Goal: Task Accomplishment & Management: Manage account settings

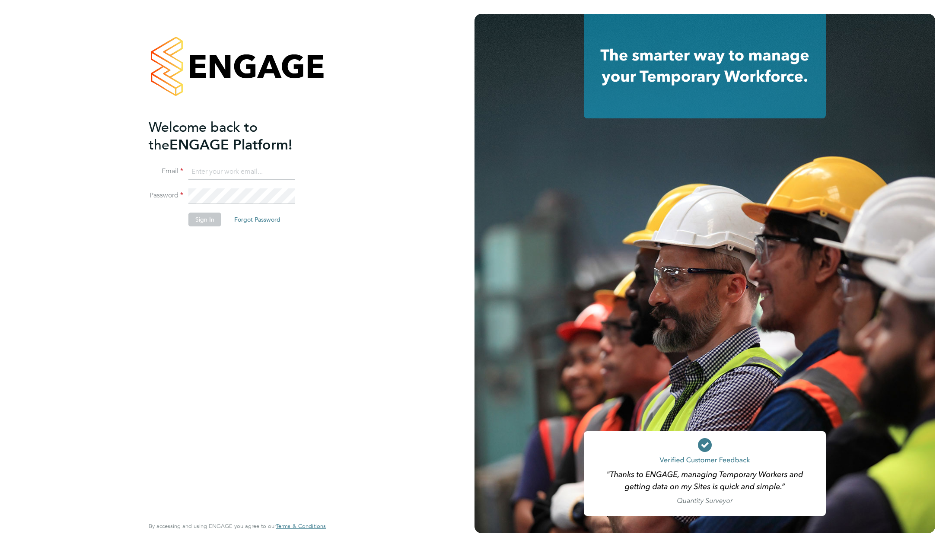
type input "support@engagelabs.io"
click at [207, 219] on button "Sign In" at bounding box center [204, 220] width 33 height 14
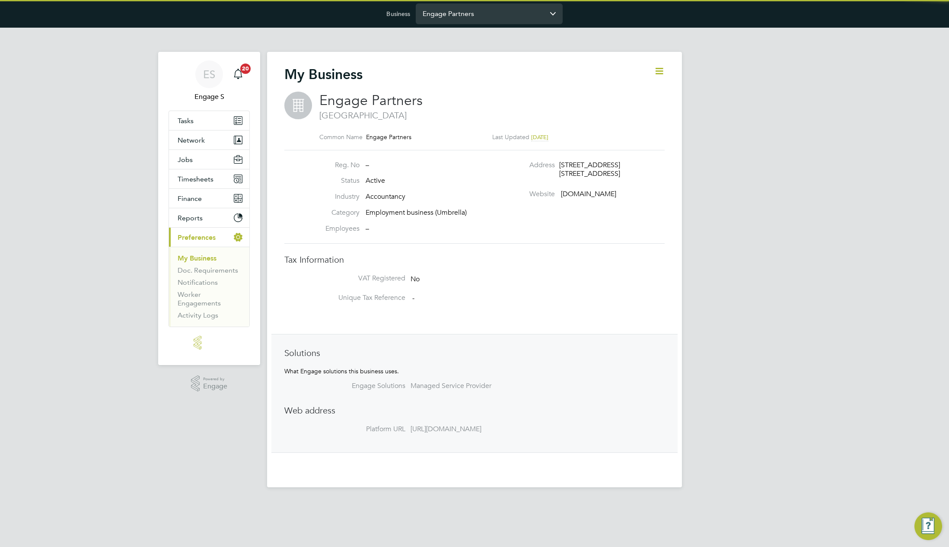
click at [532, 19] on input "Engage Partners" at bounding box center [489, 13] width 147 height 20
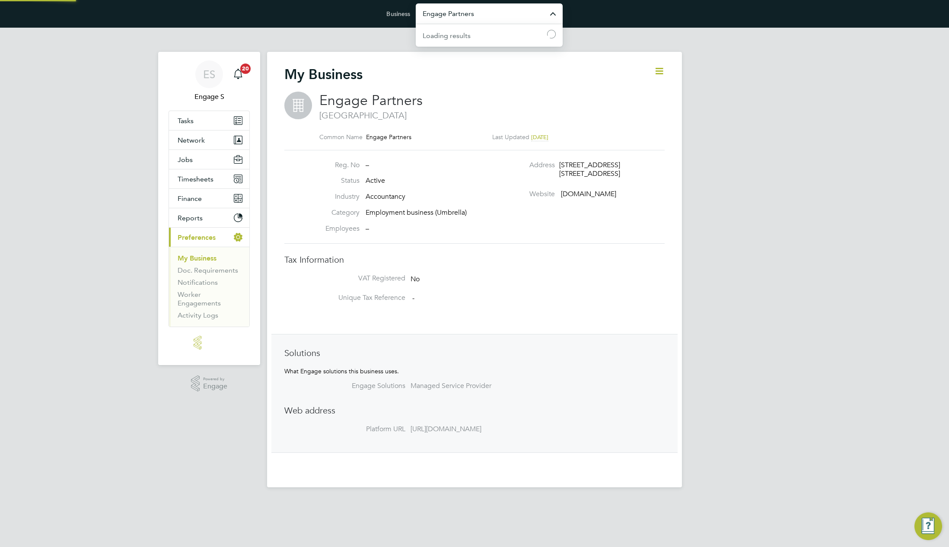
click at [462, 11] on input "Engage Partners" at bounding box center [489, 13] width 147 height 20
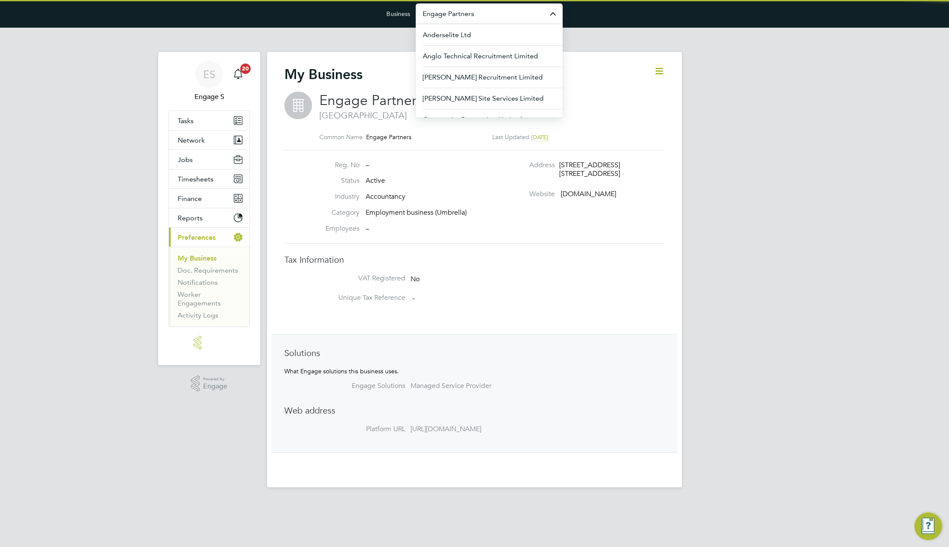
paste input "ganymede"
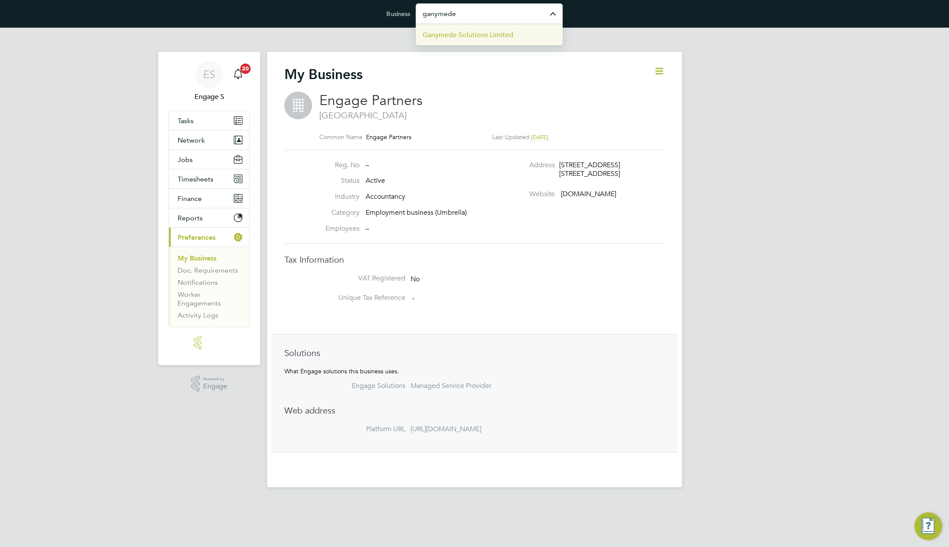
click at [453, 41] on li "Ganymede Solutions Limited" at bounding box center [489, 34] width 147 height 21
type input "Ganymede Solutions Limited"
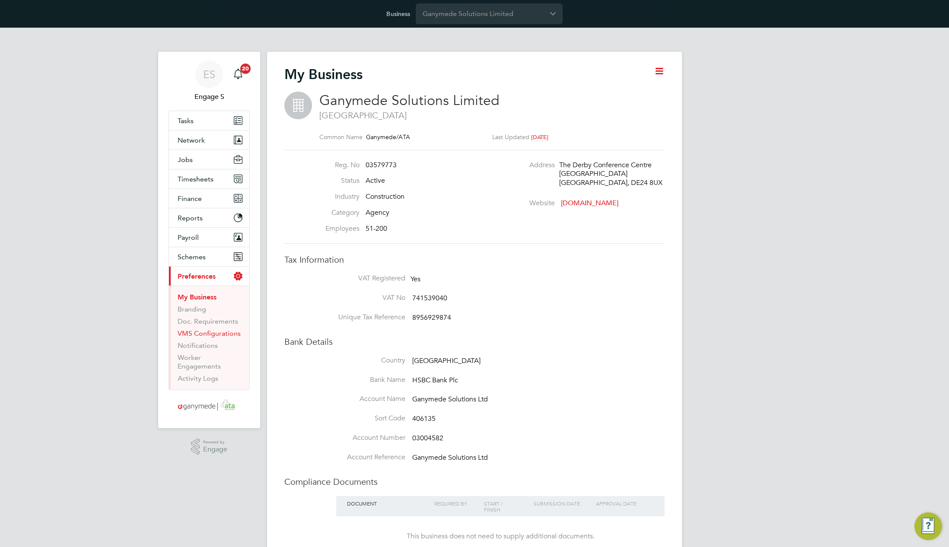
click at [194, 333] on link "VMS Configurations" at bounding box center [209, 333] width 63 height 8
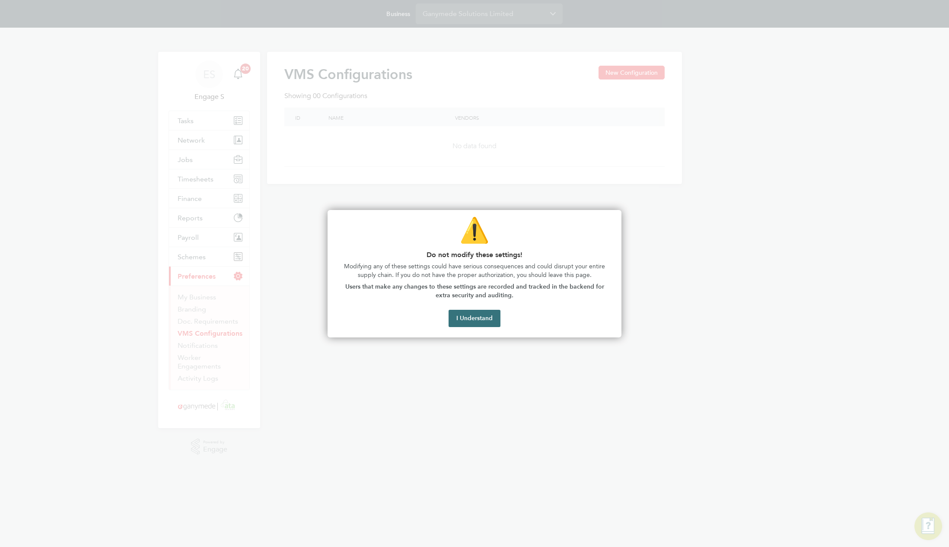
click at [469, 322] on button "I Understand" at bounding box center [475, 318] width 52 height 17
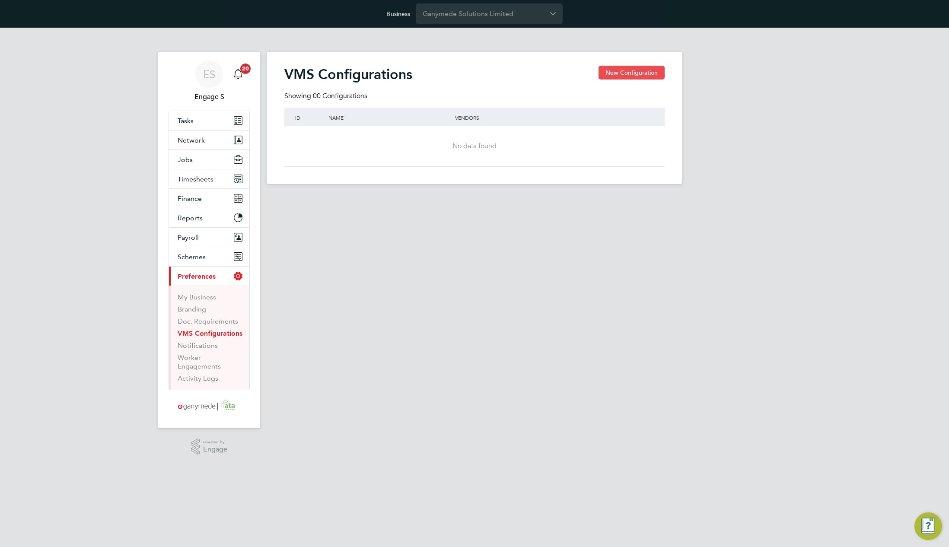
click at [630, 68] on button "New Configuration" at bounding box center [631, 73] width 66 height 14
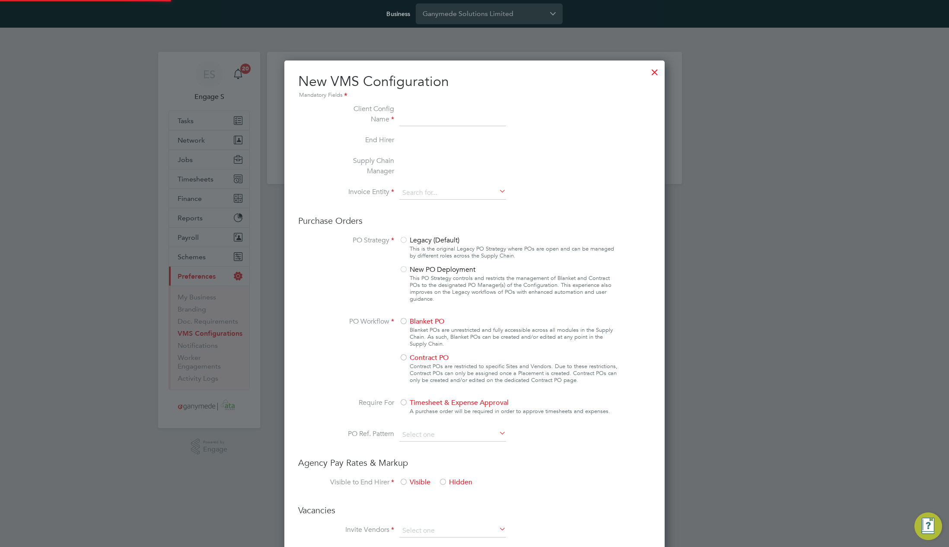
type input "Letters & Digits"
type input "Automatically"
type input "No Limits"
type input "test"
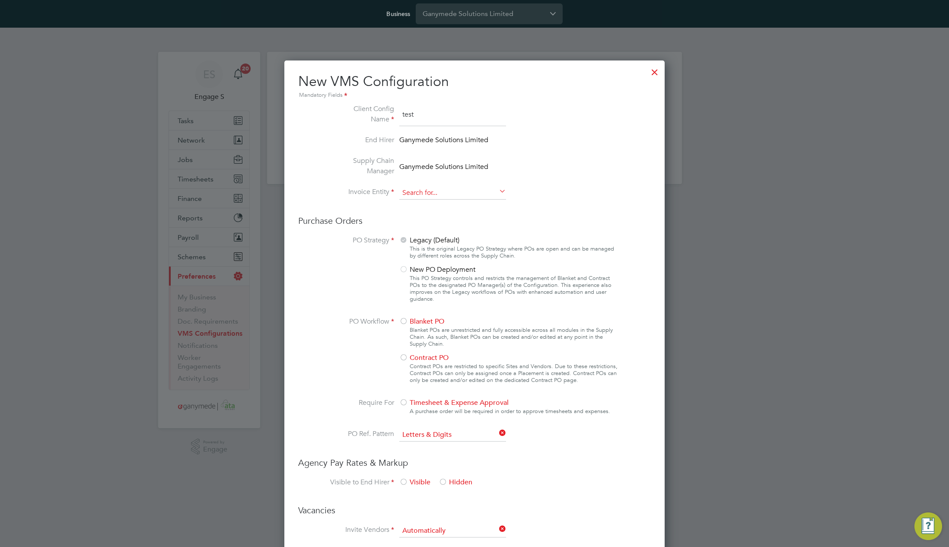
click at [474, 196] on input at bounding box center [452, 193] width 107 height 13
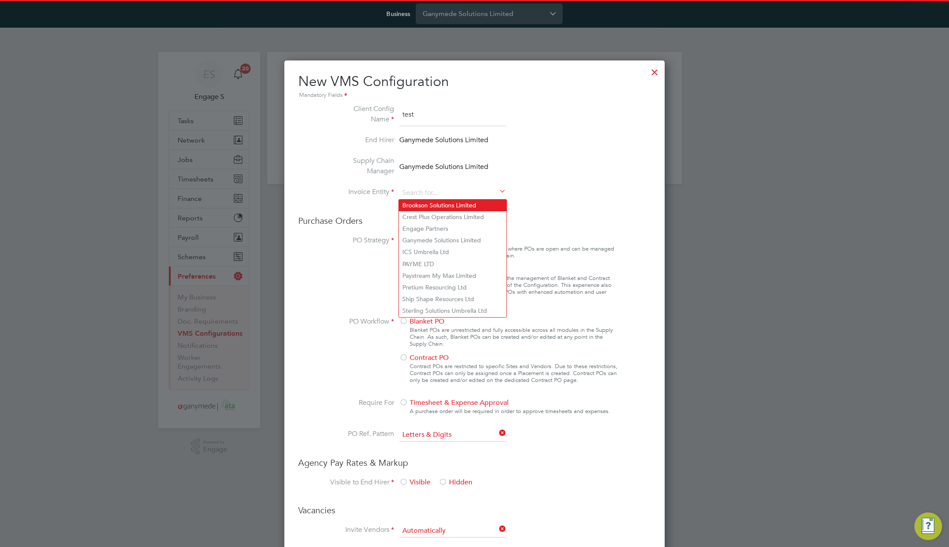
click at [454, 208] on li "Brookson Solutions Limited" at bounding box center [453, 206] width 108 height 12
type input "Brookson Solutions Limited"
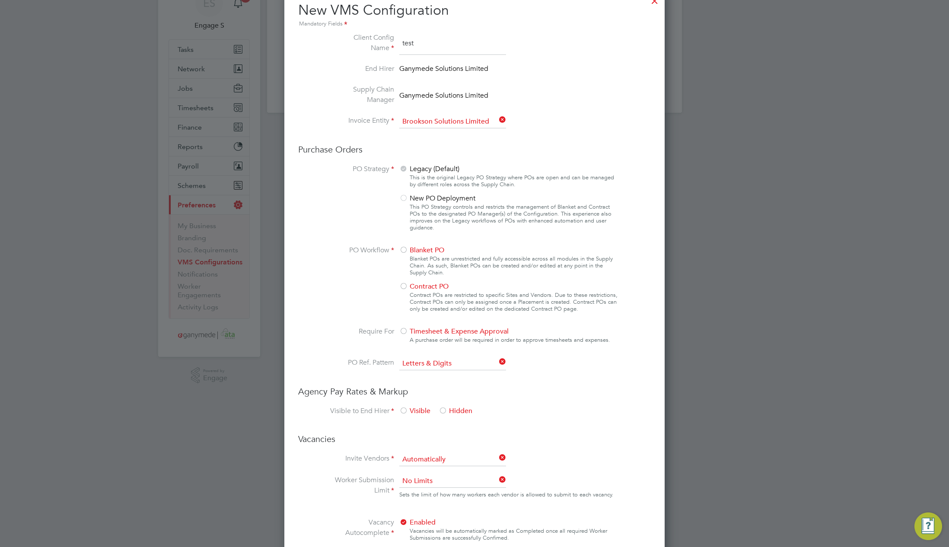
scroll to position [159, 0]
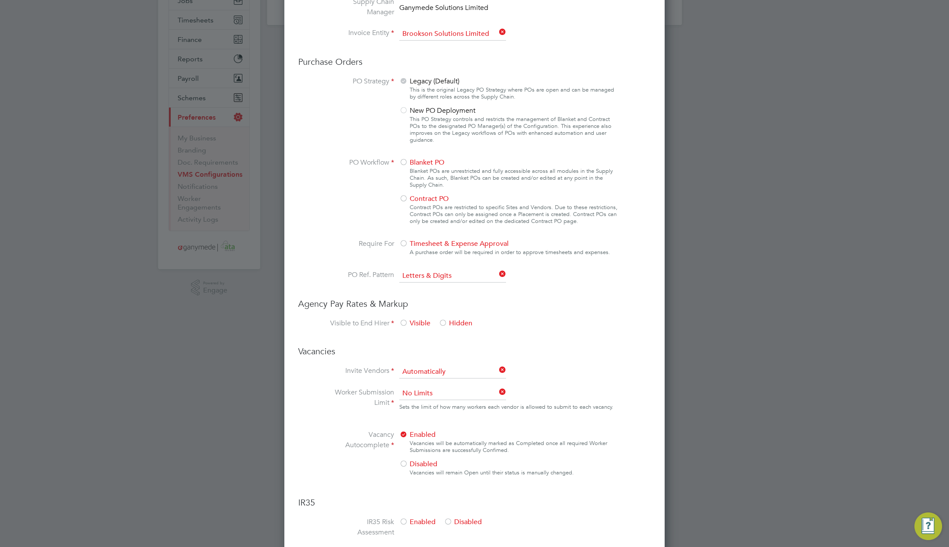
click at [407, 162] on div at bounding box center [403, 163] width 9 height 9
drag, startPoint x: 404, startPoint y: 324, endPoint x: 406, endPoint y: 329, distance: 5.9
click at [404, 324] on div at bounding box center [403, 323] width 9 height 9
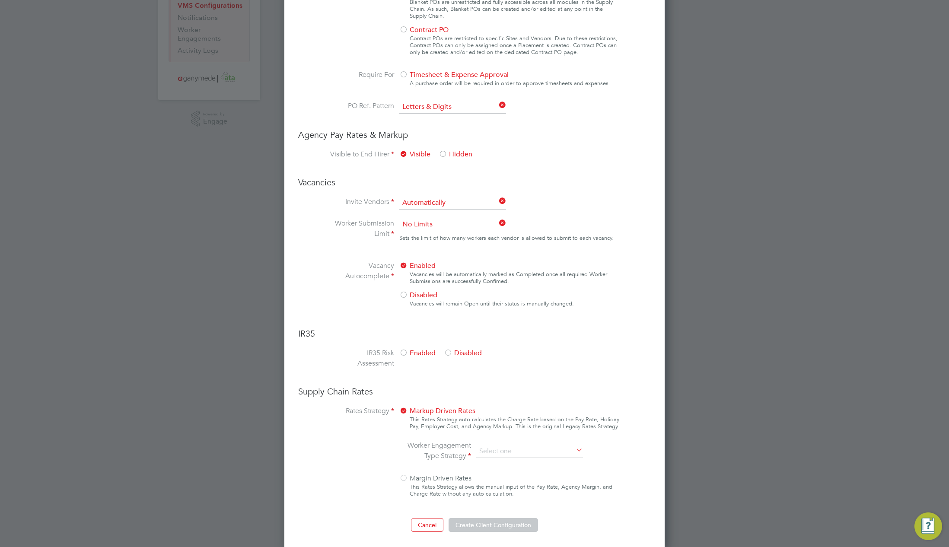
scroll to position [330, 0]
drag, startPoint x: 458, startPoint y: 348, endPoint x: 457, endPoint y: 356, distance: 8.2
click at [458, 348] on span "Disabled" at bounding box center [463, 351] width 38 height 9
click at [534, 448] on input at bounding box center [529, 449] width 107 height 13
click at [534, 476] on li "PAYE & Contract (Legacy)" at bounding box center [530, 472] width 108 height 11
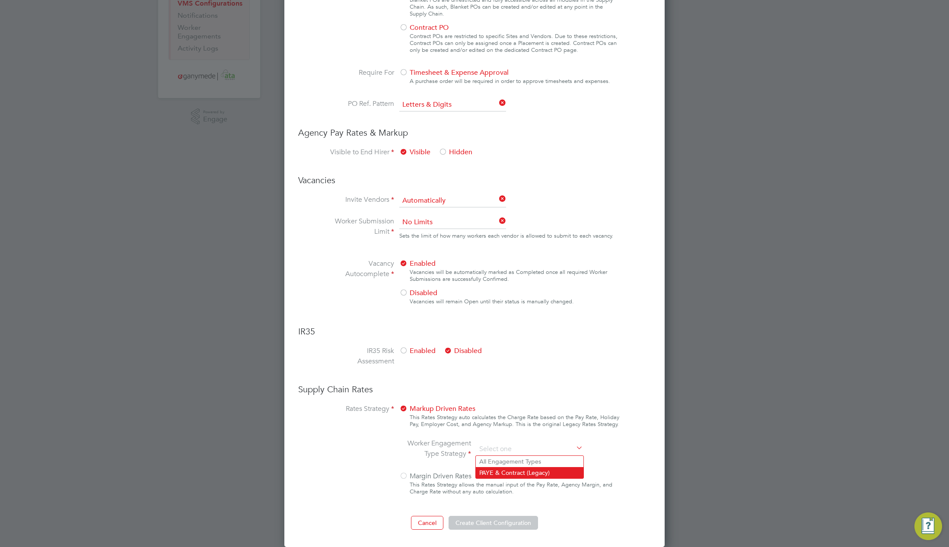
type input "PAYE & Contract (Legacy)"
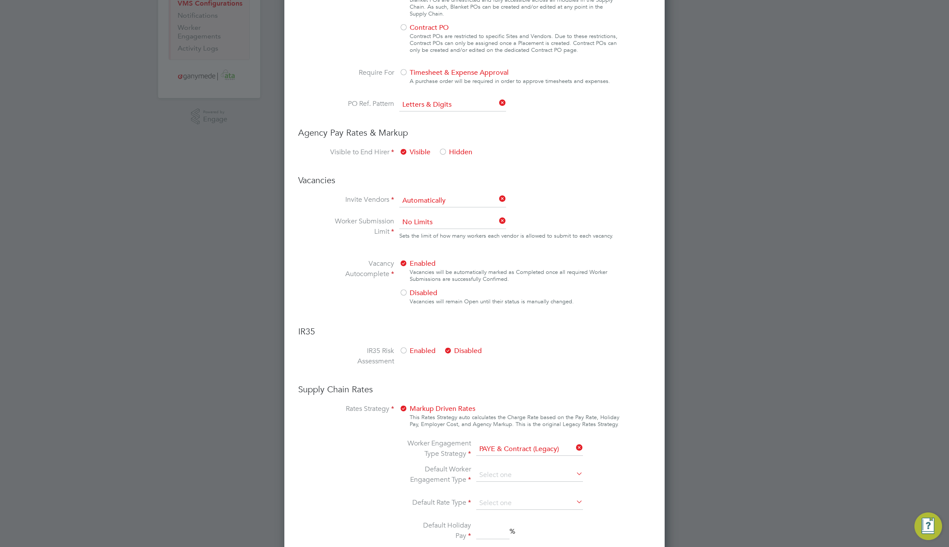
scroll to position [965, 381]
click at [527, 477] on input at bounding box center [529, 475] width 107 height 13
click at [502, 489] on li "Contract" at bounding box center [530, 487] width 108 height 11
type input "Contract"
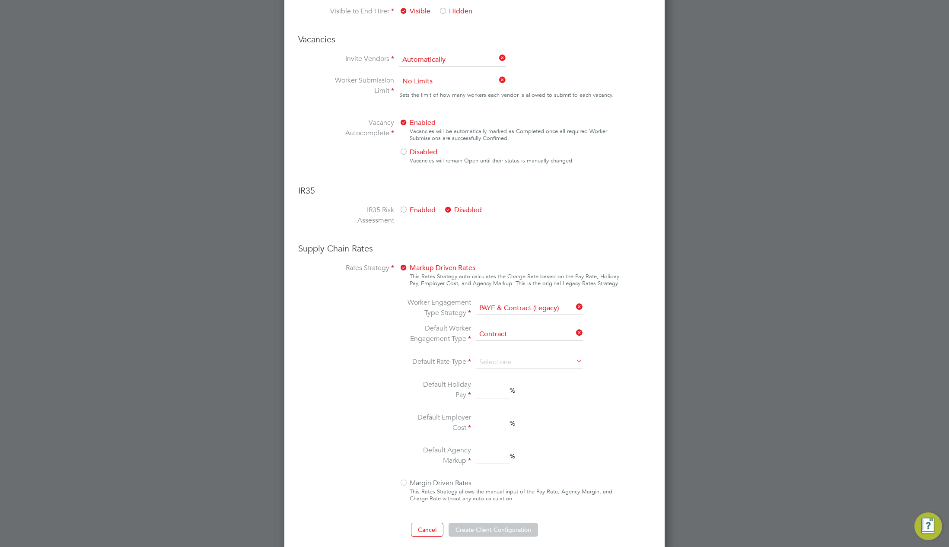
scroll to position [478, 0]
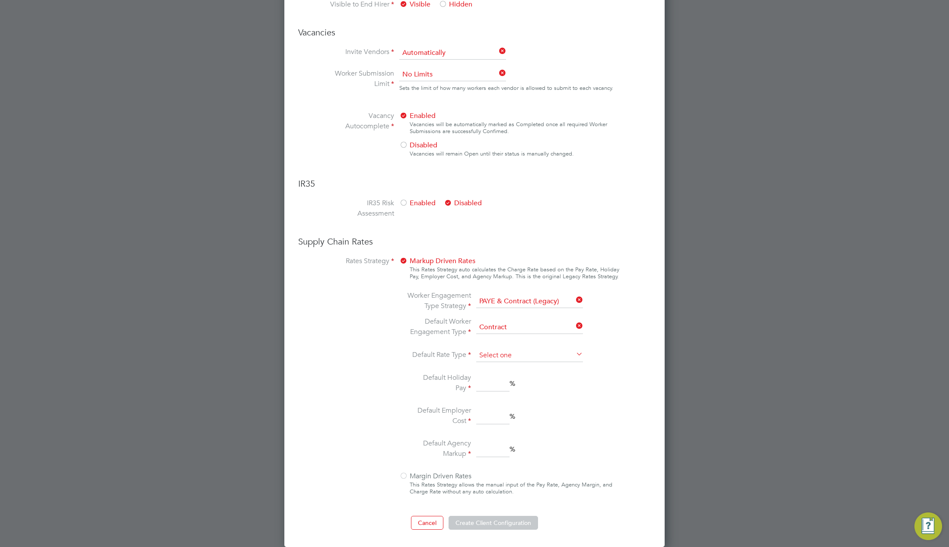
click at [519, 357] on input at bounding box center [529, 355] width 107 height 13
click at [505, 366] on li "Hourly" at bounding box center [530, 367] width 108 height 11
type input "Hourly"
click at [493, 384] on input at bounding box center [492, 384] width 33 height 16
type input "1"
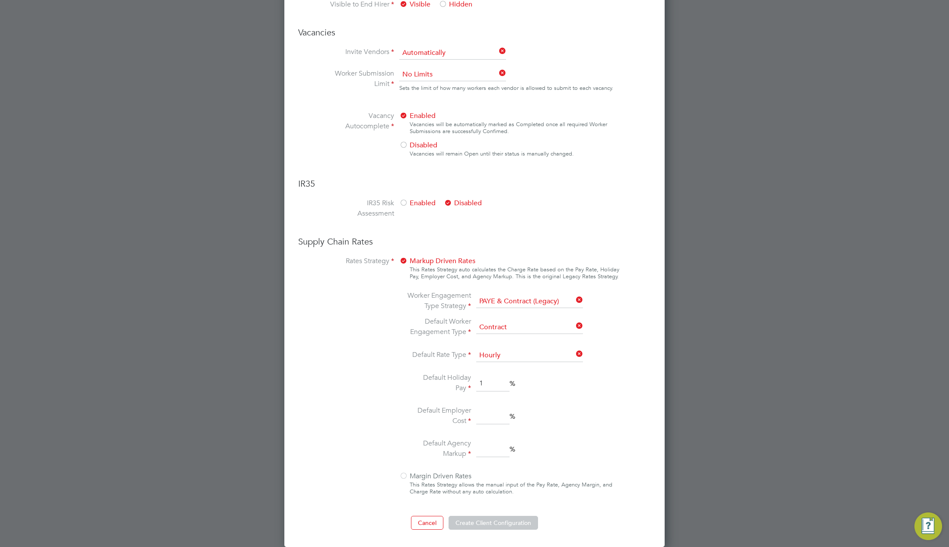
drag, startPoint x: 488, startPoint y: 419, endPoint x: 492, endPoint y: 446, distance: 27.1
click at [488, 423] on input at bounding box center [492, 417] width 33 height 16
type input "2"
click at [493, 459] on li "Default Agency Markup %" at bounding box center [497, 449] width 182 height 22
click at [493, 447] on input at bounding box center [492, 450] width 33 height 16
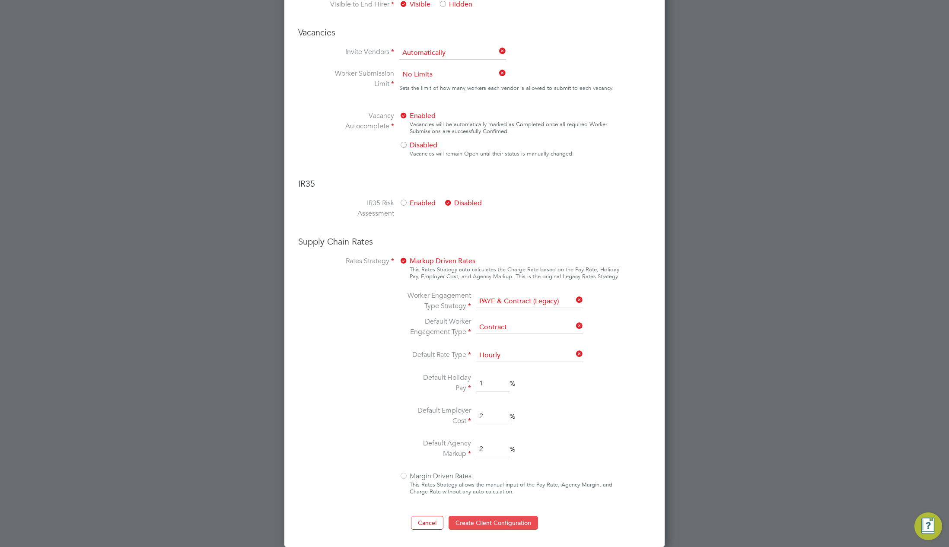
type input "2"
click at [476, 523] on button "Create Client Configuration" at bounding box center [493, 523] width 89 height 14
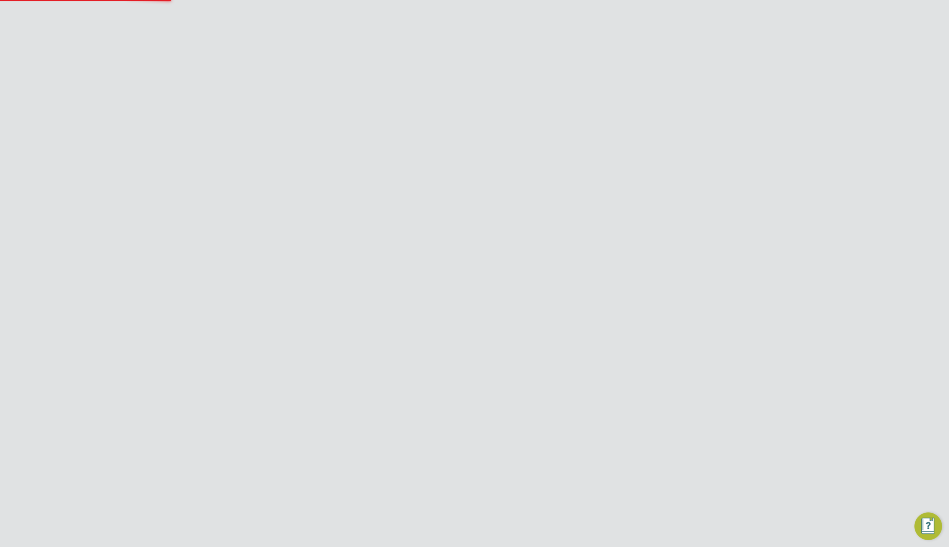
scroll to position [0, 0]
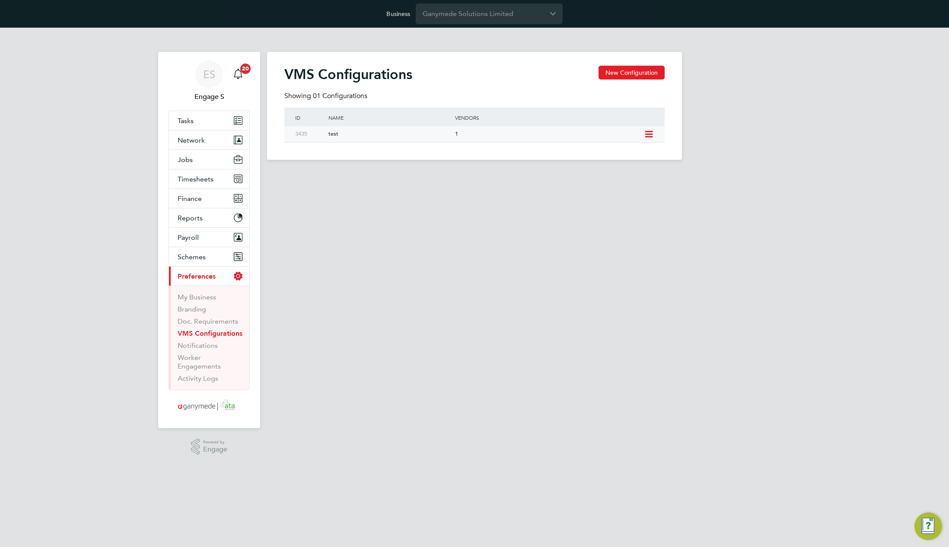
click at [646, 134] on icon at bounding box center [648, 134] width 11 height 7
click at [611, 152] on li "Edit VMS Configuration" at bounding box center [611, 153] width 83 height 12
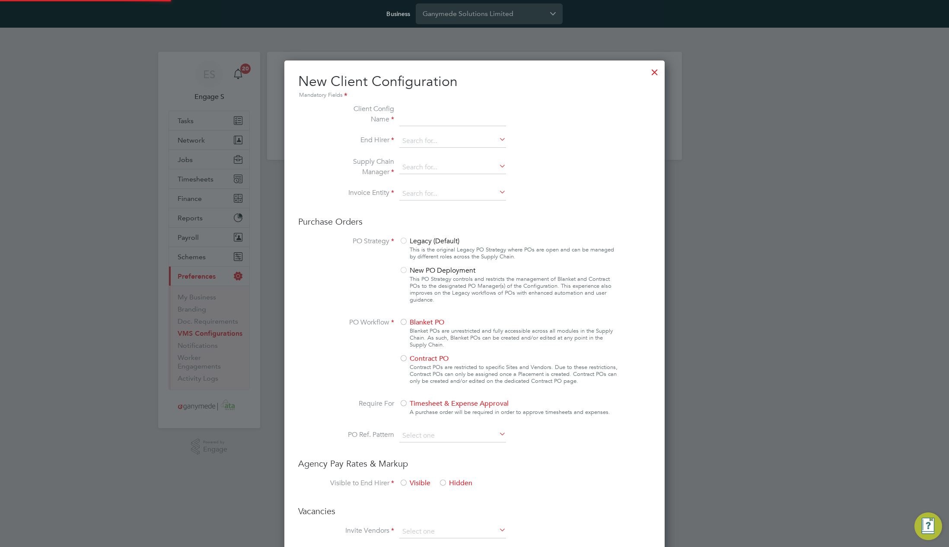
type input "test"
type input "Brookson Solutions Limited"
type input "Letters & Digits"
type input "Automatically"
type input "No Limits"
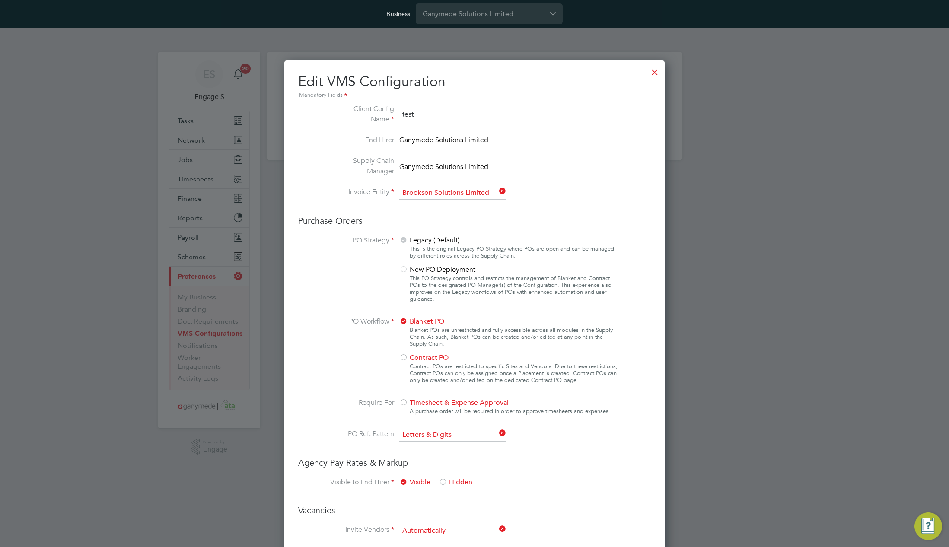
scroll to position [478, 0]
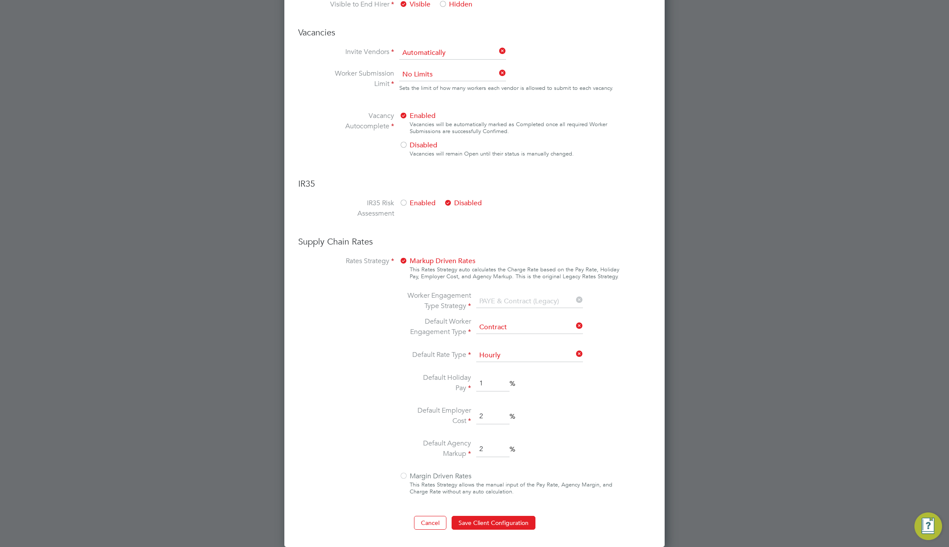
click at [465, 374] on label "Default Holiday Pay" at bounding box center [438, 382] width 65 height 21
click at [436, 329] on label "Default Worker Engagement Type" at bounding box center [438, 326] width 65 height 21
click at [426, 521] on button "Cancel" at bounding box center [430, 523] width 32 height 14
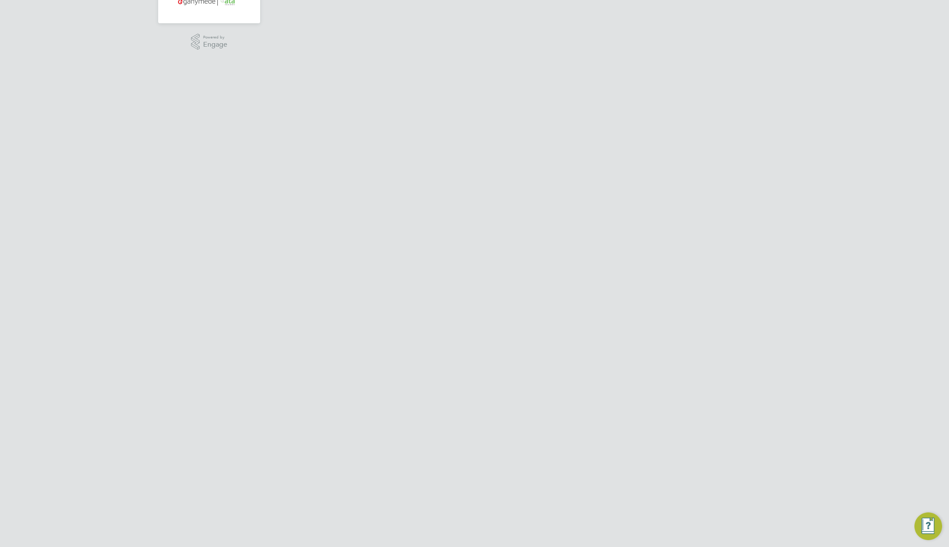
scroll to position [0, 0]
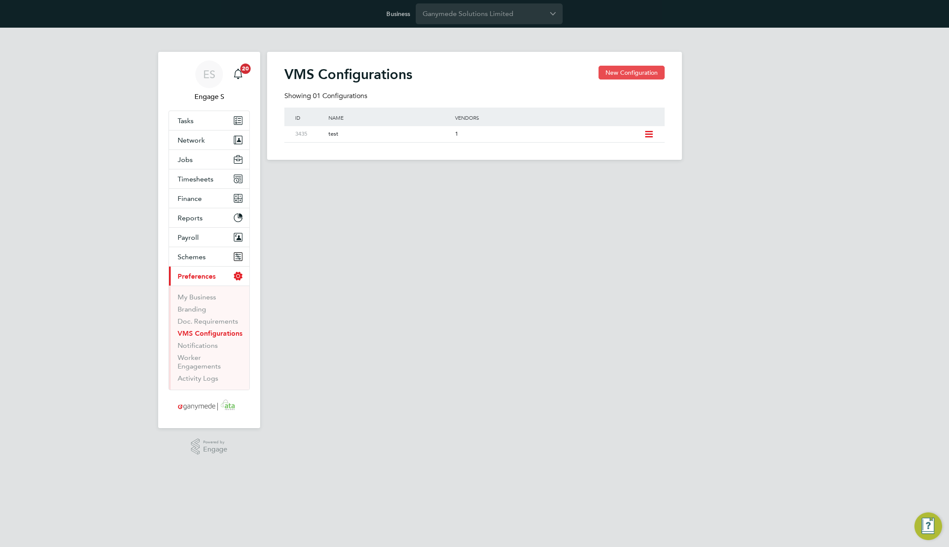
click at [617, 72] on button "New Configuration" at bounding box center [631, 73] width 66 height 14
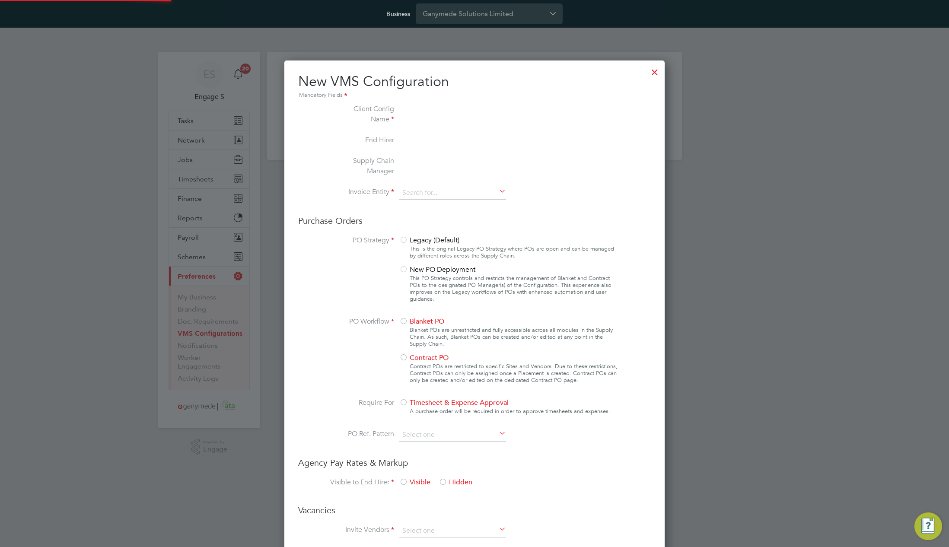
type input "Letters & Digits"
type input "Automatically"
type input "No Limits"
click at [446, 123] on input at bounding box center [452, 115] width 107 height 22
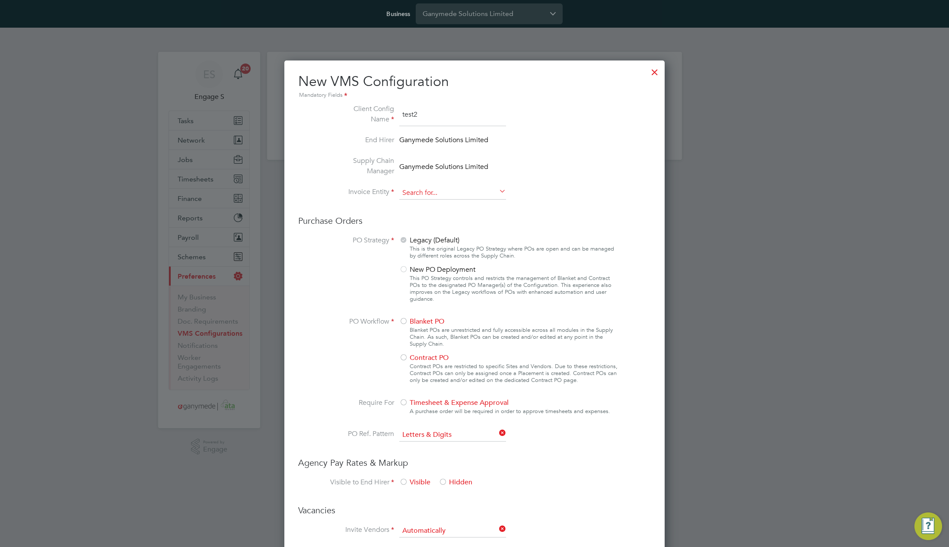
type input "test2"
click at [445, 197] on input at bounding box center [452, 193] width 107 height 13
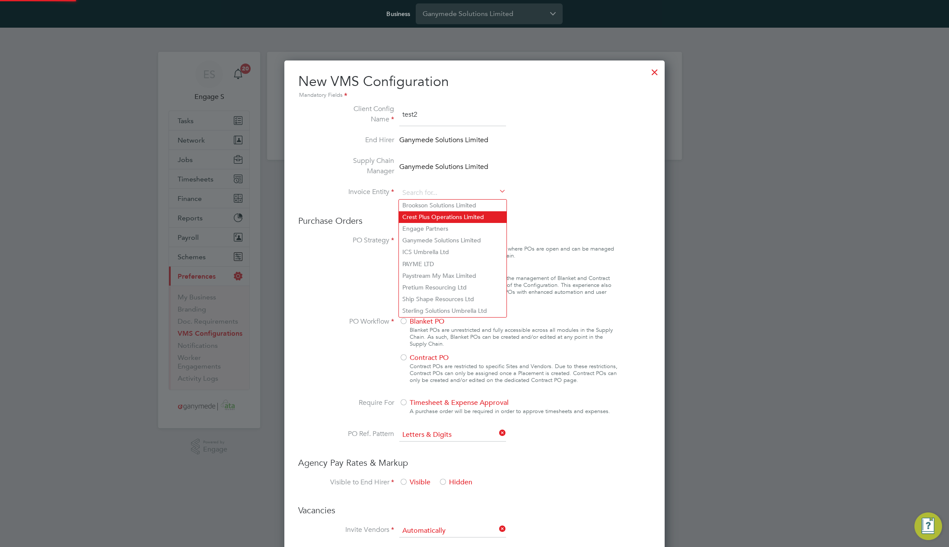
click at [440, 217] on li "Crest Plus Operations Limited" at bounding box center [453, 217] width 108 height 12
type input "Crest Plus Operations Limited"
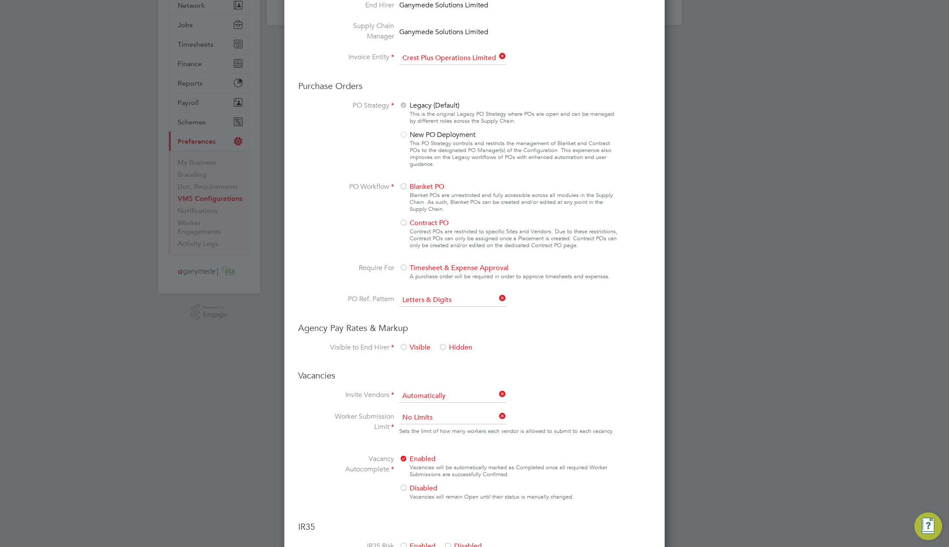
scroll to position [139, 0]
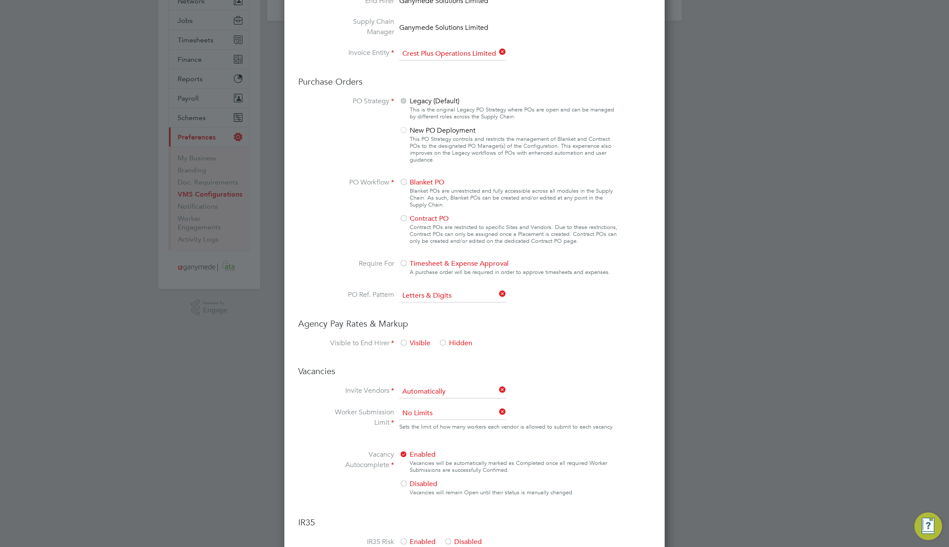
drag, startPoint x: 403, startPoint y: 179, endPoint x: 406, endPoint y: 198, distance: 19.3
click at [403, 182] on div at bounding box center [403, 182] width 9 height 9
click at [399, 341] on div at bounding box center [403, 343] width 9 height 9
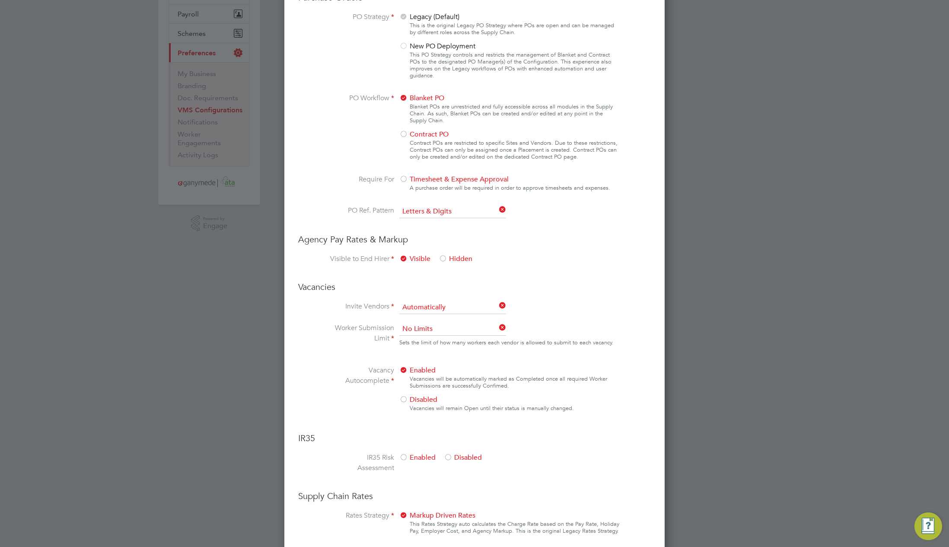
scroll to position [0, 0]
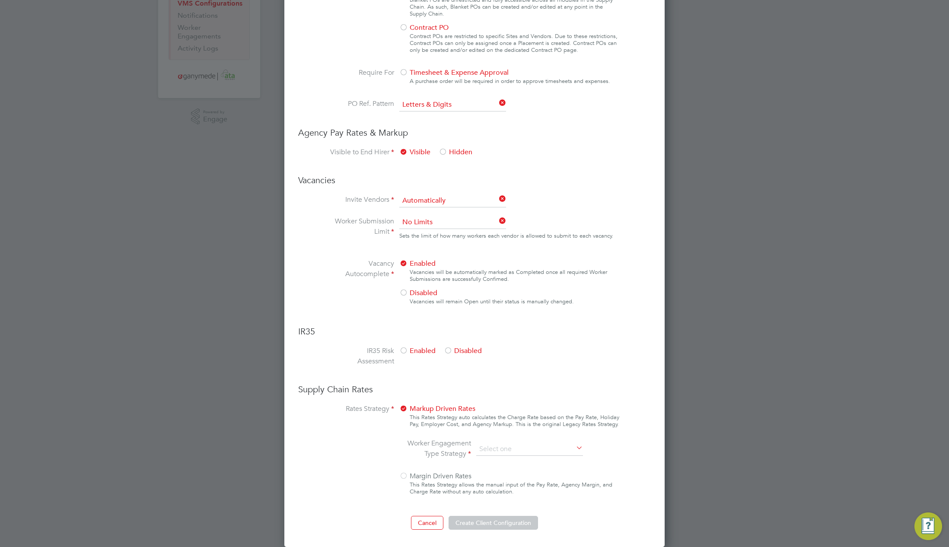
drag, startPoint x: 424, startPoint y: 293, endPoint x: 433, endPoint y: 334, distance: 41.0
click at [423, 297] on div "Enabled Vacancies will be automatically marked as Completed once all required W…" at bounding box center [509, 284] width 220 height 52
click at [458, 349] on span "Disabled" at bounding box center [463, 351] width 38 height 9
drag, startPoint x: 520, startPoint y: 447, endPoint x: 526, endPoint y: 462, distance: 16.3
click at [520, 448] on input at bounding box center [529, 449] width 107 height 13
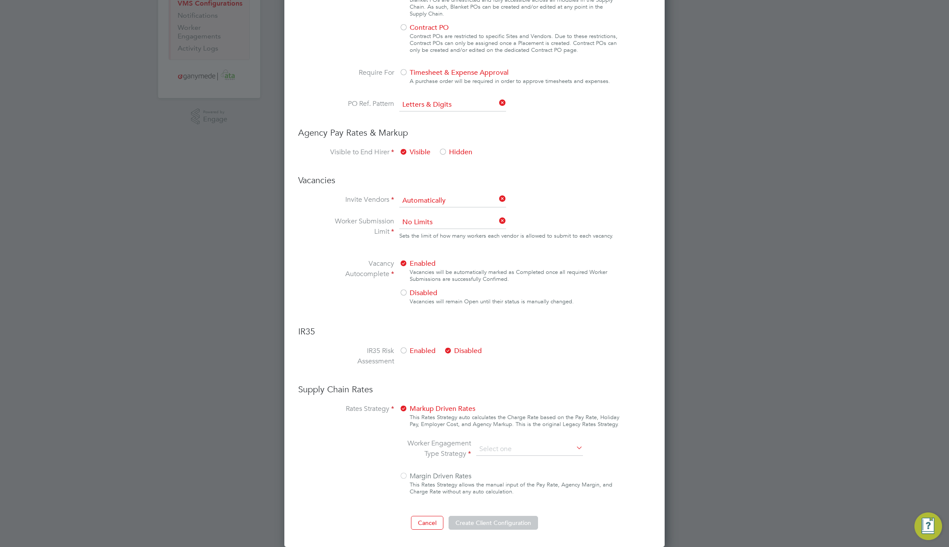
click at [526, 465] on li "All Engagement Types" at bounding box center [530, 461] width 108 height 11
type input "All Engagement Types"
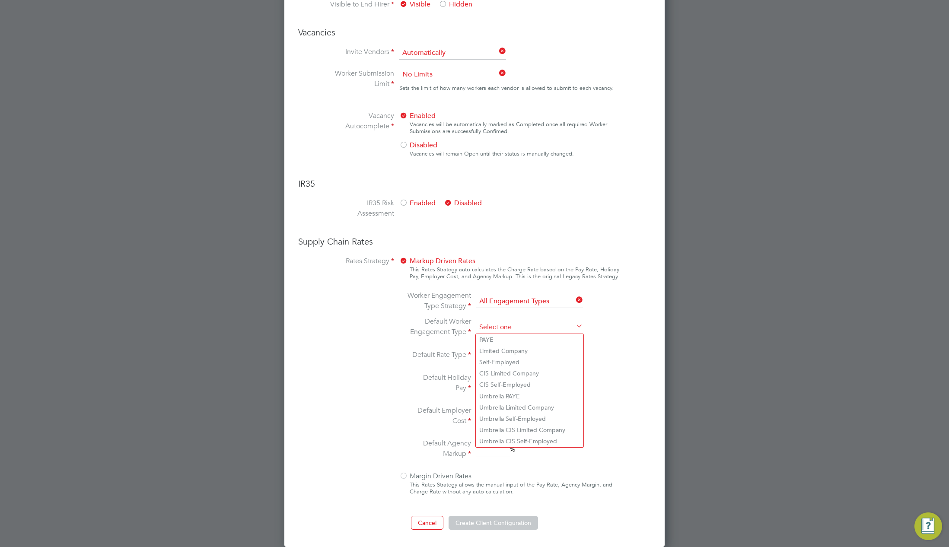
click at [507, 324] on input at bounding box center [529, 327] width 107 height 13
click at [512, 382] on li "CIS Self-Employed" at bounding box center [530, 384] width 108 height 11
type input "CIS Self-Employed"
click at [505, 355] on input at bounding box center [529, 355] width 107 height 13
click at [512, 367] on li "Hourly" at bounding box center [530, 367] width 108 height 11
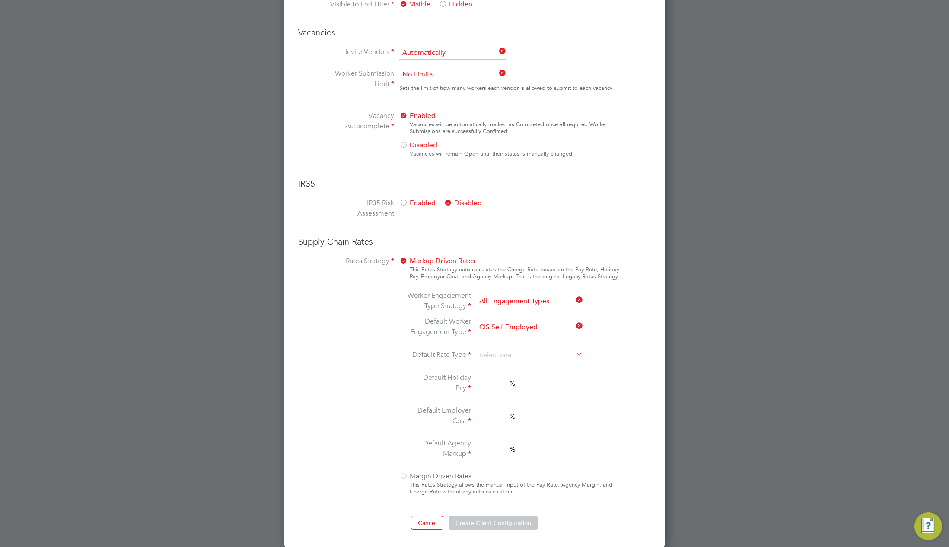
type input "Hourly"
click at [495, 386] on input at bounding box center [492, 384] width 33 height 16
type input "2"
drag, startPoint x: 488, startPoint y: 413, endPoint x: 491, endPoint y: 427, distance: 15.0
click at [489, 416] on input at bounding box center [492, 417] width 33 height 16
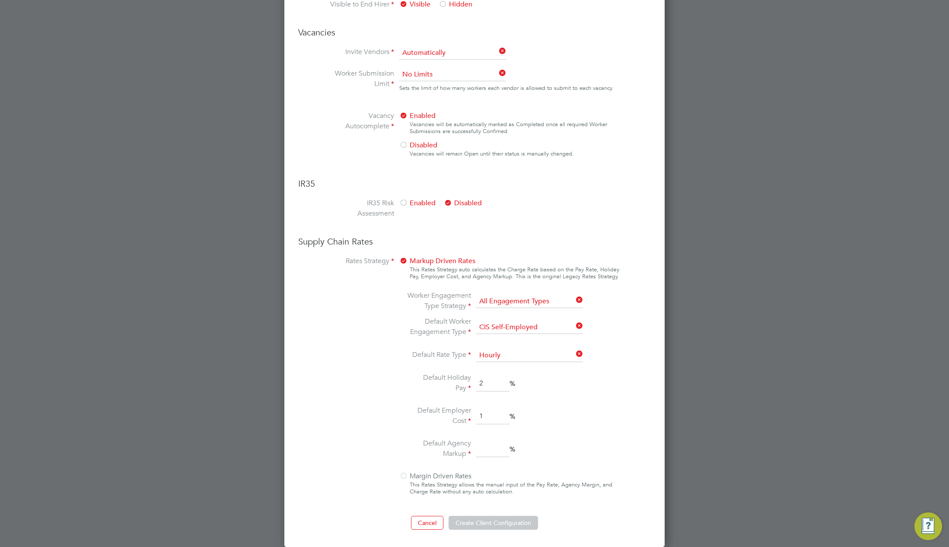
type input "1"
click at [489, 443] on input at bounding box center [492, 450] width 33 height 16
type input "1"
click at [505, 517] on button "Create Client Configuration" at bounding box center [493, 523] width 89 height 14
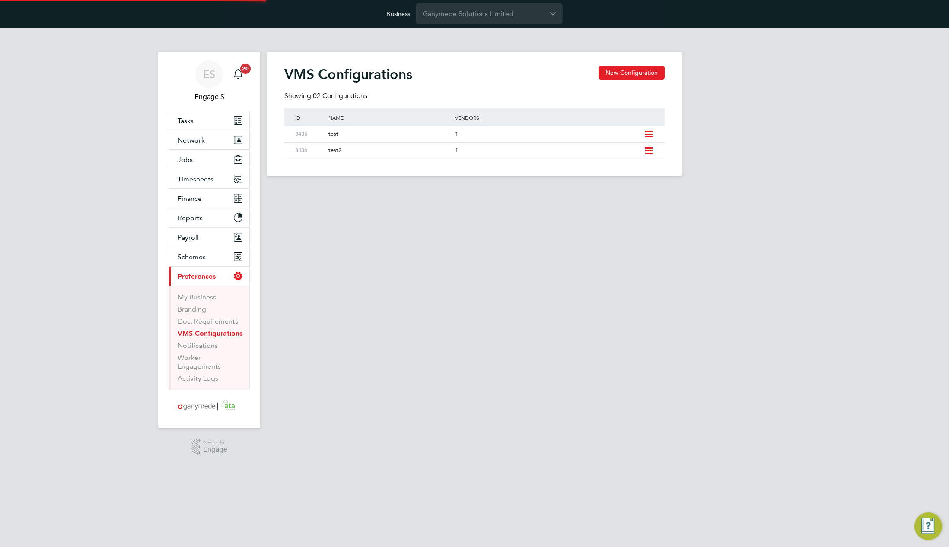
click at [595, 190] on html "Business Ganymede Solutions Limited ES Engage S Notifications 20 Applications: …" at bounding box center [474, 95] width 949 height 190
click at [509, 190] on html "Business Ganymede Solutions Limited ES Engage S Notifications 20 Applications: …" at bounding box center [474, 95] width 949 height 190
click at [646, 149] on icon at bounding box center [648, 150] width 11 height 7
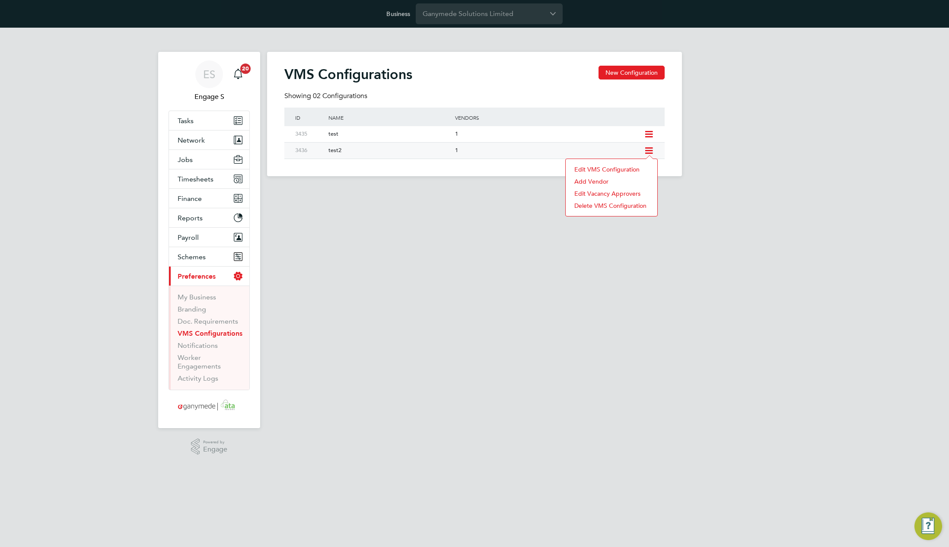
click at [606, 169] on li "Edit VMS Configuration" at bounding box center [611, 169] width 83 height 12
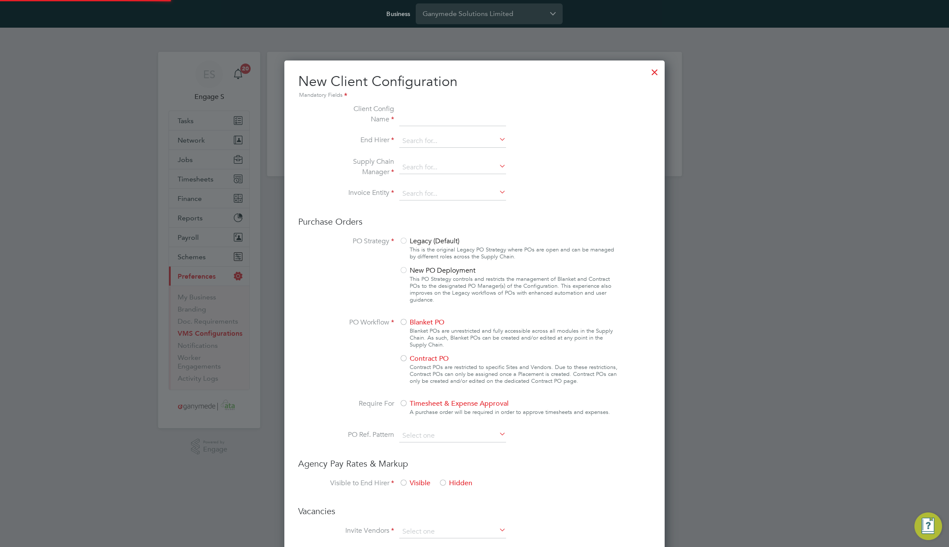
scroll to position [785, 381]
type input "test2"
type input "Crest Plus Operations Limited"
type input "Letters & Digits"
type input "Automatically"
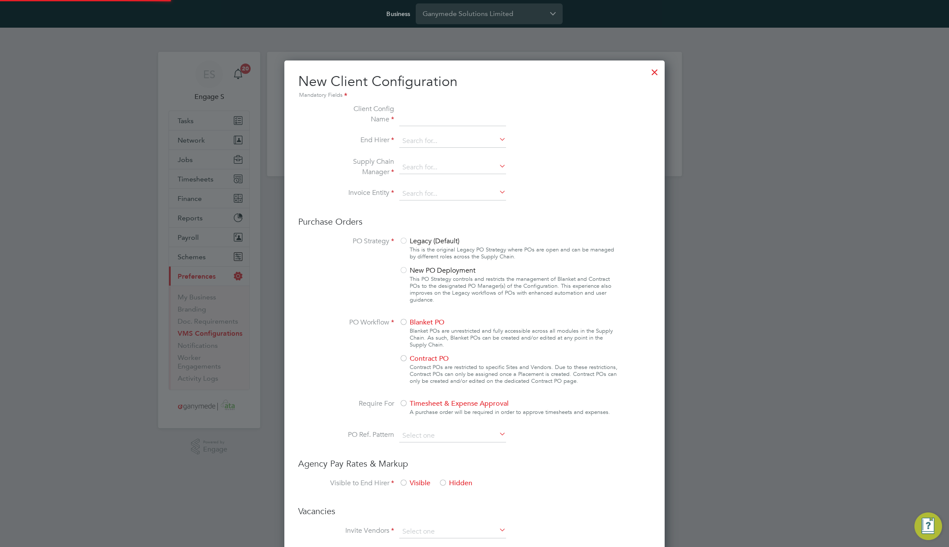
type input "No Limits"
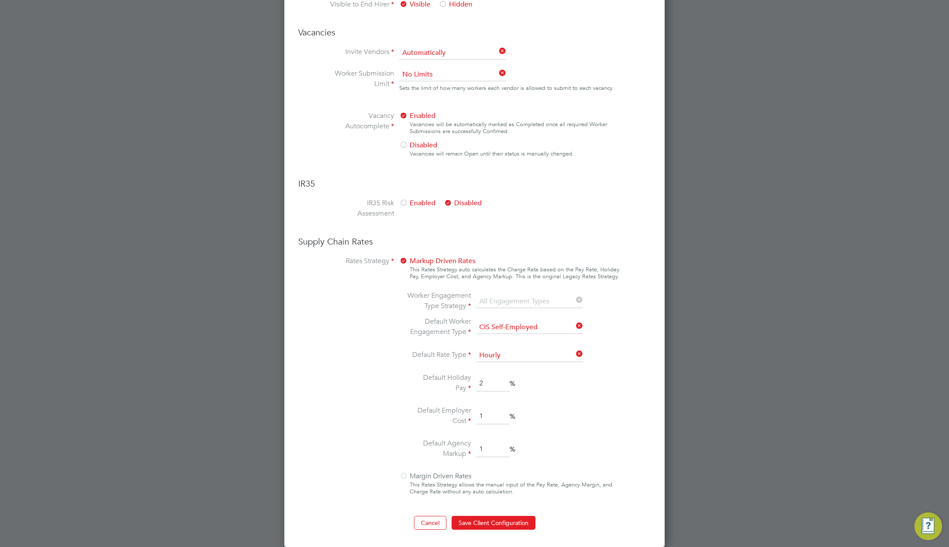
click at [574, 297] on icon at bounding box center [574, 301] width 0 height 12
click at [431, 522] on button "Cancel" at bounding box center [430, 523] width 32 height 14
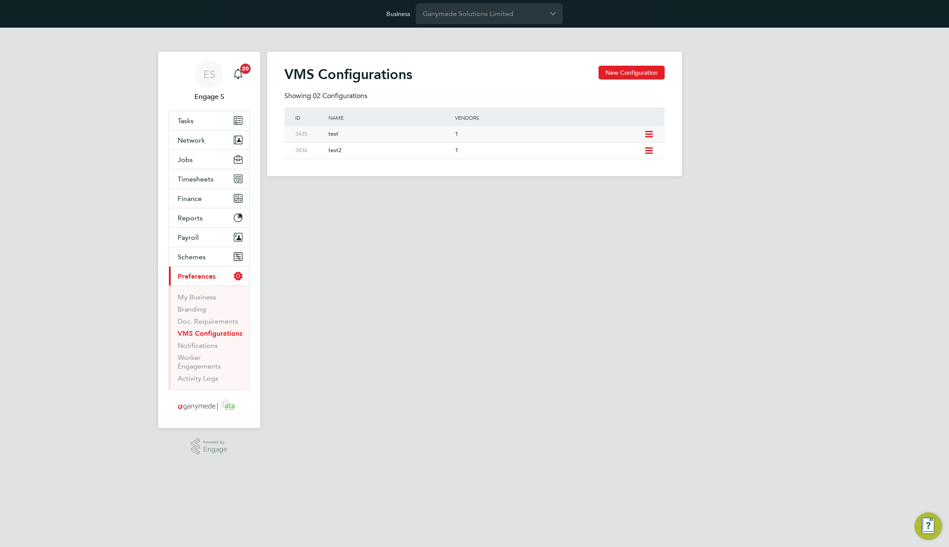
click at [646, 133] on icon at bounding box center [648, 134] width 11 height 7
click at [608, 192] on li "Delete VMS Configuration" at bounding box center [611, 189] width 83 height 12
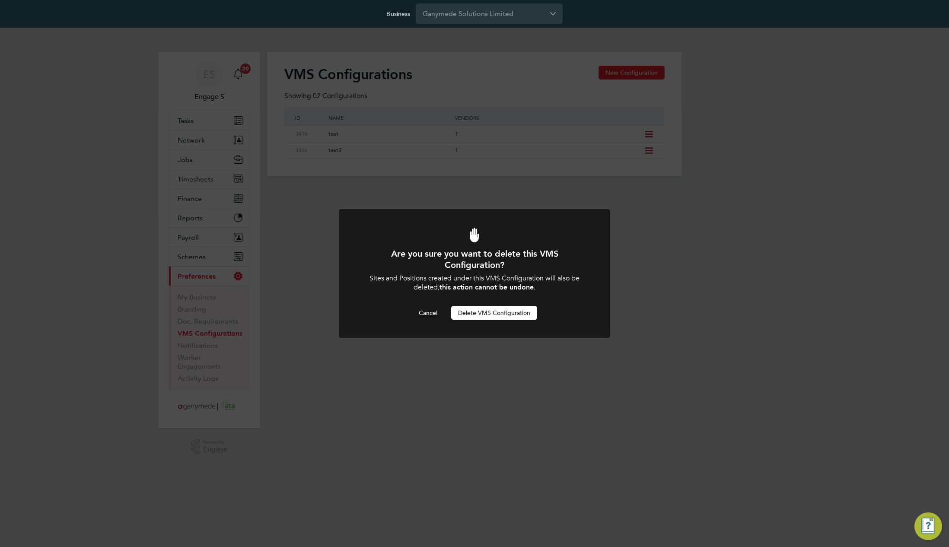
click at [497, 318] on button "Delete VMS Configuration" at bounding box center [494, 313] width 86 height 14
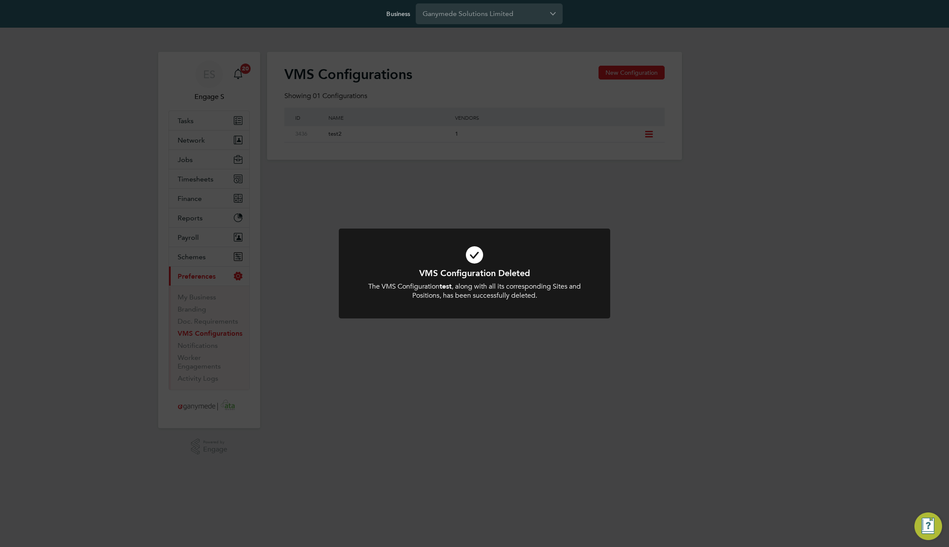
click at [652, 137] on div "VMS Configuration Deleted The VMS Configuration test , along with all its corre…" at bounding box center [474, 273] width 949 height 547
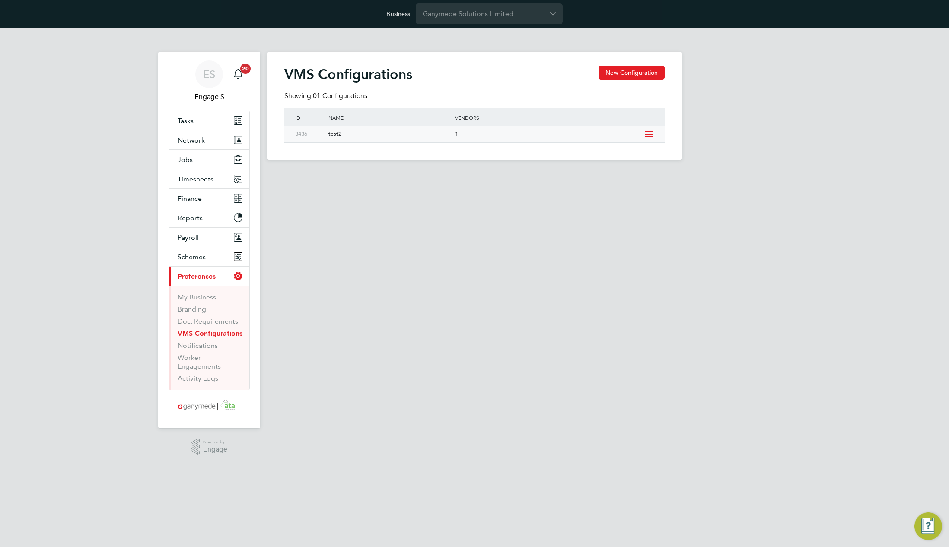
click at [649, 135] on icon at bounding box center [648, 134] width 11 height 7
click at [600, 191] on li "Delete VMS Configuration" at bounding box center [611, 189] width 83 height 12
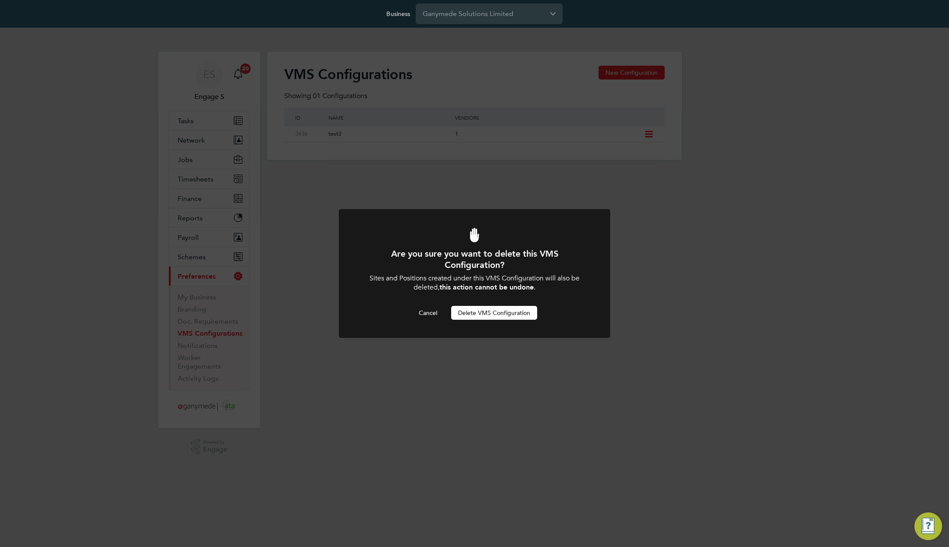
click at [503, 315] on button "Delete VMS Configuration" at bounding box center [494, 313] width 86 height 14
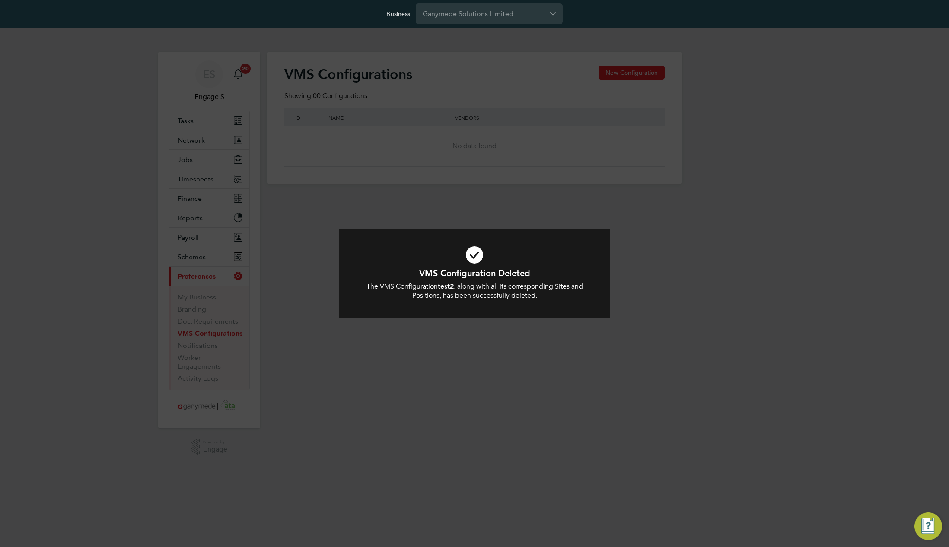
click at [699, 273] on div "VMS Configuration Deleted The VMS Configuration test2 , along with all its corr…" at bounding box center [474, 273] width 949 height 547
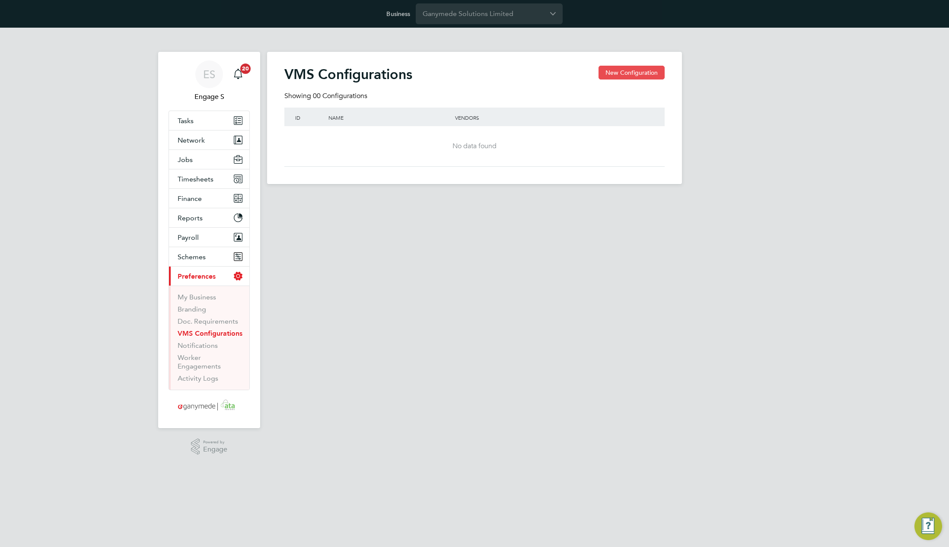
click at [629, 70] on button "New Configuration" at bounding box center [631, 73] width 66 height 14
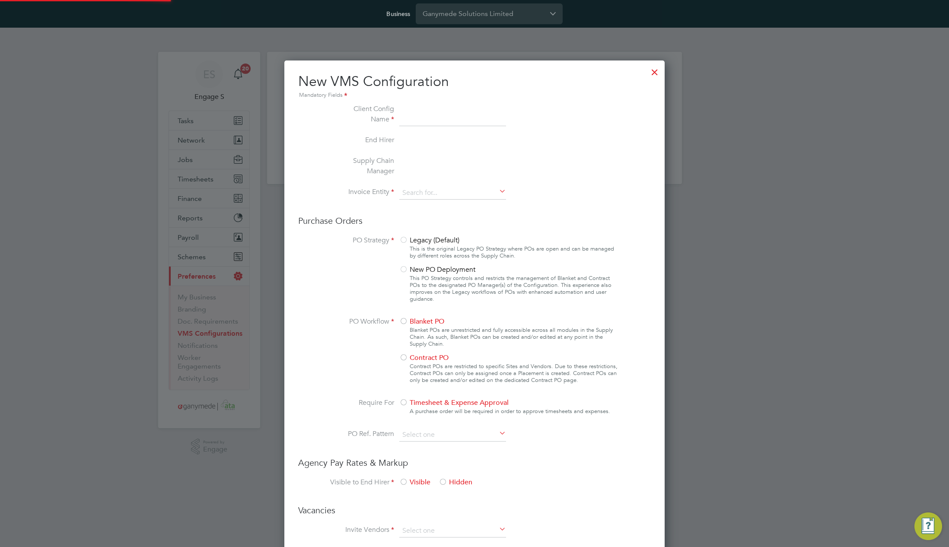
scroll to position [21, 291]
type input "Letters & Digits"
type input "Automatically"
type input "No Limits"
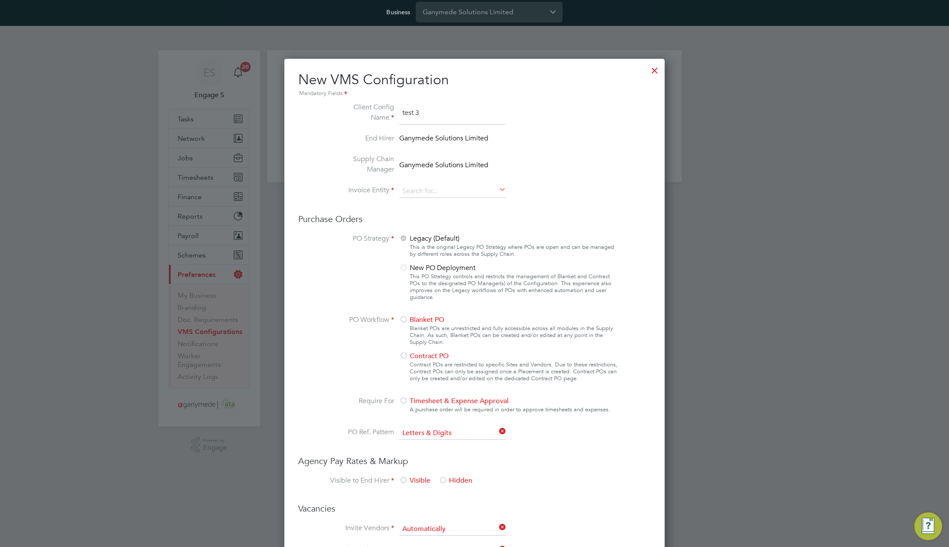
type input "test 3"
click at [481, 183] on li "Supply Chain Manager Ganymede Solutions Limited" at bounding box center [474, 169] width 290 height 31
click at [478, 191] on input at bounding box center [452, 191] width 107 height 13
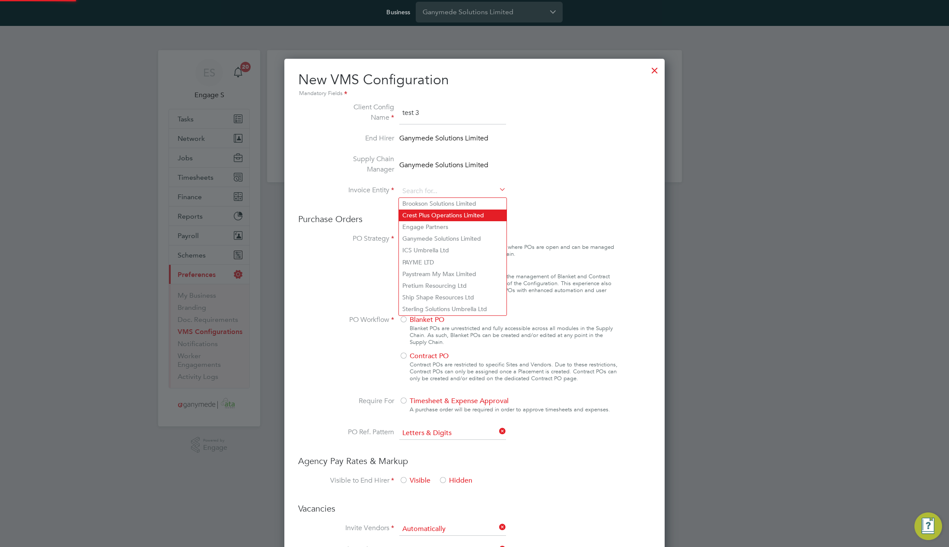
click at [453, 213] on li "Crest Plus Operations Limited" at bounding box center [453, 216] width 108 height 12
type input "Crest Plus Operations Limited"
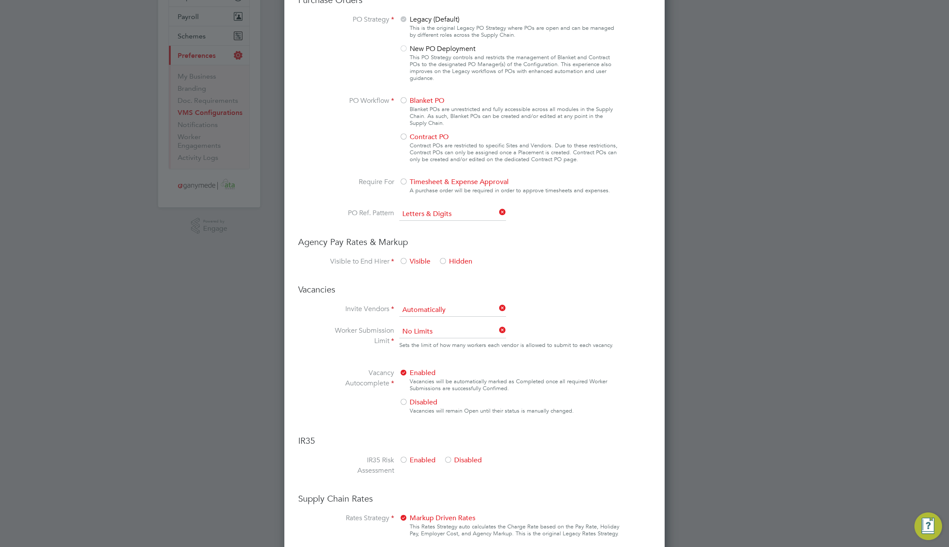
scroll to position [330, 0]
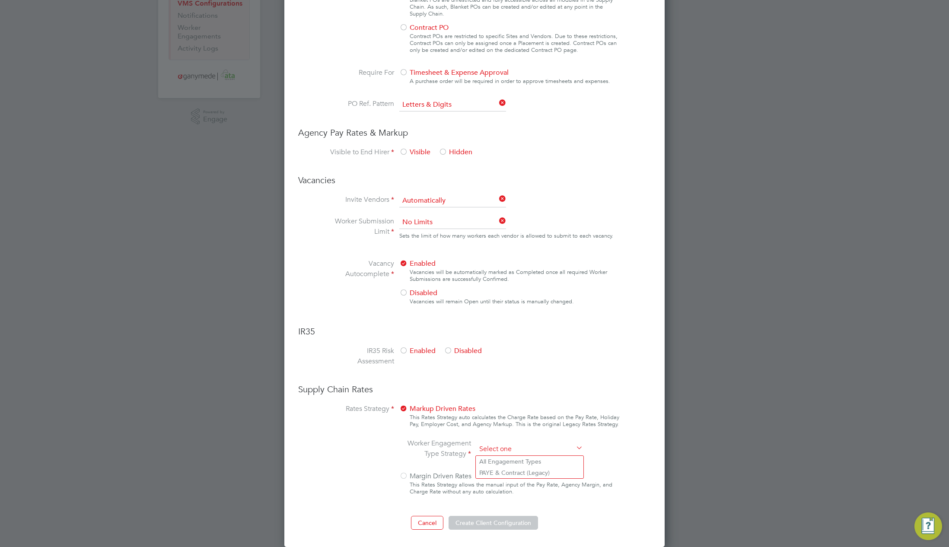
click at [501, 448] on input at bounding box center [529, 449] width 107 height 13
click at [407, 475] on div at bounding box center [403, 476] width 9 height 9
click at [489, 450] on input at bounding box center [529, 449] width 107 height 13
click at [489, 474] on li "PAYE & Contract (Legacy)" at bounding box center [530, 472] width 108 height 11
type input "PAYE & Contract (Legacy)"
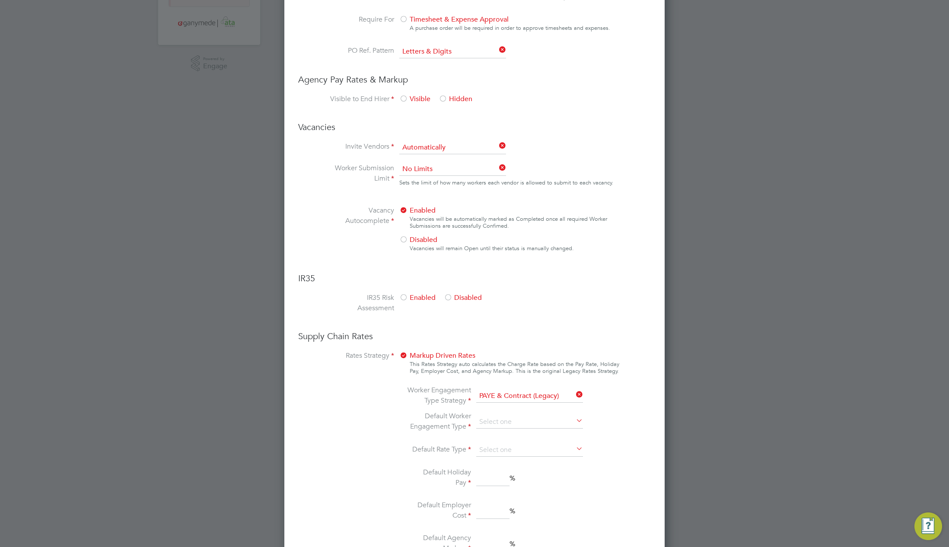
scroll to position [478, 0]
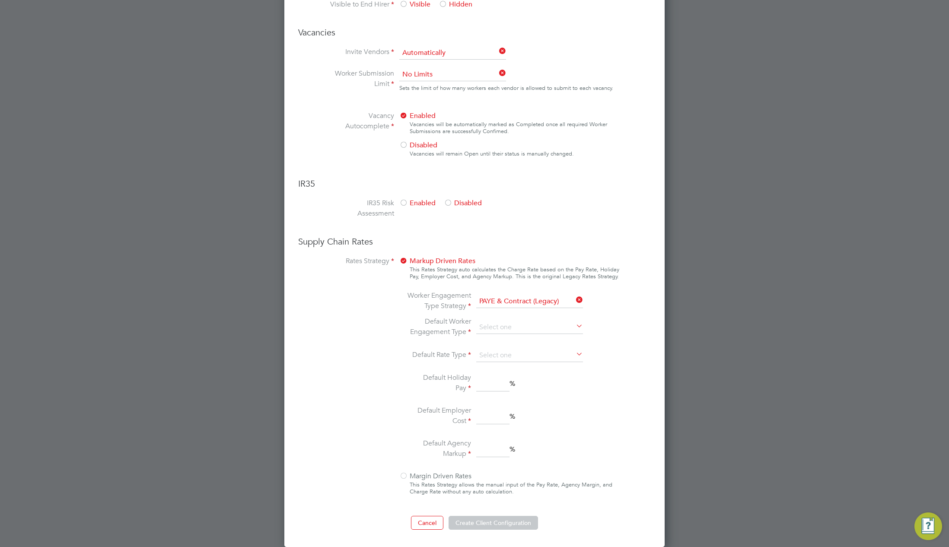
drag, startPoint x: 401, startPoint y: 477, endPoint x: 447, endPoint y: 448, distance: 54.9
click at [402, 476] on div at bounding box center [403, 476] width 9 height 9
click at [433, 518] on button "Cancel" at bounding box center [427, 523] width 32 height 14
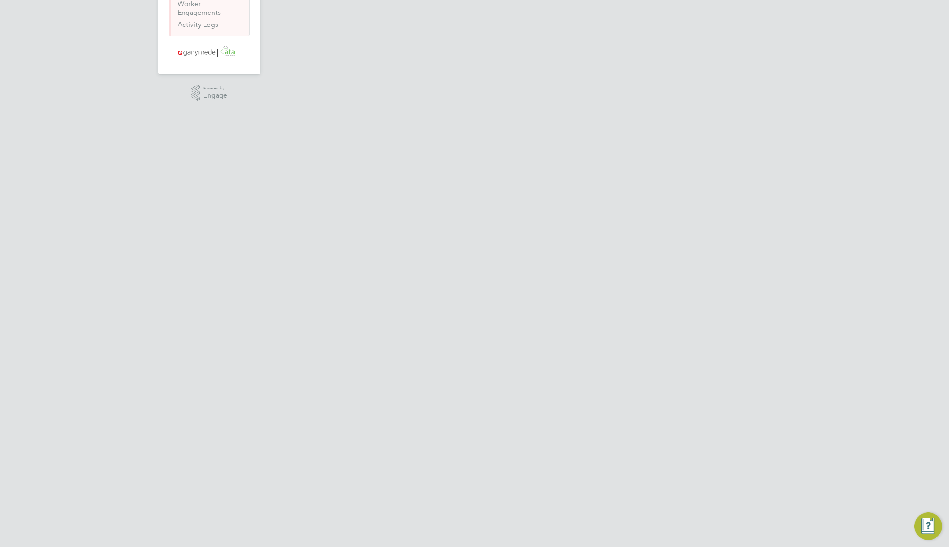
scroll to position [0, 0]
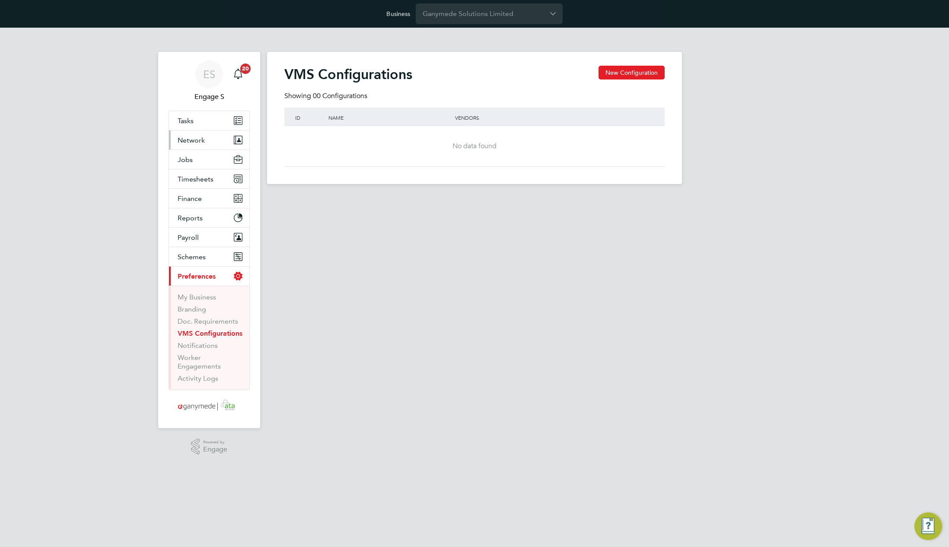
click at [194, 141] on span "Network" at bounding box center [191, 140] width 27 height 8
click at [507, 16] on input "Ganymede Solutions Limited" at bounding box center [489, 13] width 147 height 20
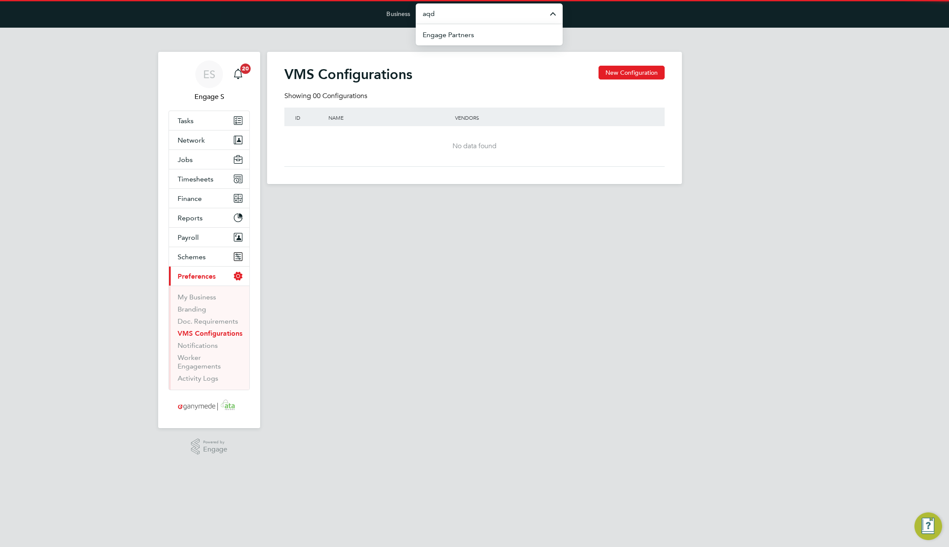
click at [507, 16] on input "aqd" at bounding box center [489, 13] width 147 height 20
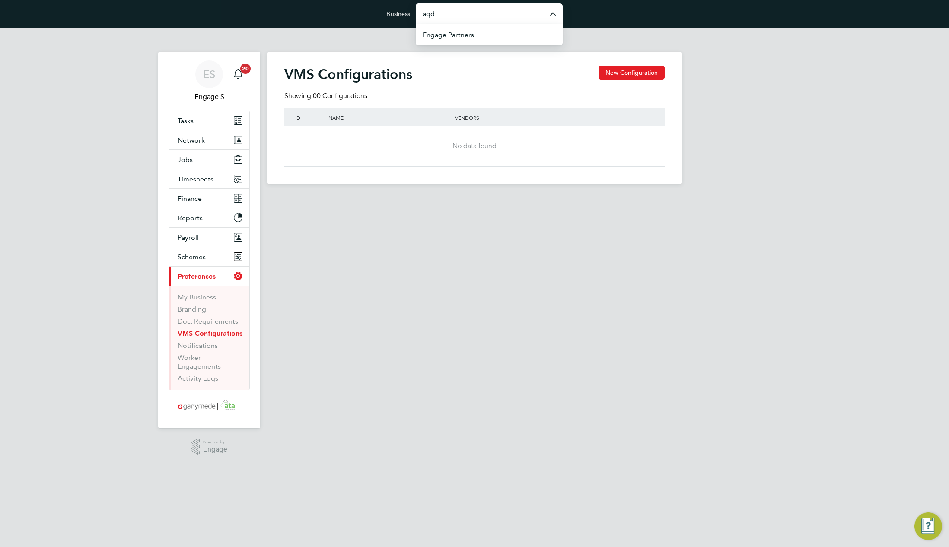
click at [507, 16] on input "aqd" at bounding box center [489, 13] width 147 height 20
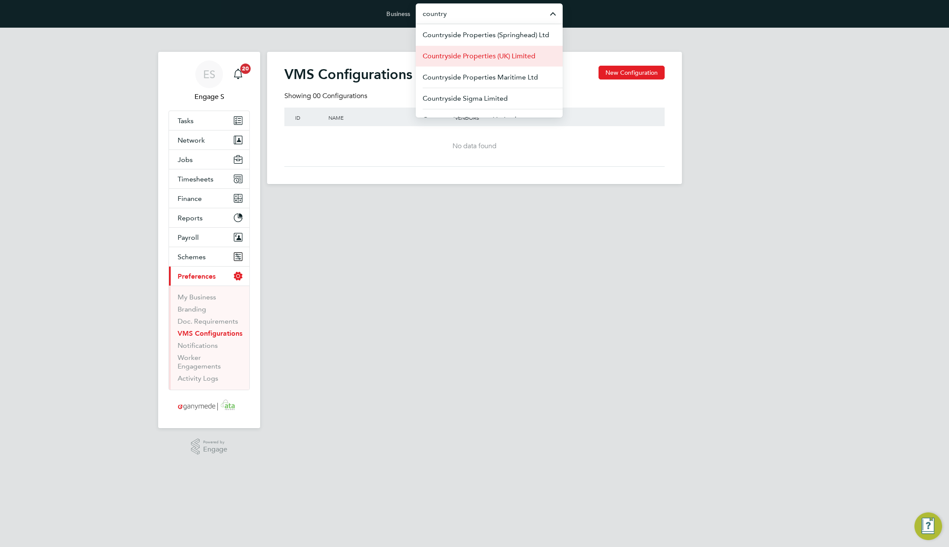
click at [493, 57] on span "Countryside Properties (UK) Limited" at bounding box center [479, 56] width 113 height 10
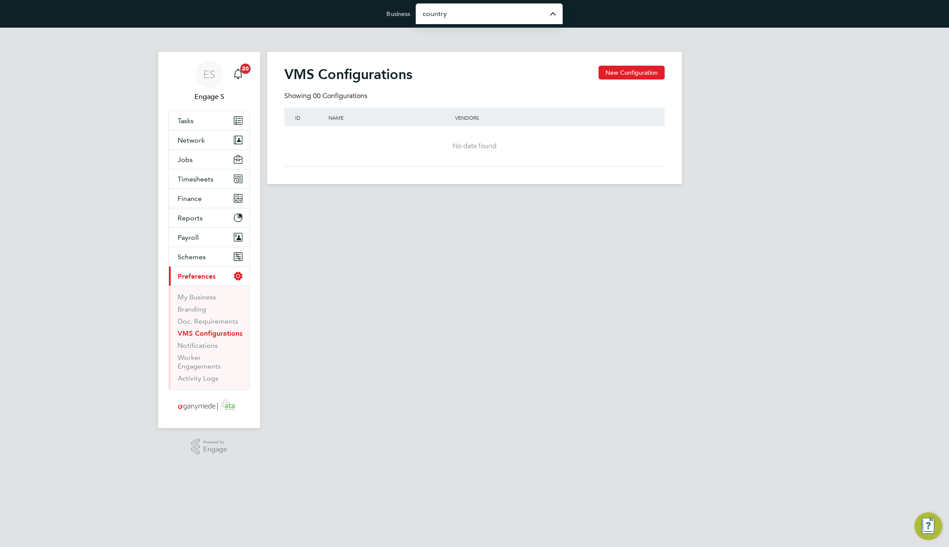
type input "Countryside Properties (UK) Limited"
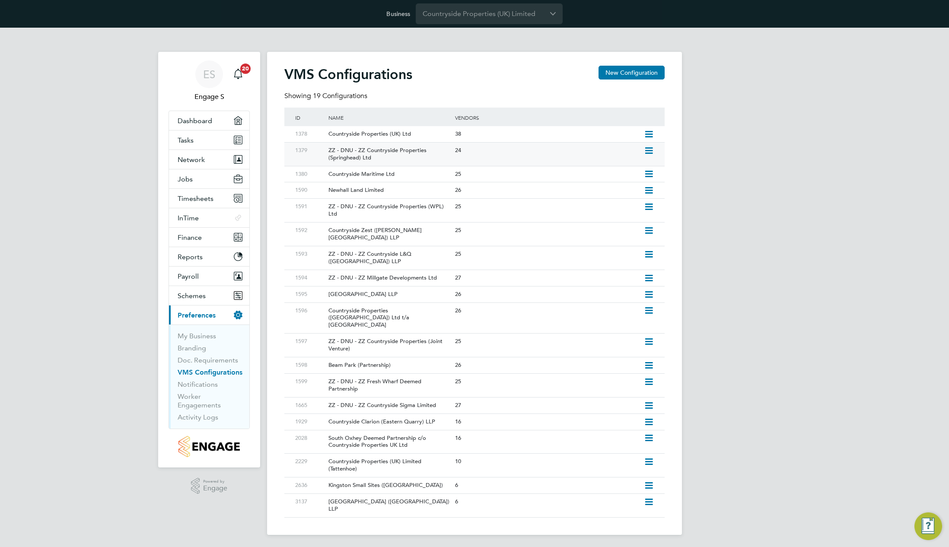
click at [650, 148] on icon at bounding box center [648, 150] width 11 height 7
click at [608, 170] on li "Edit VMS Configuration" at bounding box center [611, 169] width 83 height 12
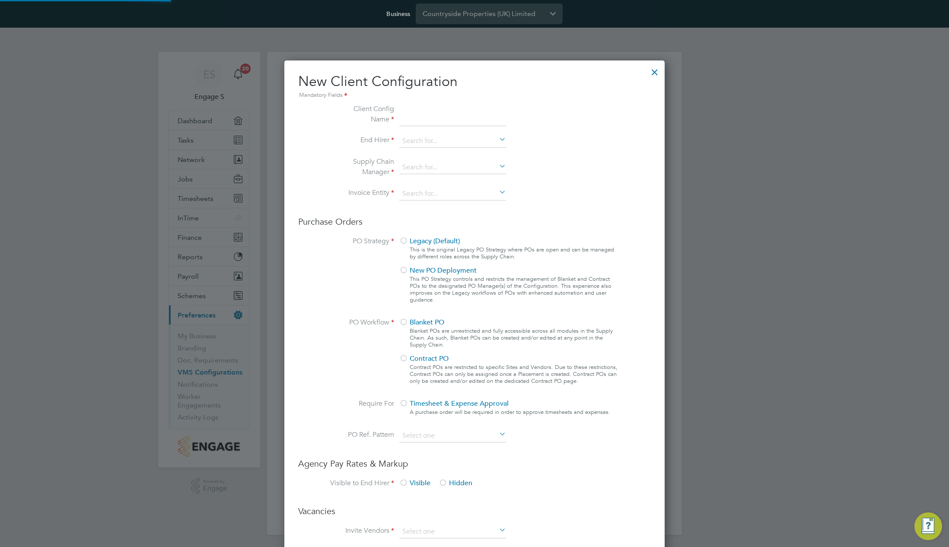
scroll to position [785, 381]
type input "ZZ - DNU - ZZ Countryside Properties (Springhead) Ltd"
type input "Countryside Properties (UK) Limited"
type input "Letters & Digits"
type input "Manually"
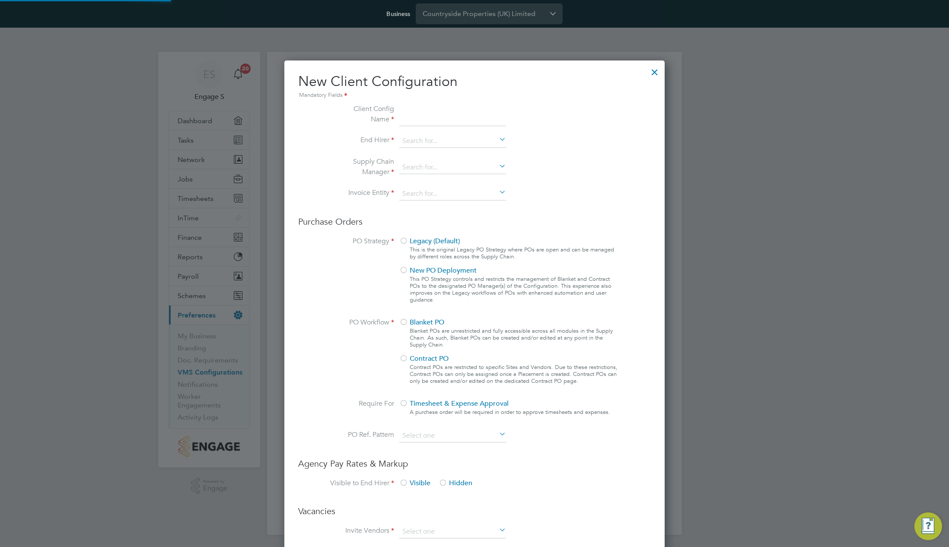
type input "No Limits"
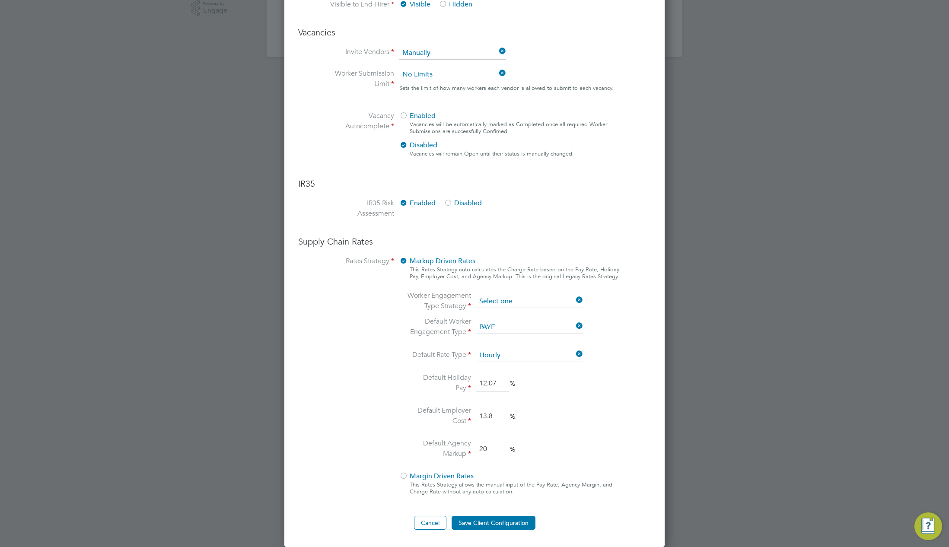
scroll to position [330, 0]
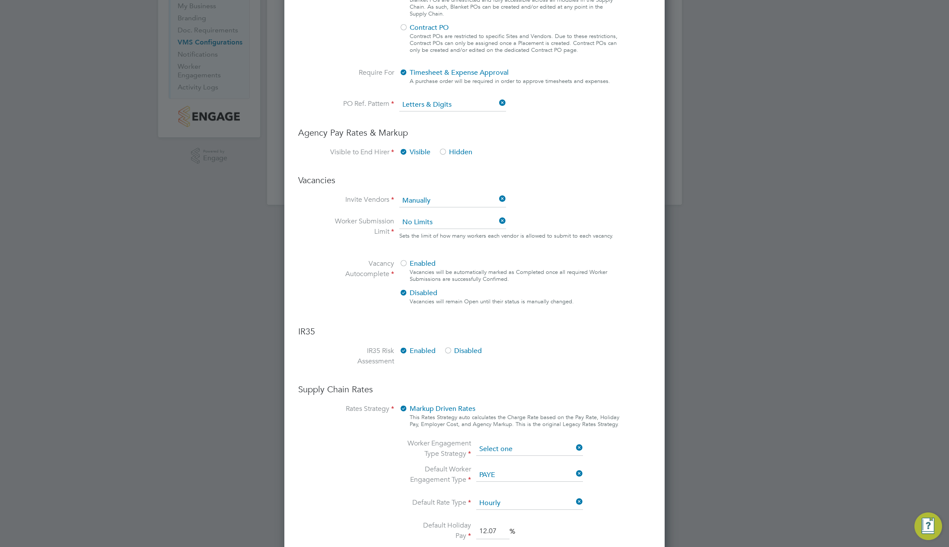
click at [557, 297] on ng-form "Client Config Name ZZ - DNU - ZZ Countryside Properties (Springhead) Ltd End Hi…" at bounding box center [474, 226] width 353 height 904
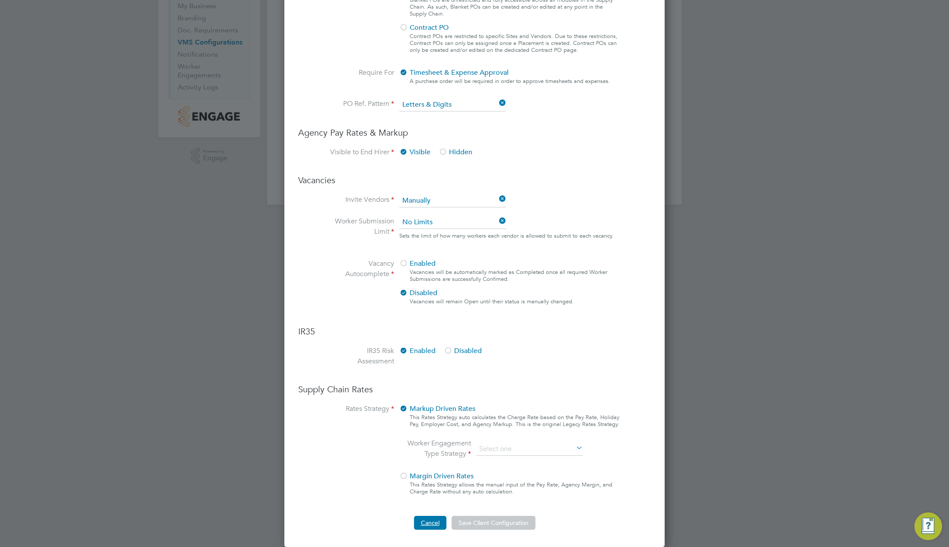
click at [428, 523] on button "Cancel" at bounding box center [430, 523] width 32 height 14
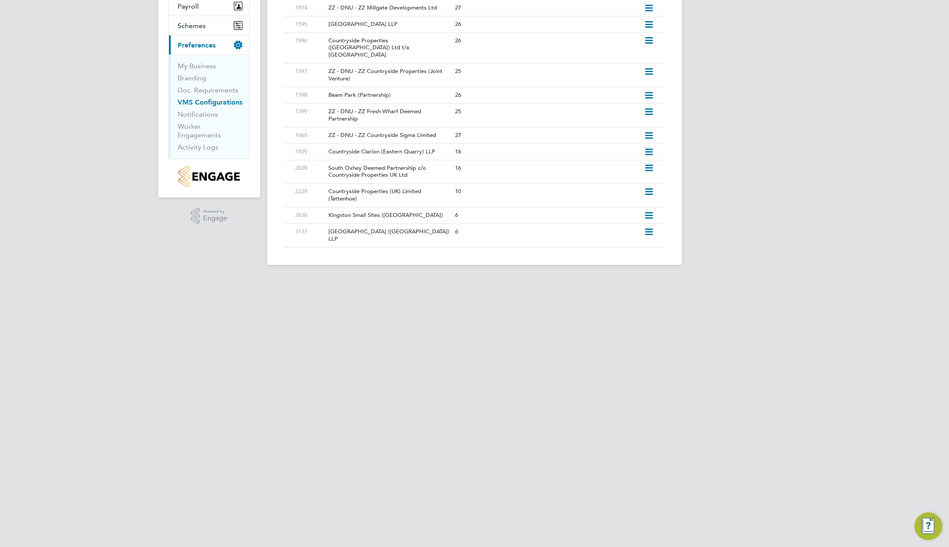
scroll to position [0, 0]
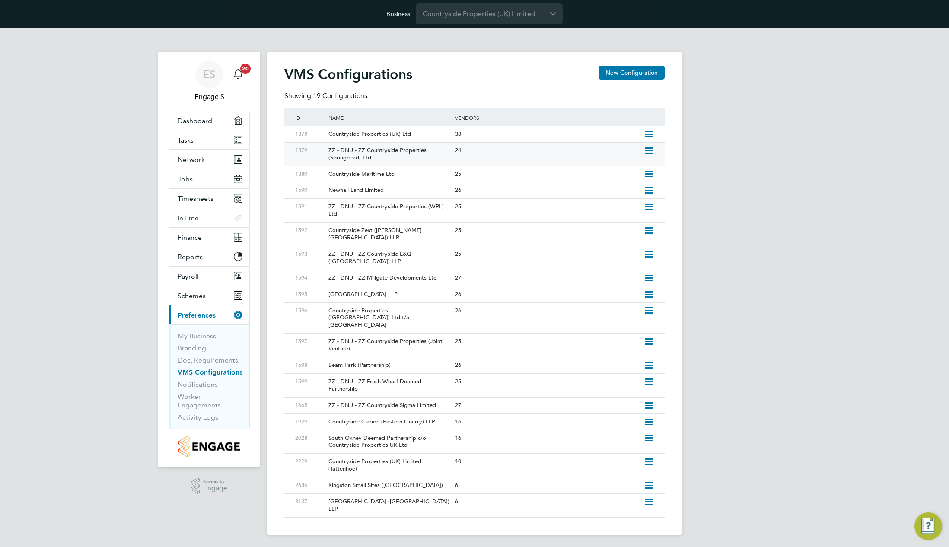
click at [646, 150] on icon at bounding box center [648, 150] width 11 height 7
click at [622, 171] on li "Edit VMS Configuration" at bounding box center [611, 169] width 83 height 12
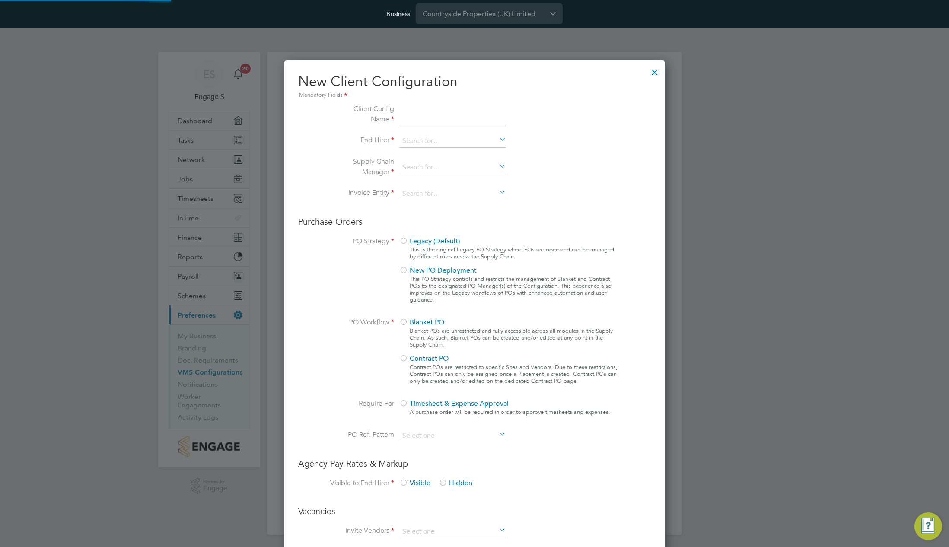
scroll to position [785, 381]
type input "ZZ - DNU - ZZ Countryside Properties (Springhead) Ltd"
type input "Countryside Properties (UK) Limited"
type input "Letters & Digits"
type input "Manually"
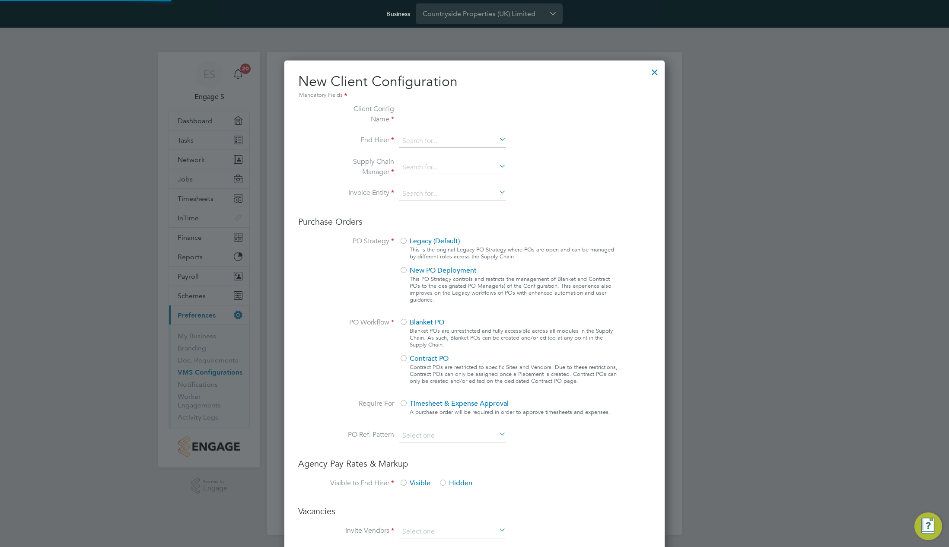
type input "No Limits"
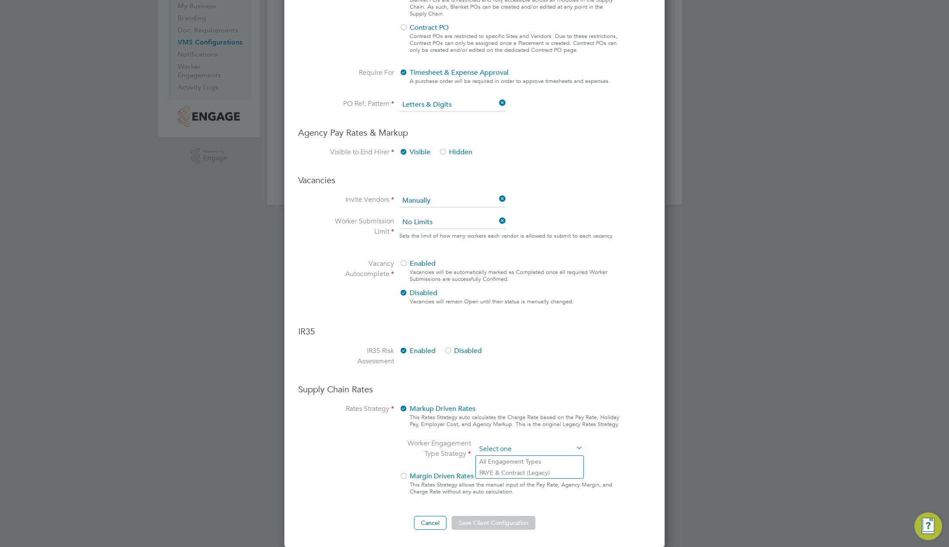
scroll to position [330, 0]
click at [520, 363] on ng-form "Client Config Name ZZ - DNU - ZZ Countryside Properties (Springhead) Ltd End Hi…" at bounding box center [474, 152] width 353 height 756
click at [541, 462] on li "All Engagement Types" at bounding box center [530, 461] width 108 height 11
type input "All Engagement Types"
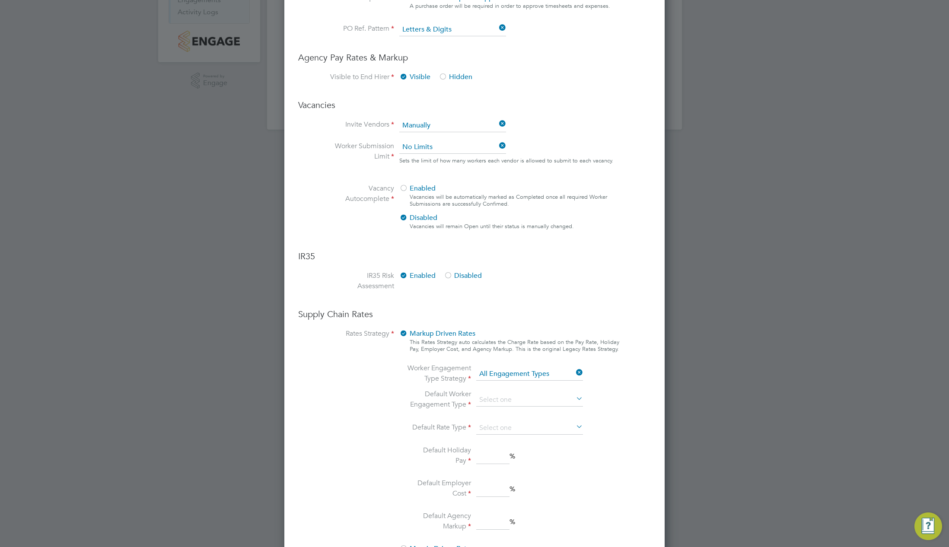
scroll to position [478, 0]
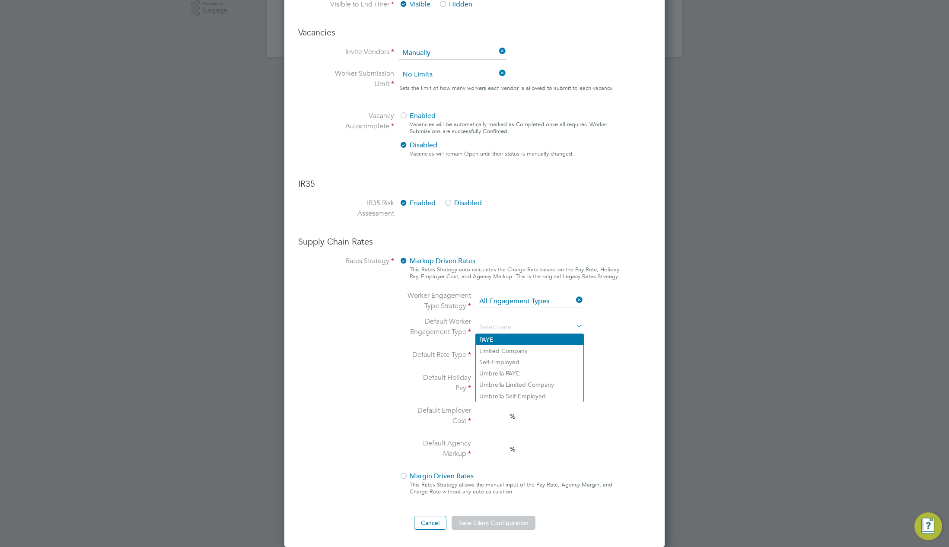
drag, startPoint x: 544, startPoint y: 325, endPoint x: 530, endPoint y: 336, distance: 18.2
click at [544, 325] on input at bounding box center [529, 327] width 107 height 13
click at [517, 354] on li "Limited Company" at bounding box center [530, 350] width 108 height 11
type input "Limited Company"
click at [513, 358] on input at bounding box center [529, 355] width 107 height 13
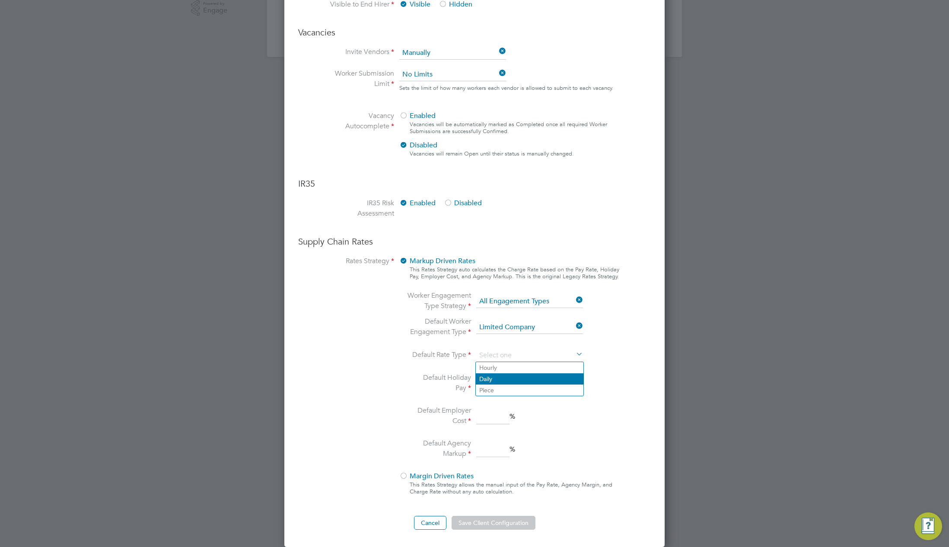
drag, startPoint x: 501, startPoint y: 371, endPoint x: 499, endPoint y: 378, distance: 7.4
click at [501, 371] on li "Hourly" at bounding box center [530, 367] width 108 height 11
type input "Hourly"
drag, startPoint x: 496, startPoint y: 382, endPoint x: 494, endPoint y: 388, distance: 5.6
click at [496, 382] on input at bounding box center [492, 384] width 33 height 16
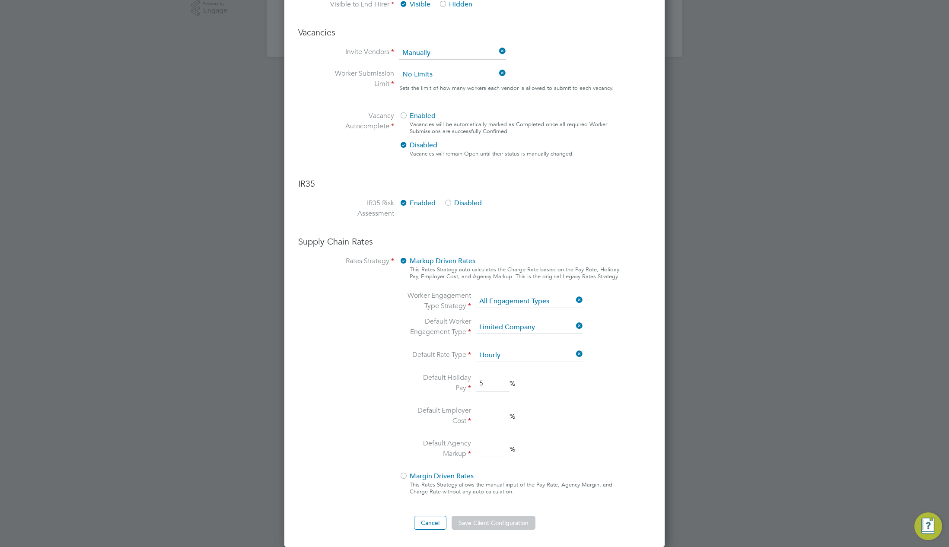
type input "5"
click at [489, 419] on input "2" at bounding box center [492, 417] width 33 height 16
type input "2"
click at [493, 456] on input "2" at bounding box center [492, 450] width 33 height 16
type input "2"
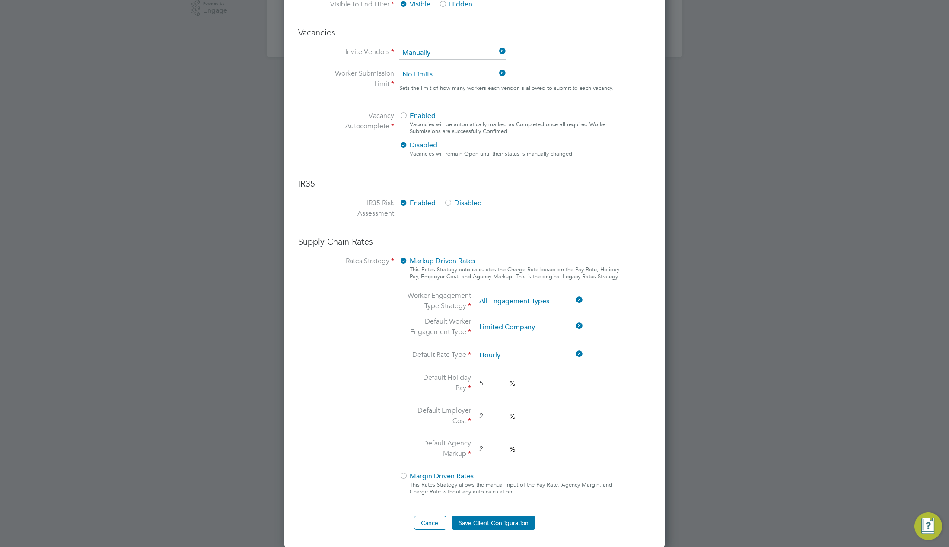
click at [705, 350] on div at bounding box center [474, 273] width 949 height 547
click at [496, 522] on button "Save Client Configuration" at bounding box center [494, 523] width 84 height 14
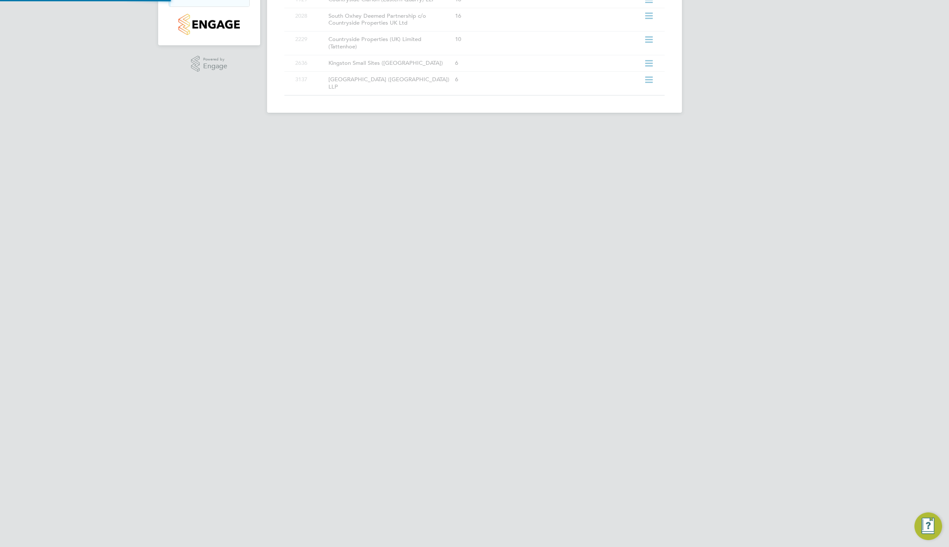
scroll to position [0, 0]
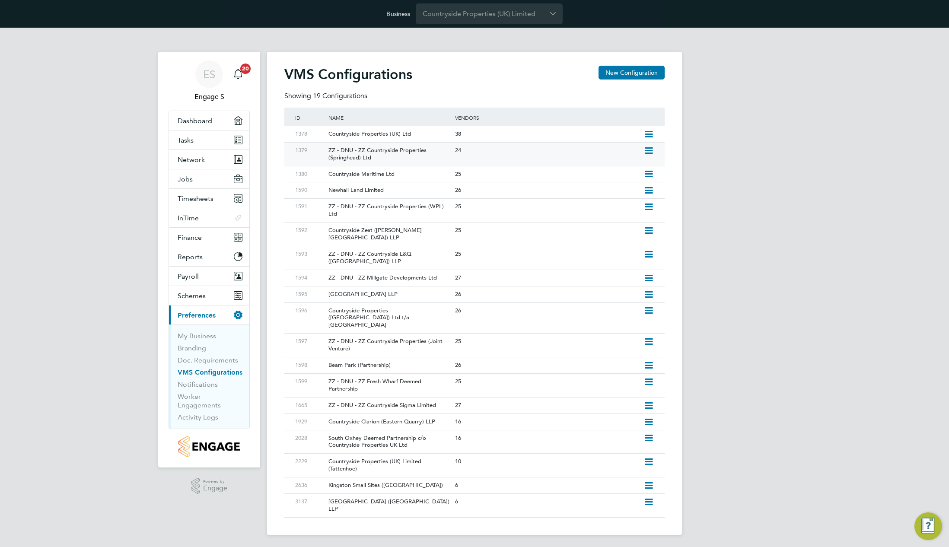
click at [648, 150] on icon at bounding box center [648, 150] width 11 height 7
click at [594, 179] on li "Add Vendor" at bounding box center [611, 181] width 83 height 12
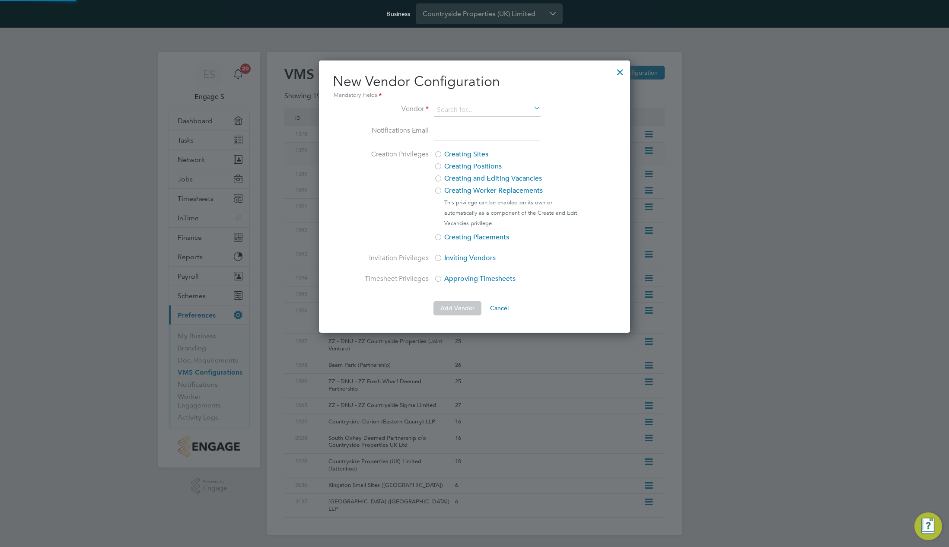
scroll to position [272, 312]
click at [446, 121] on li "Anderselite Ltd" at bounding box center [523, 123] width 180 height 12
type input "Anderselite Ltd"
click at [502, 308] on button "Cancel" at bounding box center [499, 308] width 32 height 14
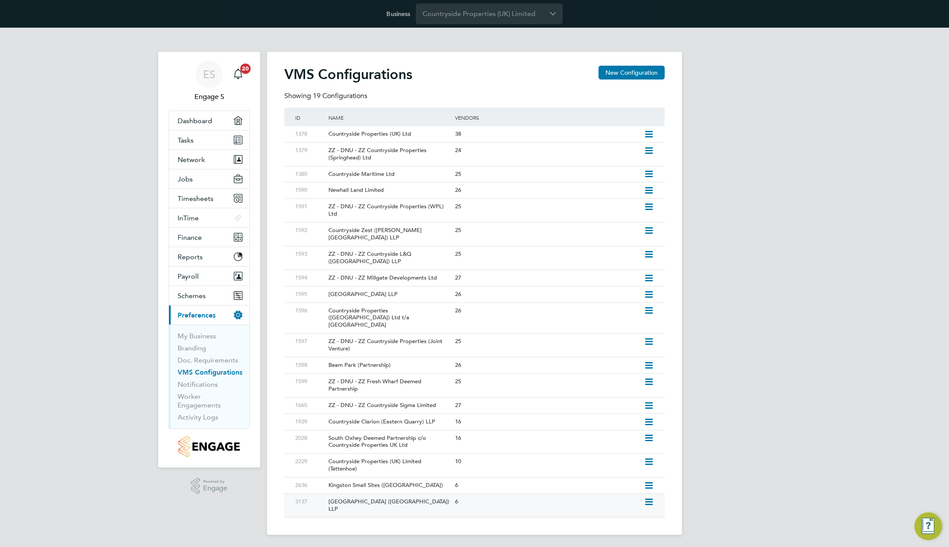
click at [649, 499] on icon at bounding box center [648, 502] width 11 height 7
click at [748, 441] on div "ES Engage S Notifications 20 Applications: Dashboard Tasks Network Team Members…" at bounding box center [474, 288] width 949 height 521
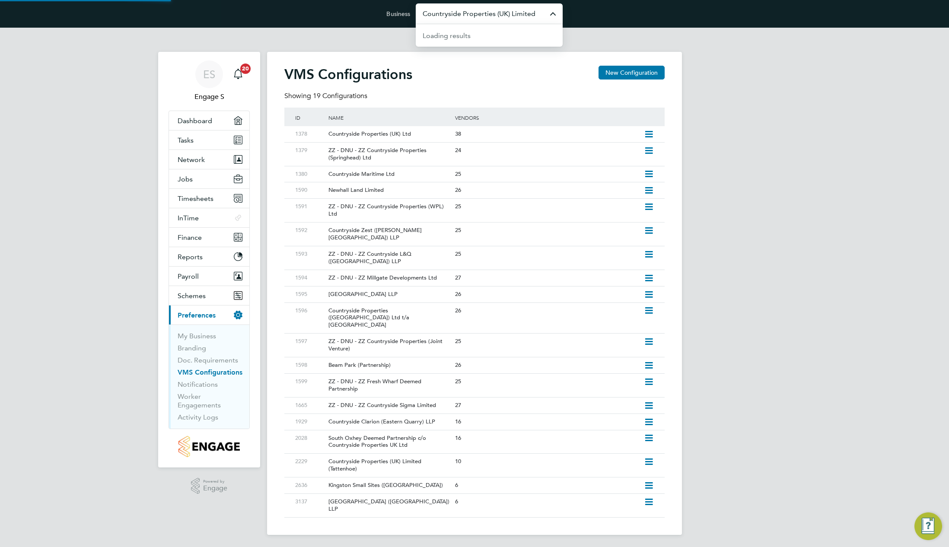
click at [500, 12] on input "Countryside Properties (UK) Limited" at bounding box center [489, 13] width 147 height 20
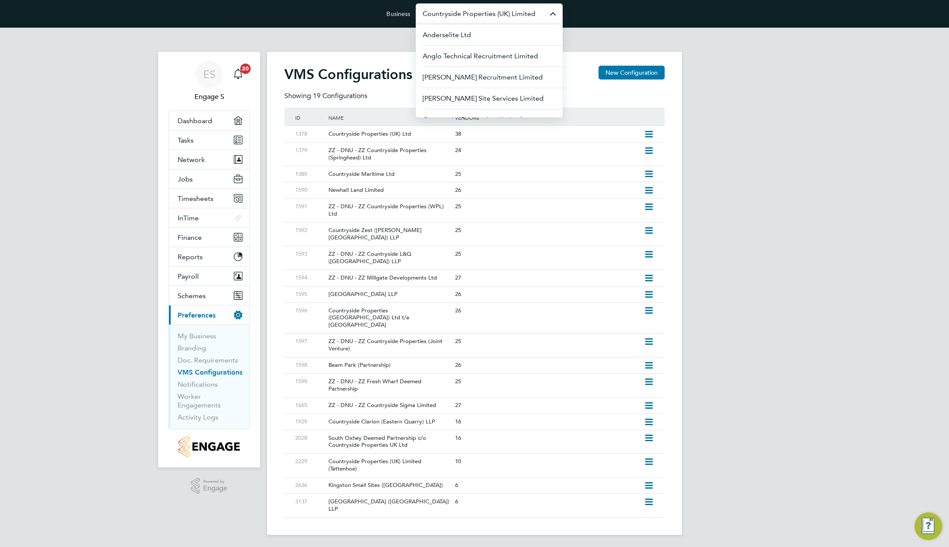
paste input "ganymede"
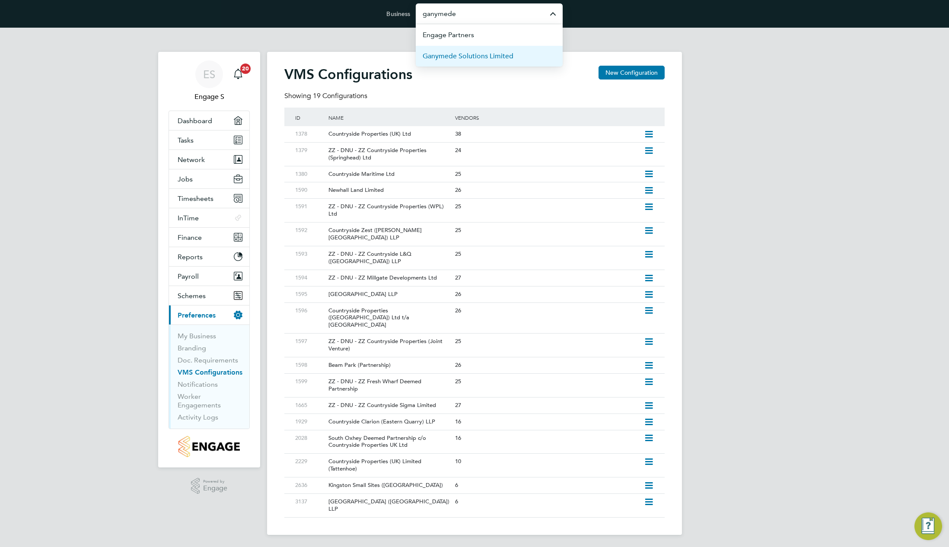
click at [491, 60] on span "Ganymede Solutions Limited" at bounding box center [468, 56] width 91 height 10
type input "Ganymede Solutions Limited"
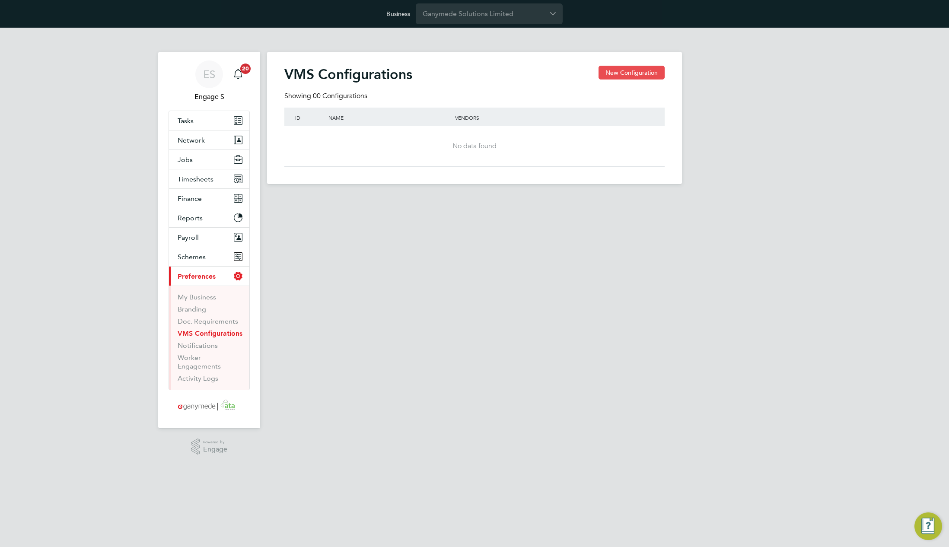
click at [651, 72] on button "New Configuration" at bounding box center [631, 73] width 66 height 14
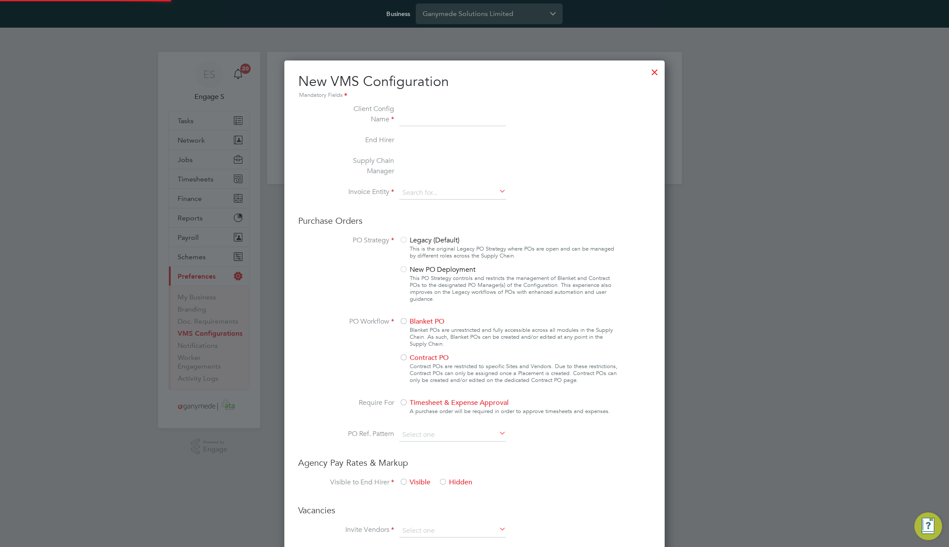
scroll to position [784, 381]
type input "Letters & Digits"
type input "Automatically"
type input "No Limits"
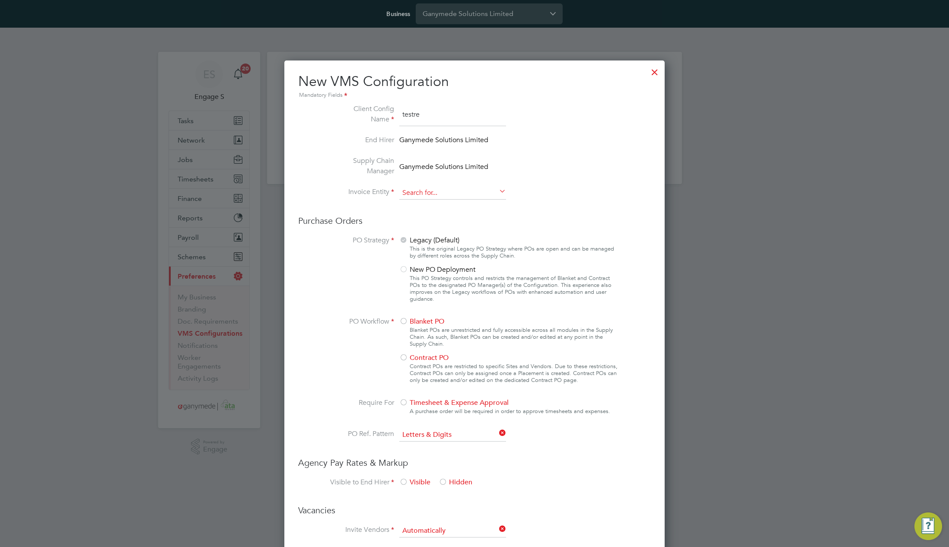
type input "testre"
click at [435, 190] on input at bounding box center [452, 193] width 107 height 13
click at [426, 219] on li "Crest Plus Operations Limited" at bounding box center [453, 217] width 108 height 12
type input "Crest Plus Operations Limited"
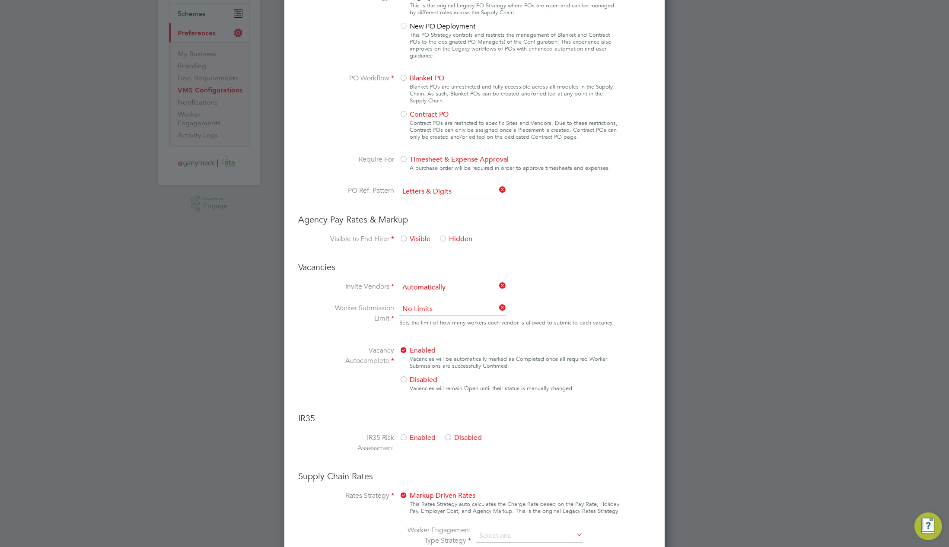
scroll to position [330, 0]
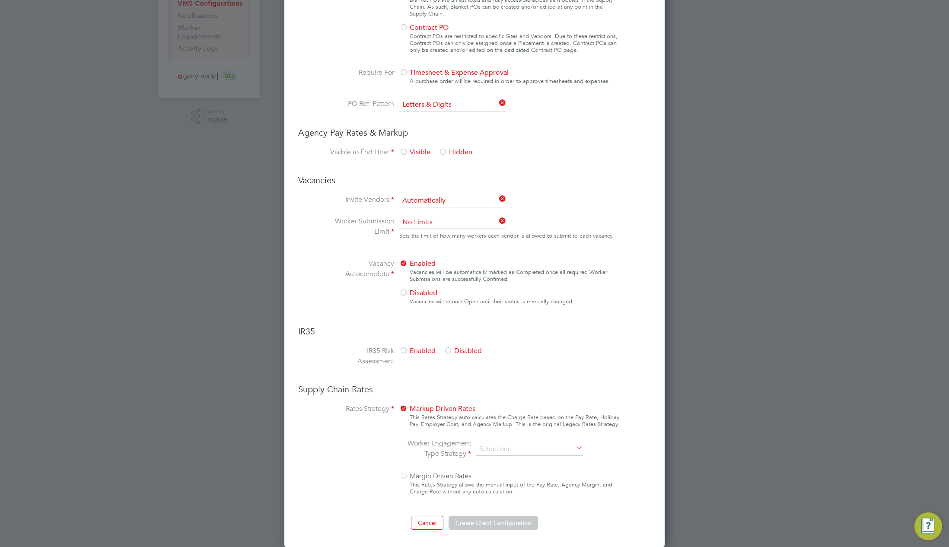
click at [403, 24] on div at bounding box center [403, 28] width 9 height 9
click at [450, 152] on span "Hidden" at bounding box center [456, 152] width 34 height 9
click at [462, 353] on span "Disabled" at bounding box center [463, 351] width 38 height 9
drag, startPoint x: 548, startPoint y: 447, endPoint x: 546, endPoint y: 452, distance: 5.6
click at [547, 448] on input at bounding box center [529, 449] width 107 height 13
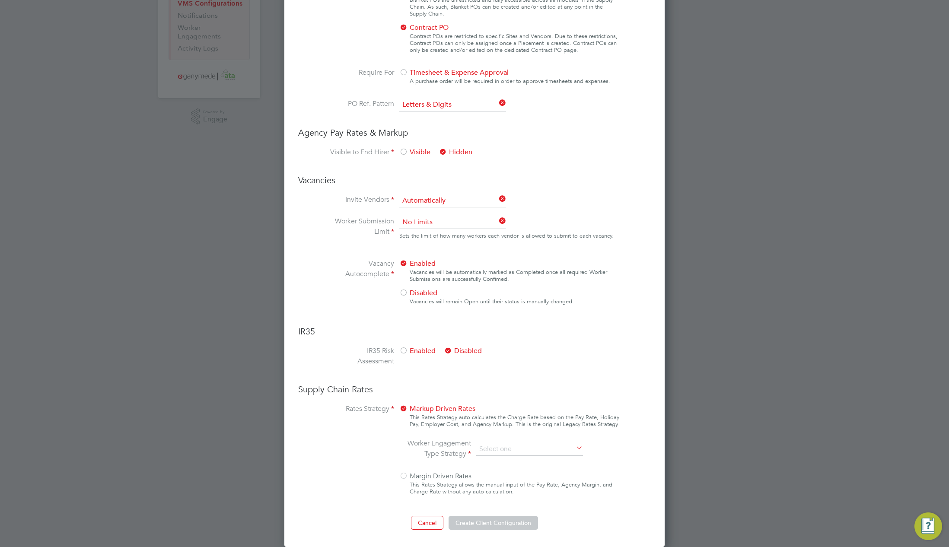
click at [544, 469] on li "PAYE & Contract (Legacy)" at bounding box center [530, 472] width 108 height 11
type input "PAYE & Contract (Legacy)"
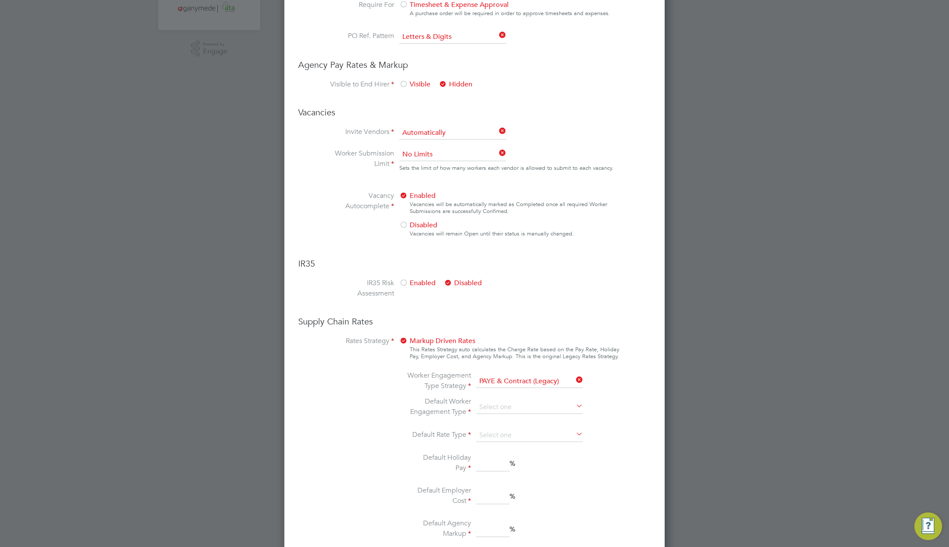
scroll to position [478, 0]
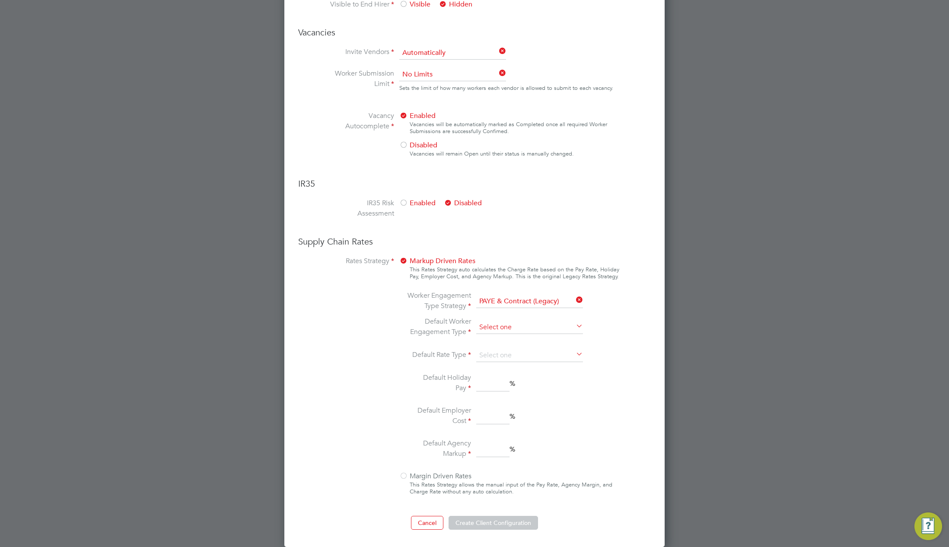
click at [528, 328] on input at bounding box center [529, 327] width 107 height 13
click at [525, 339] on li "Contract" at bounding box center [530, 339] width 108 height 11
type input "Contract"
drag, startPoint x: 522, startPoint y: 350, endPoint x: 519, endPoint y: 358, distance: 8.2
click at [522, 352] on input at bounding box center [529, 355] width 107 height 13
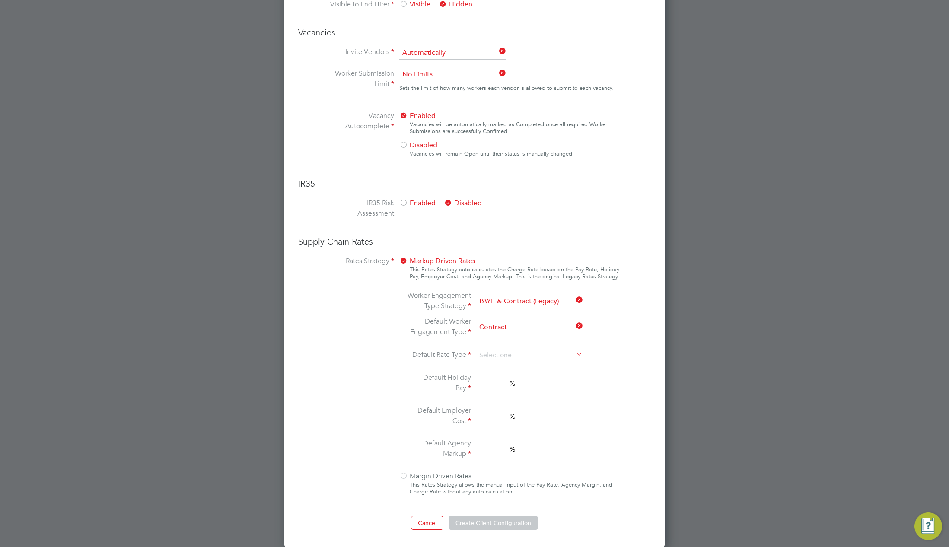
drag, startPoint x: 513, startPoint y: 367, endPoint x: 507, endPoint y: 375, distance: 9.6
click at [513, 367] on li "Hourly" at bounding box center [530, 367] width 108 height 11
type input "Hourly"
click at [496, 385] on input at bounding box center [492, 384] width 33 height 16
type input "3"
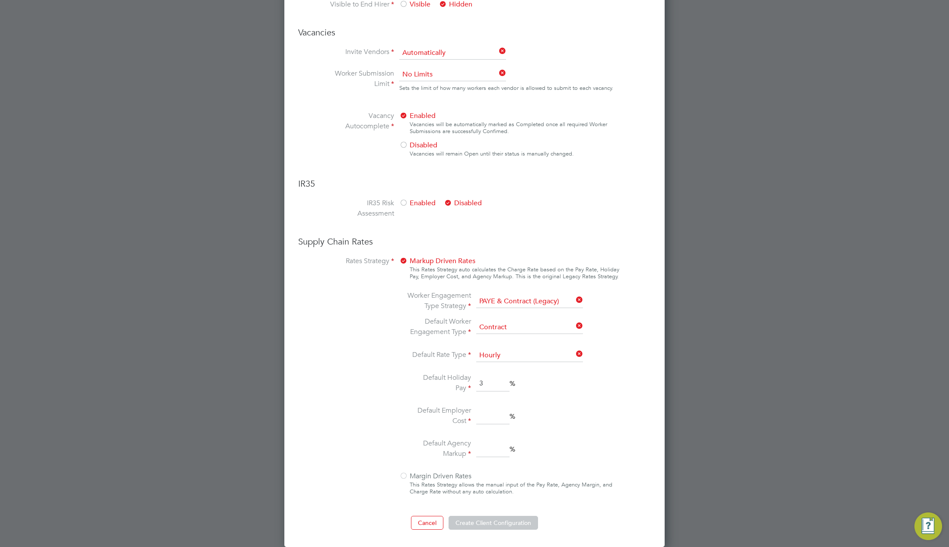
click at [489, 421] on input at bounding box center [492, 417] width 33 height 16
type input "2"
click at [490, 456] on input "3" at bounding box center [492, 450] width 33 height 16
type input "3"
drag, startPoint x: 500, startPoint y: 531, endPoint x: 508, endPoint y: 516, distance: 16.4
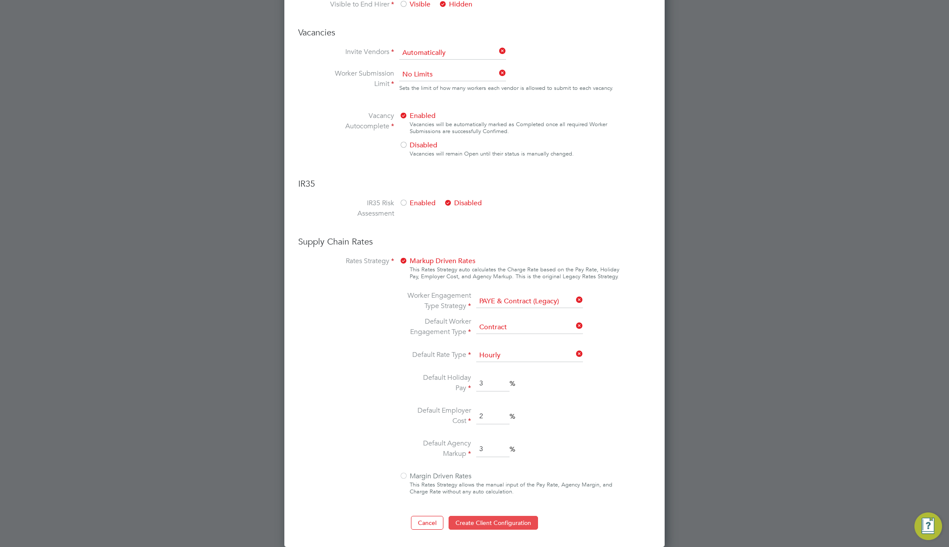
click at [500, 529] on div "New VMS Configuration Mandatory Fields Client Config Name testre End Hirer Gany…" at bounding box center [474, 65] width 380 height 964
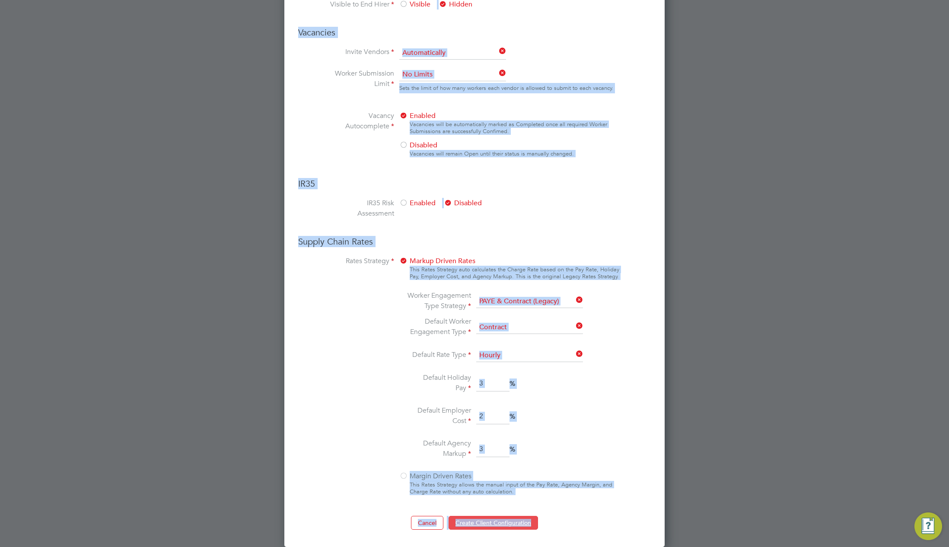
click at [492, 523] on button "Create Client Configuration" at bounding box center [493, 523] width 89 height 14
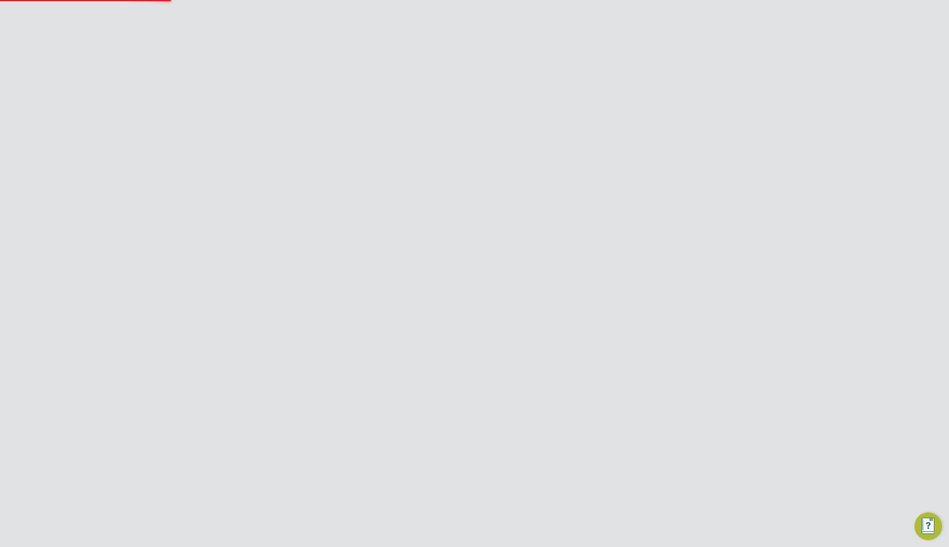
scroll to position [0, 0]
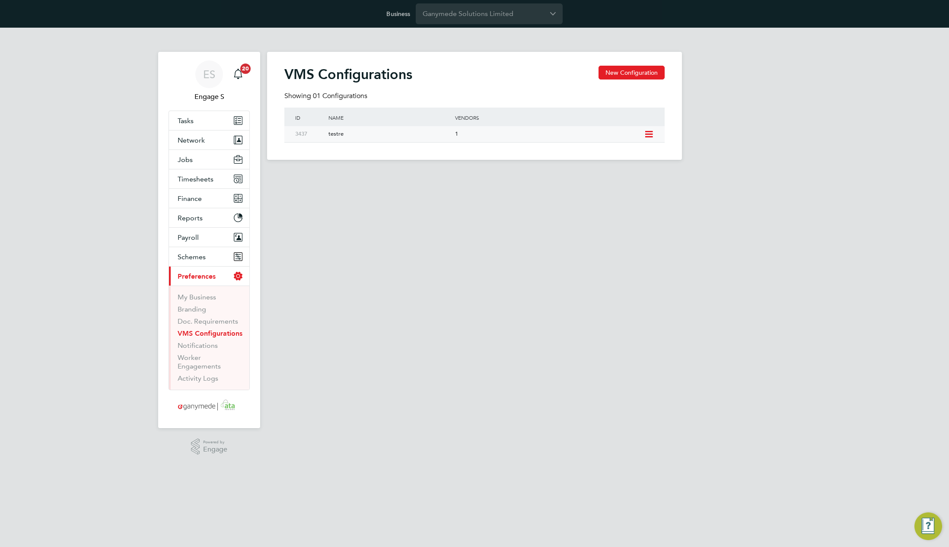
click at [647, 133] on icon at bounding box center [648, 134] width 11 height 7
click at [621, 156] on li "Edit VMS Configuration" at bounding box center [611, 153] width 83 height 12
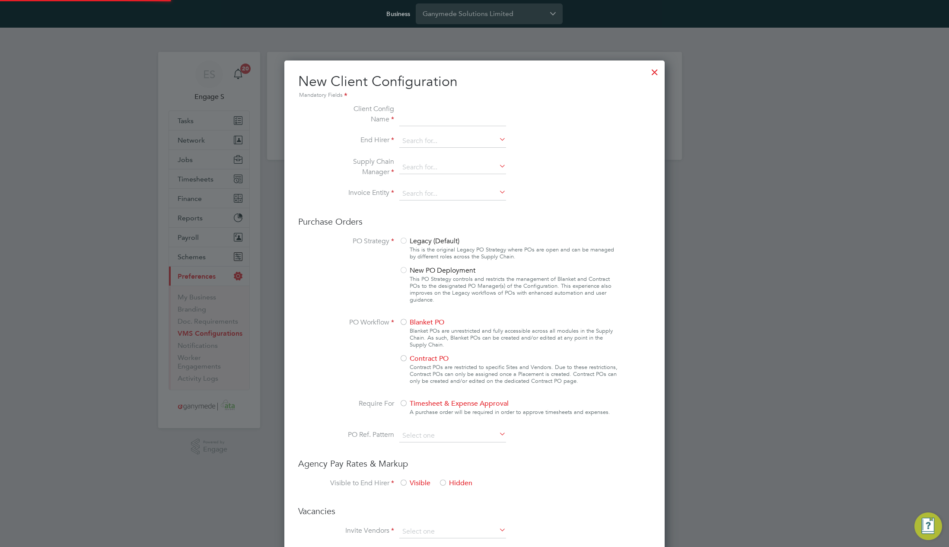
type input "testre"
type input "Crest Plus Operations Limited"
type input "Letters & Digits"
type input "Automatically"
type input "No Limits"
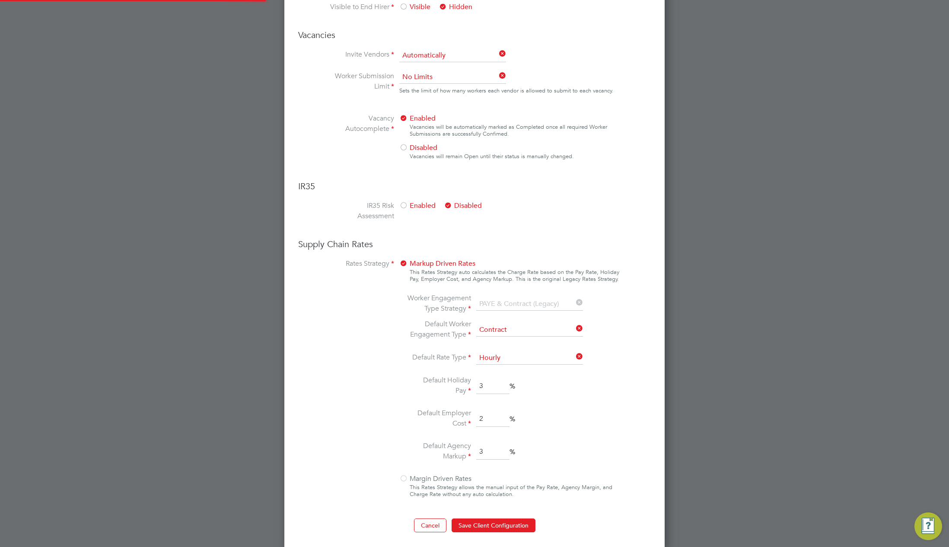
scroll to position [478, 0]
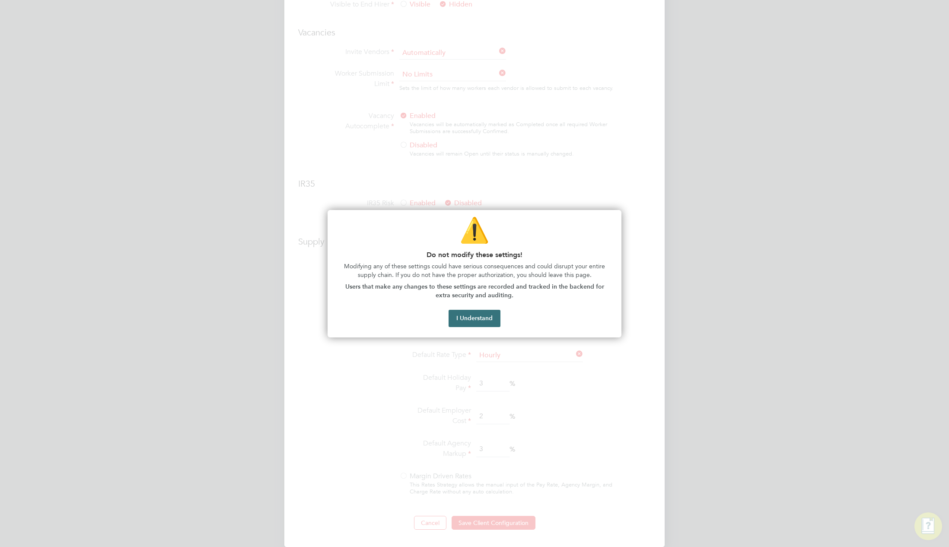
click at [471, 317] on button "I Understand" at bounding box center [475, 318] width 52 height 17
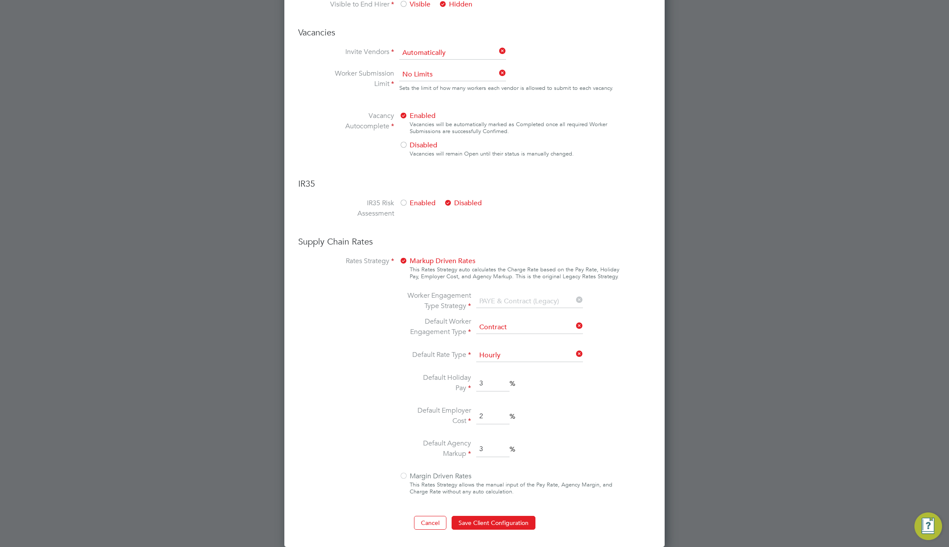
click at [471, 317] on label "Default Worker Engagement Type" at bounding box center [438, 326] width 65 height 21
click at [423, 521] on button "Cancel" at bounding box center [430, 523] width 32 height 14
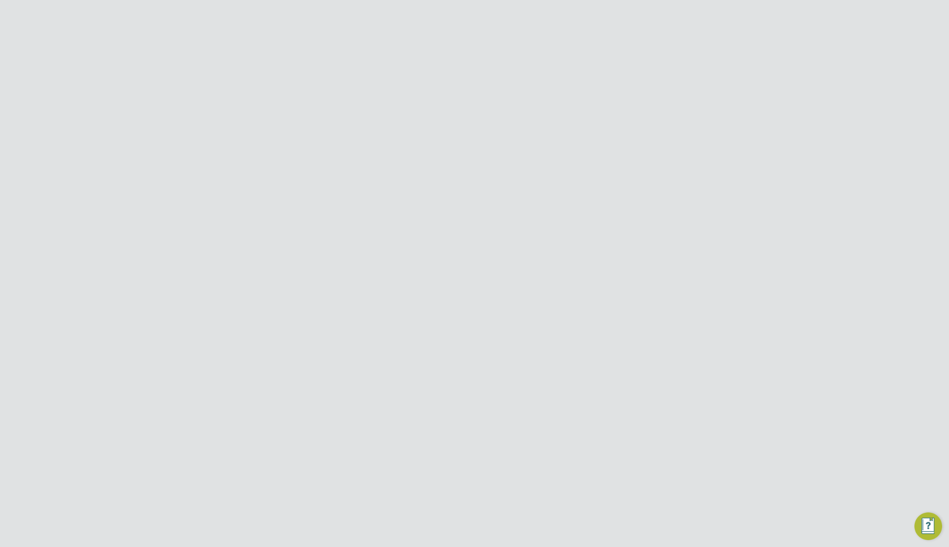
scroll to position [0, 0]
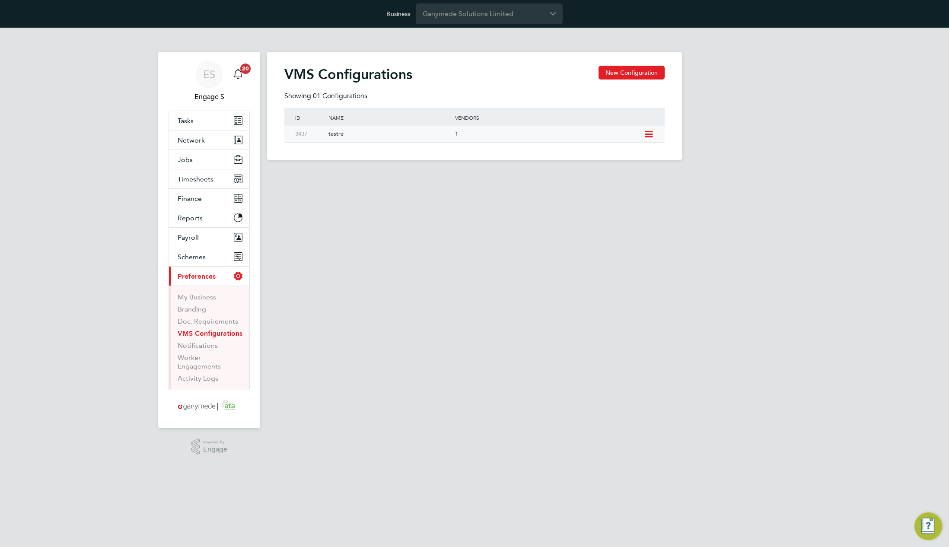
click at [649, 132] on icon at bounding box center [648, 134] width 11 height 7
click at [652, 134] on icon at bounding box center [648, 134] width 11 height 7
click at [625, 148] on li "Edit VMS Configuration" at bounding box center [611, 153] width 83 height 12
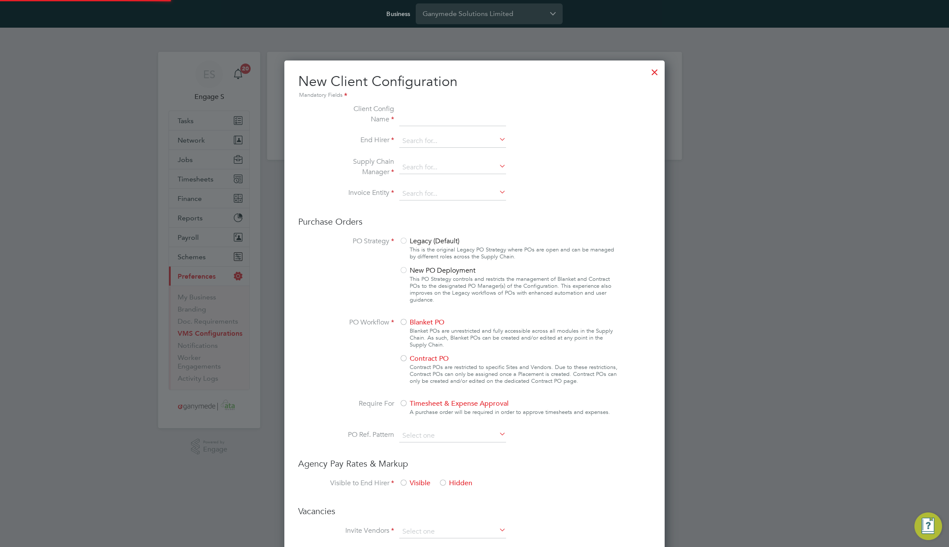
type input "testre"
type input "Crest Plus Operations Limited"
type input "Letters & Digits"
type input "Automatically"
type input "No Limits"
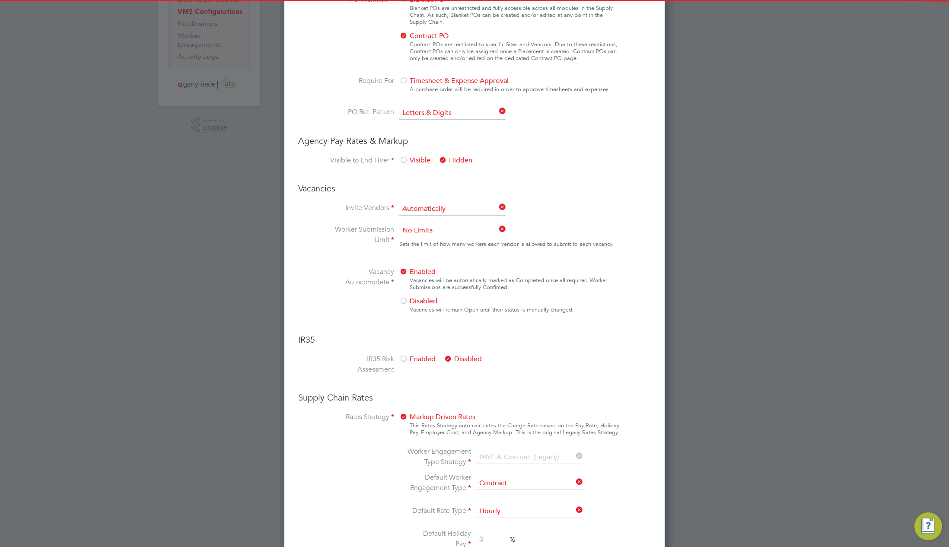
scroll to position [478, 0]
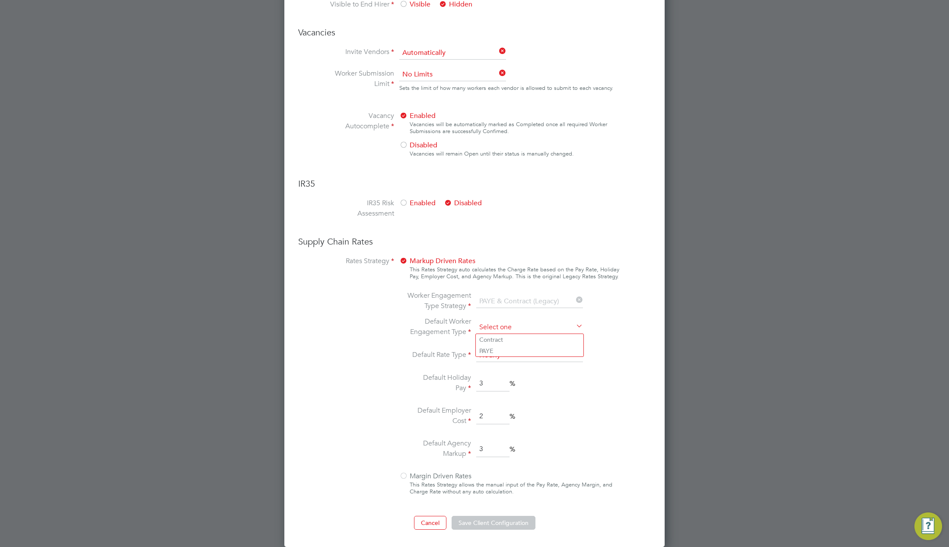
click at [497, 329] on input at bounding box center [529, 327] width 107 height 13
click at [585, 329] on li "Default Worker Engagement Type" at bounding box center [497, 327] width 182 height 22
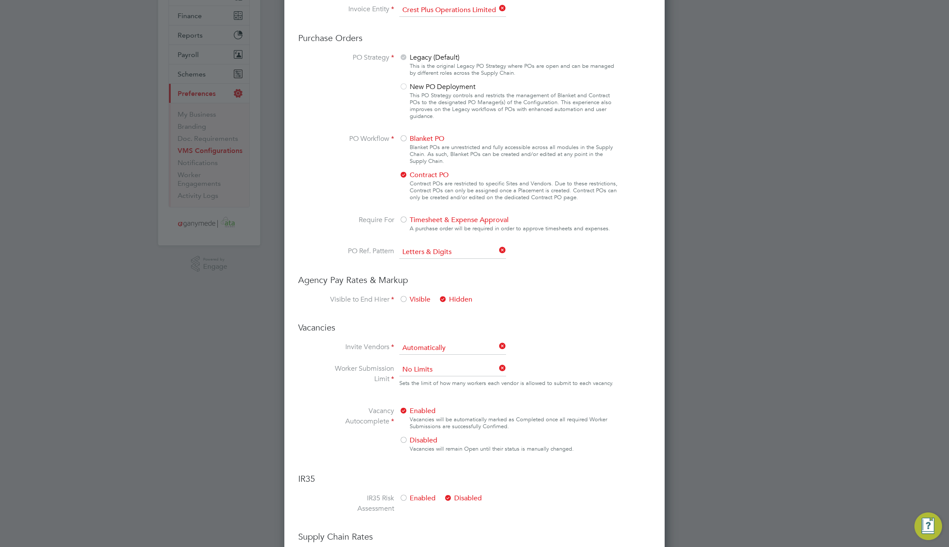
scroll to position [53, 0]
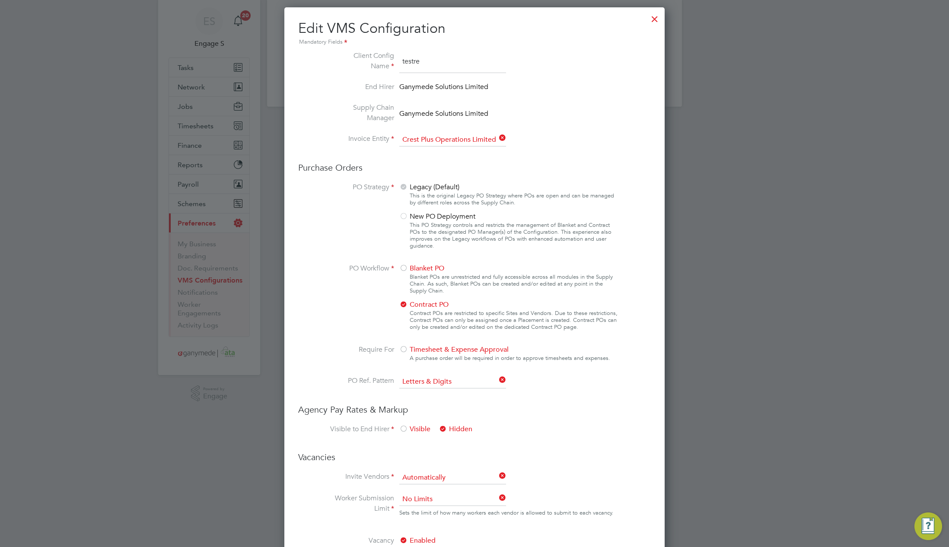
click at [653, 18] on div at bounding box center [655, 17] width 16 height 16
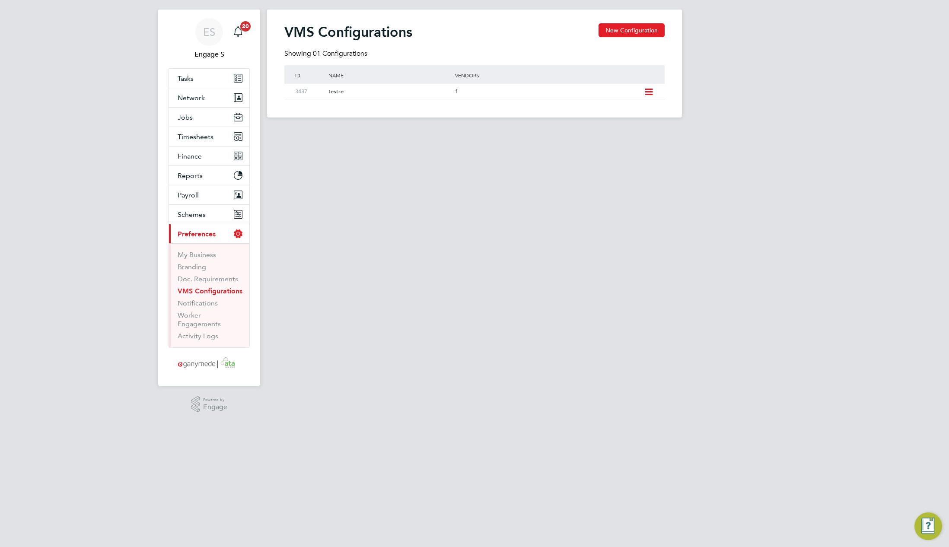
scroll to position [0, 0]
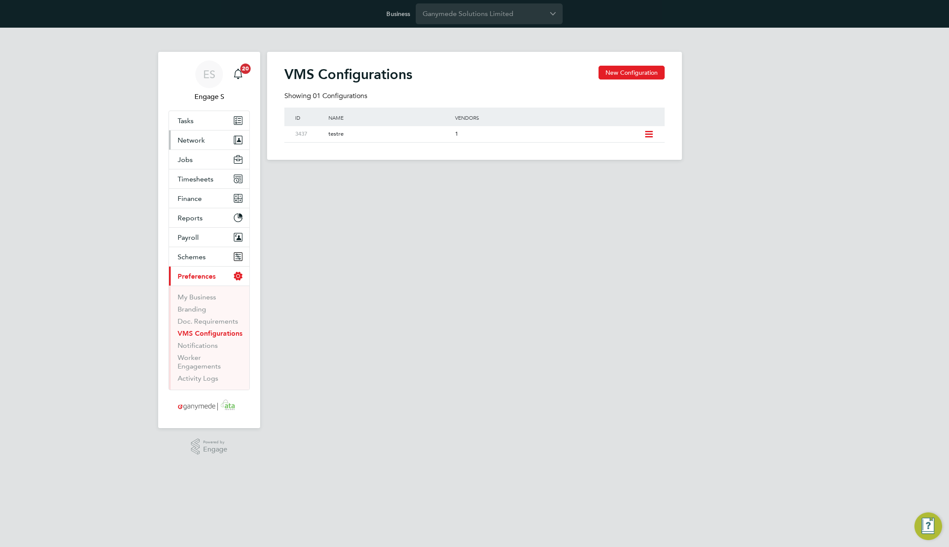
click at [204, 138] on span "Network" at bounding box center [191, 140] width 27 height 8
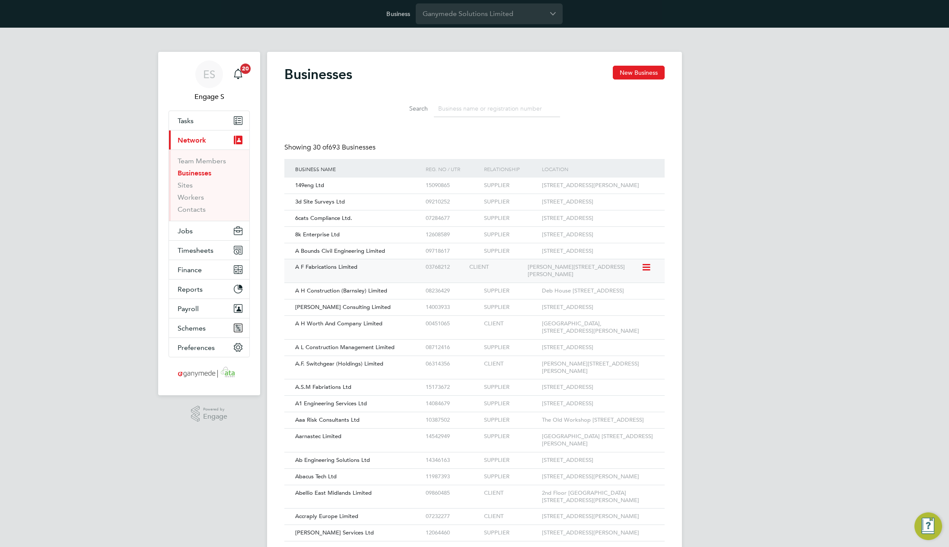
click at [487, 275] on div "CLIENT" at bounding box center [496, 267] width 58 height 16
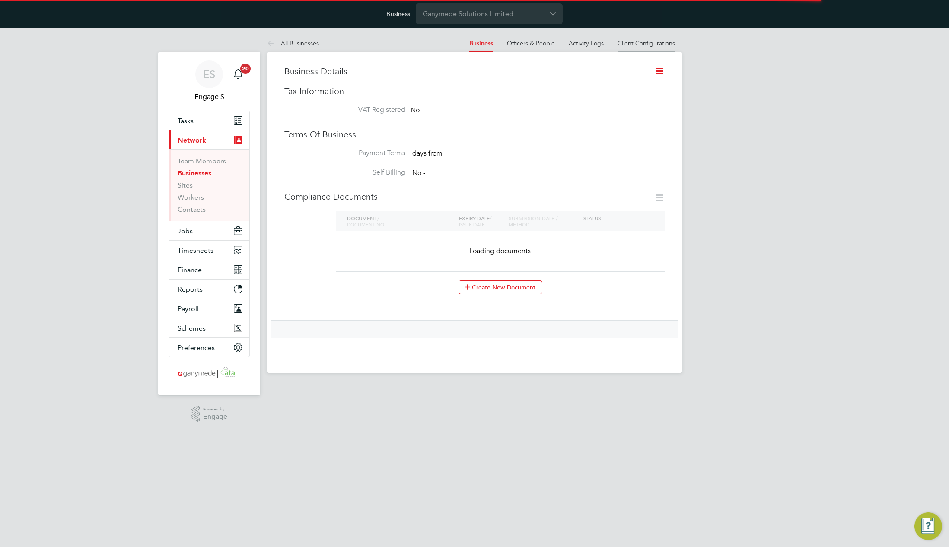
click at [636, 42] on link "Client Configurations" at bounding box center [645, 43] width 57 height 8
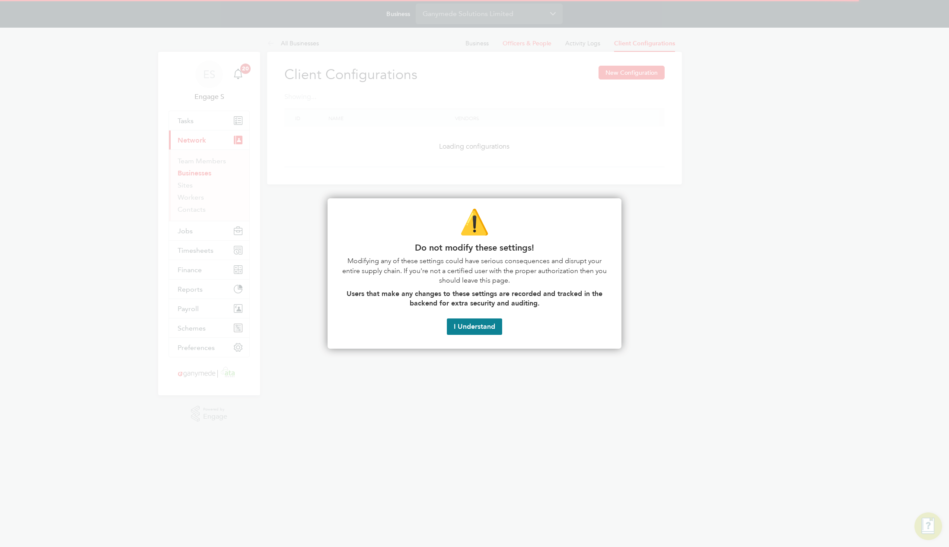
click at [605, 166] on div at bounding box center [474, 273] width 949 height 547
click at [594, 153] on div at bounding box center [474, 273] width 949 height 547
click at [582, 154] on div at bounding box center [474, 273] width 949 height 547
click at [481, 324] on button "I Understand" at bounding box center [474, 326] width 55 height 16
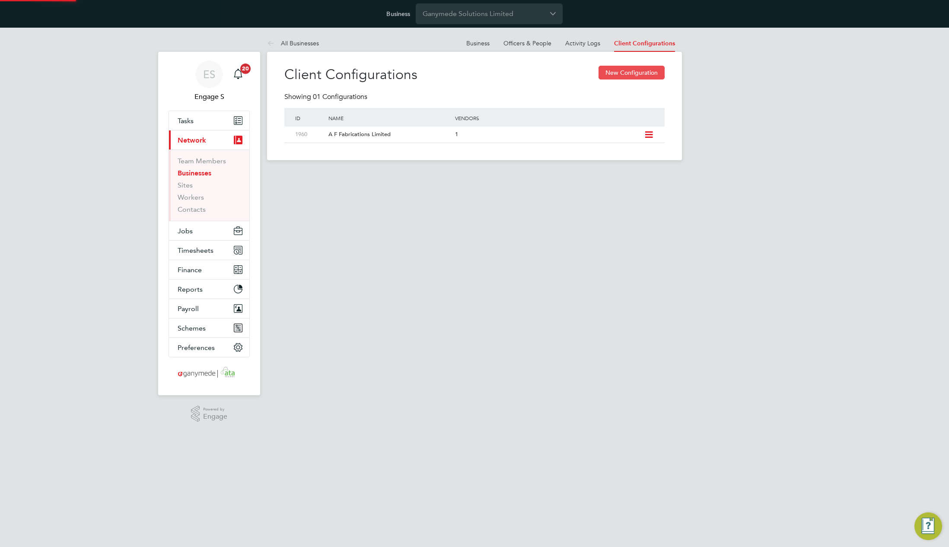
click at [628, 74] on button "New Configuration" at bounding box center [631, 73] width 66 height 14
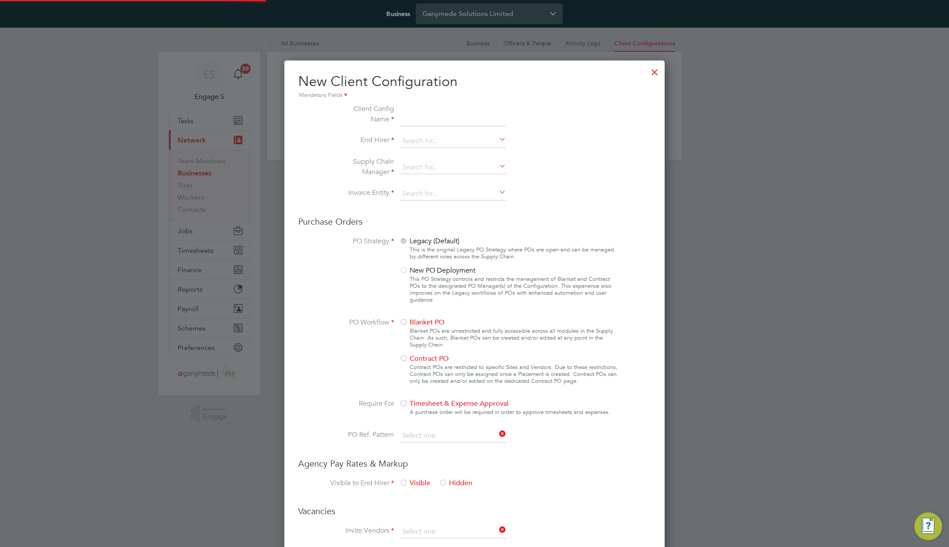
type input "Letters & Digits"
type input "Automatically"
type input "No Limits"
type input "test"
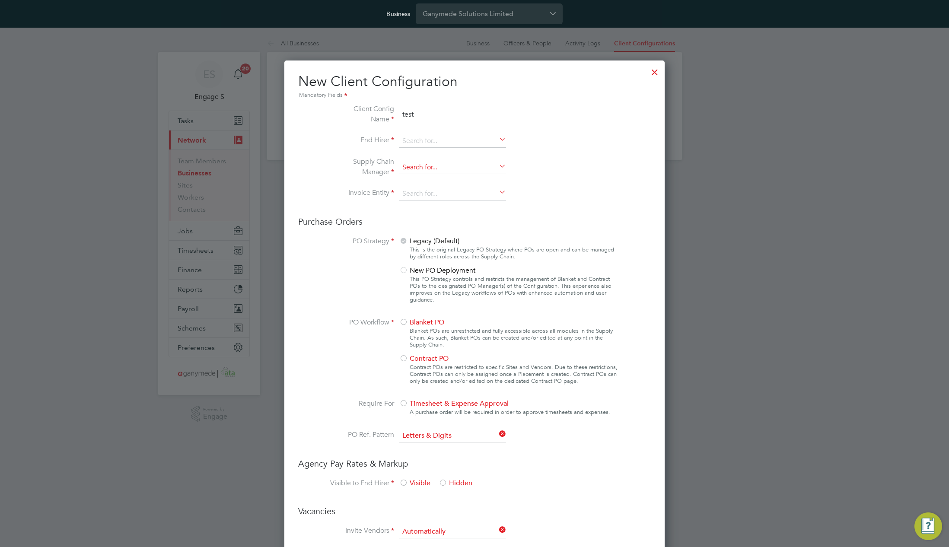
click at [420, 166] on input at bounding box center [452, 167] width 107 height 13
click at [430, 139] on input at bounding box center [452, 141] width 107 height 13
click at [657, 70] on div at bounding box center [655, 70] width 16 height 16
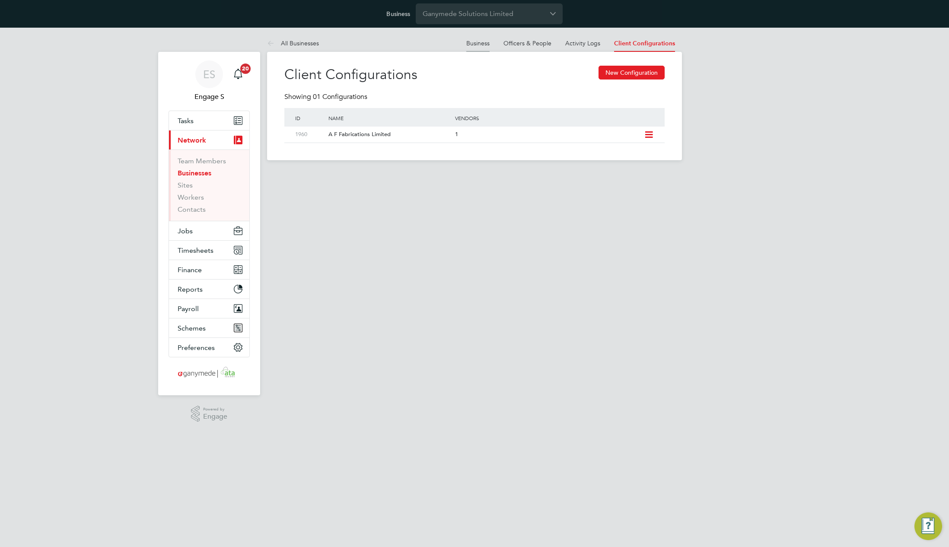
click at [479, 40] on link "Business" at bounding box center [477, 43] width 23 height 8
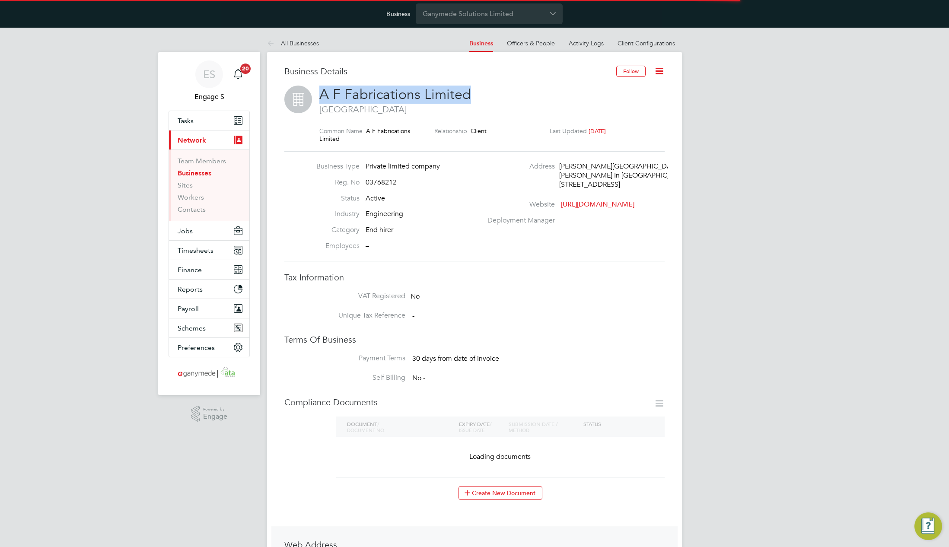
drag, startPoint x: 319, startPoint y: 89, endPoint x: 478, endPoint y: 96, distance: 159.2
click at [478, 96] on h2 "A F Fabrications Limited [GEOGRAPHIC_DATA]" at bounding box center [450, 100] width 263 height 29
copy span "A F Fabrications Limited"
click at [660, 43] on link "Client Configurations" at bounding box center [645, 43] width 57 height 8
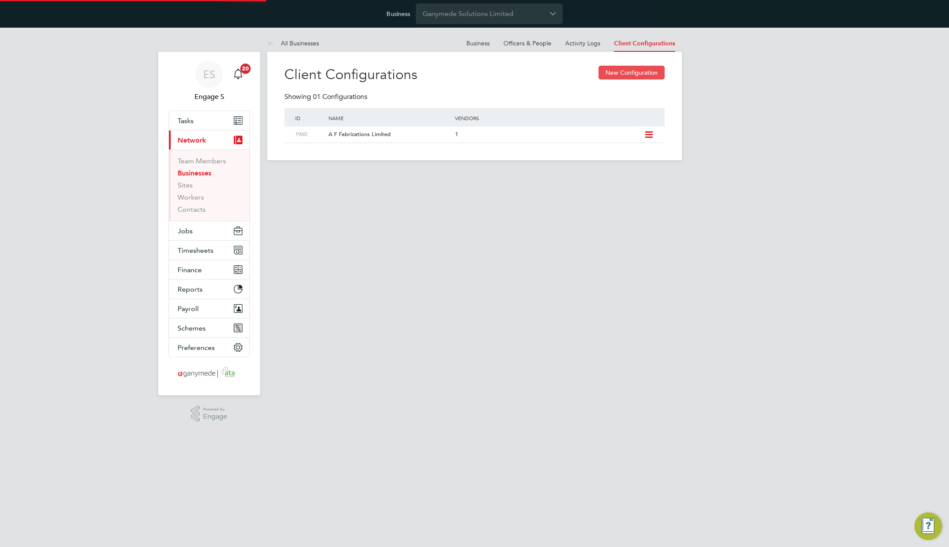
click at [645, 73] on button "New Configuration" at bounding box center [631, 73] width 66 height 14
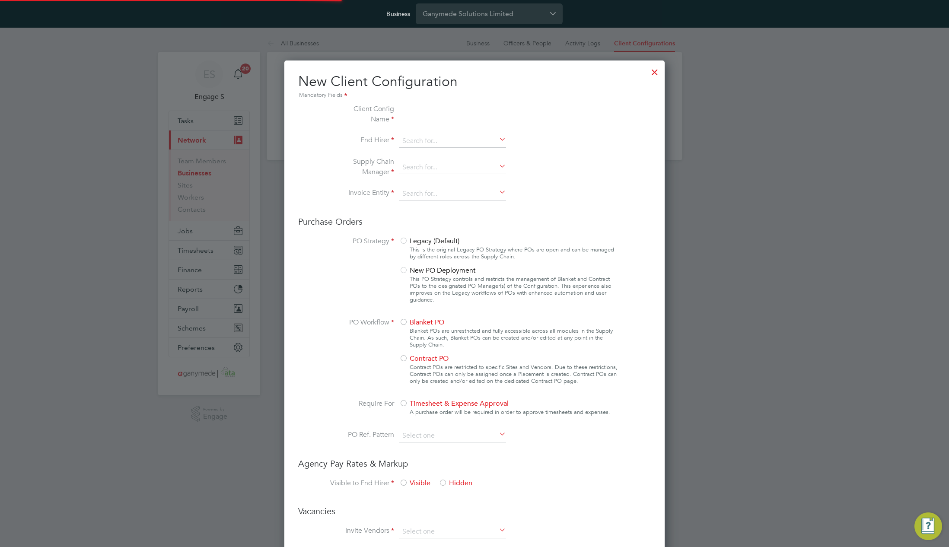
scroll to position [785, 381]
type input "Letters & Digits"
type input "Automatically"
type input "No Limits"
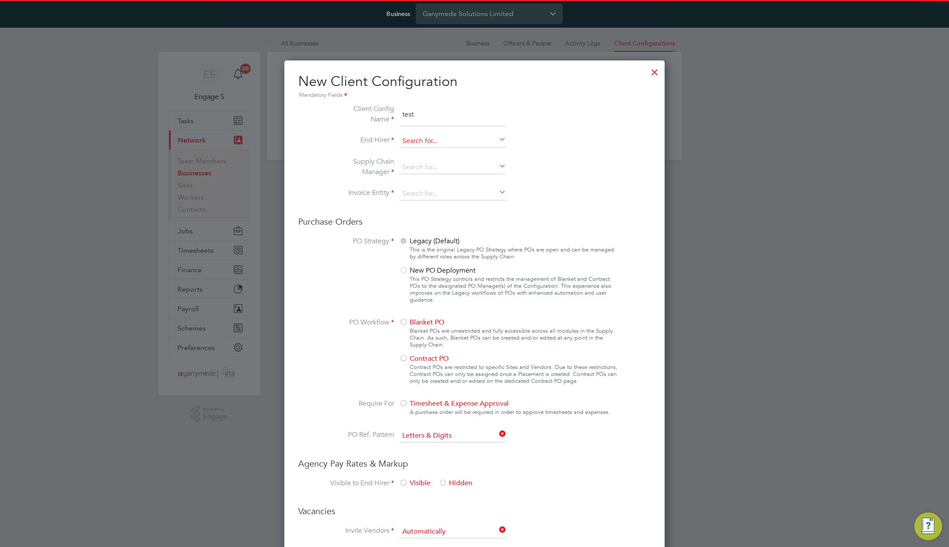
type input "test"
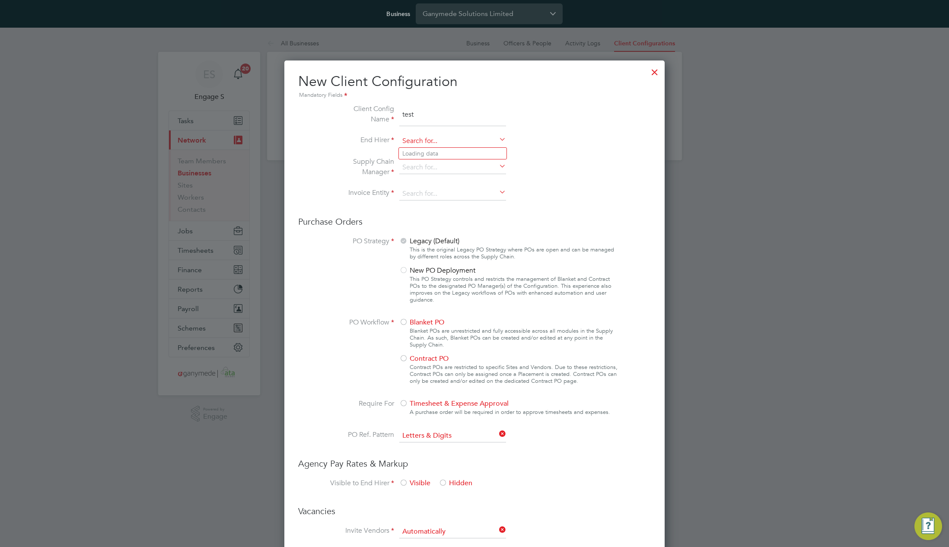
click at [458, 145] on input at bounding box center [452, 141] width 107 height 13
paste input "A F Fabrications Limited"
type input "A F Fabrications Limited"
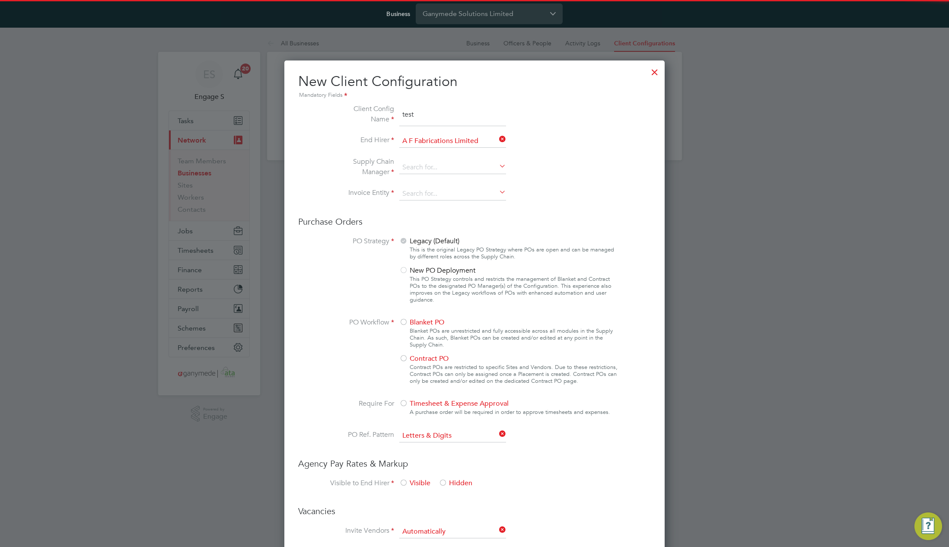
click at [449, 153] on li "A F Fabrications Limited" at bounding box center [453, 154] width 108 height 12
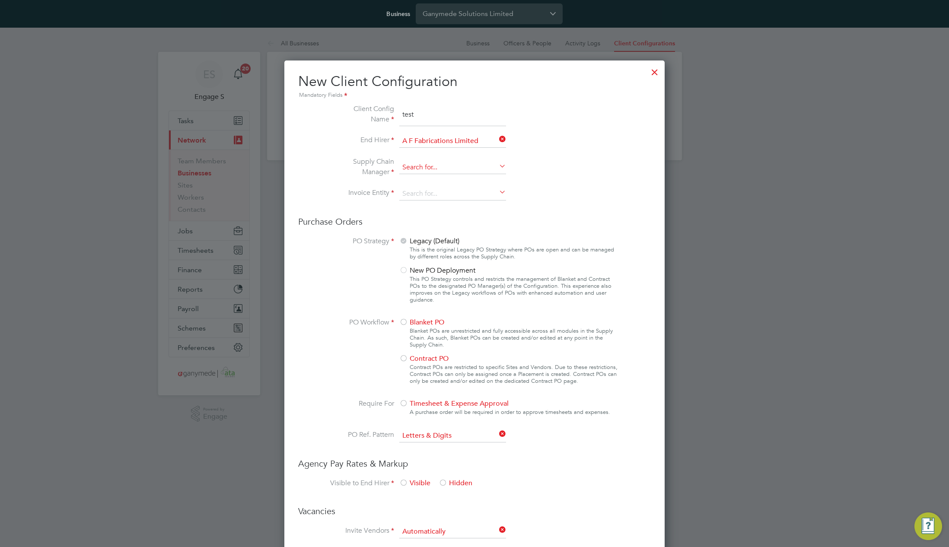
click at [448, 166] on input at bounding box center [452, 167] width 107 height 13
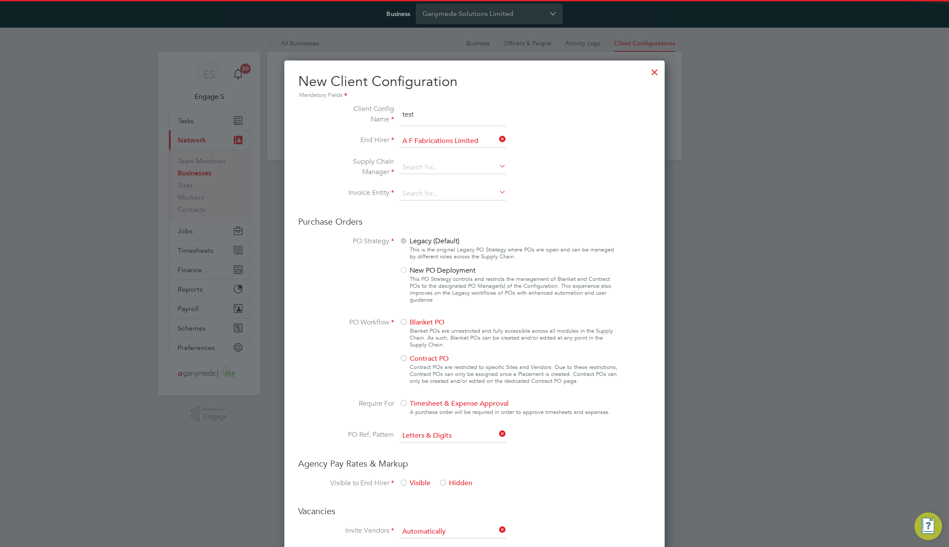
click at [440, 183] on li "Brookson Solutions Limited" at bounding box center [453, 180] width 108 height 12
type input "Brookson Solutions Limited"
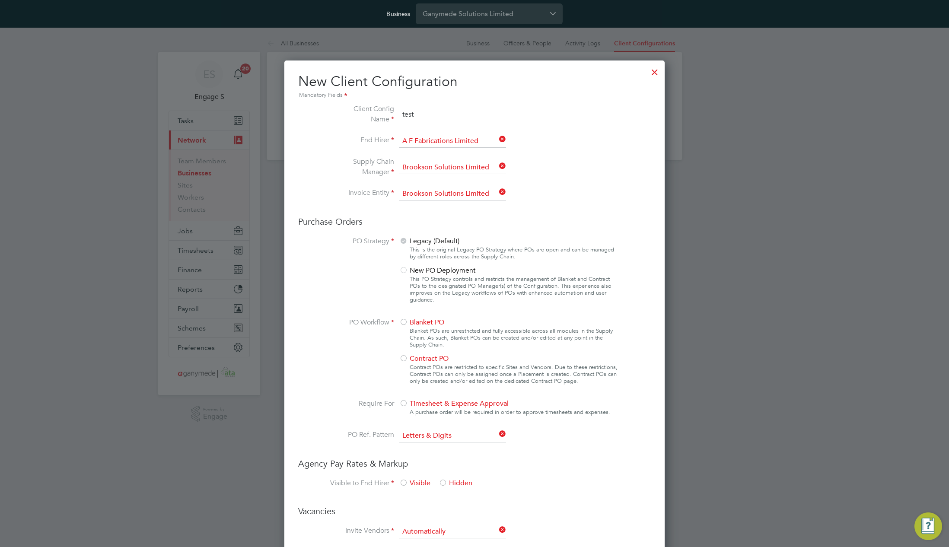
click at [448, 177] on li "Supply Chain Manager Brookson Solutions Limited" at bounding box center [474, 171] width 290 height 31
click at [451, 169] on input at bounding box center [452, 167] width 107 height 13
click at [448, 178] on li "Ganymede Solutions Limited" at bounding box center [453, 180] width 108 height 12
type input "Ganymede Solutions Limited"
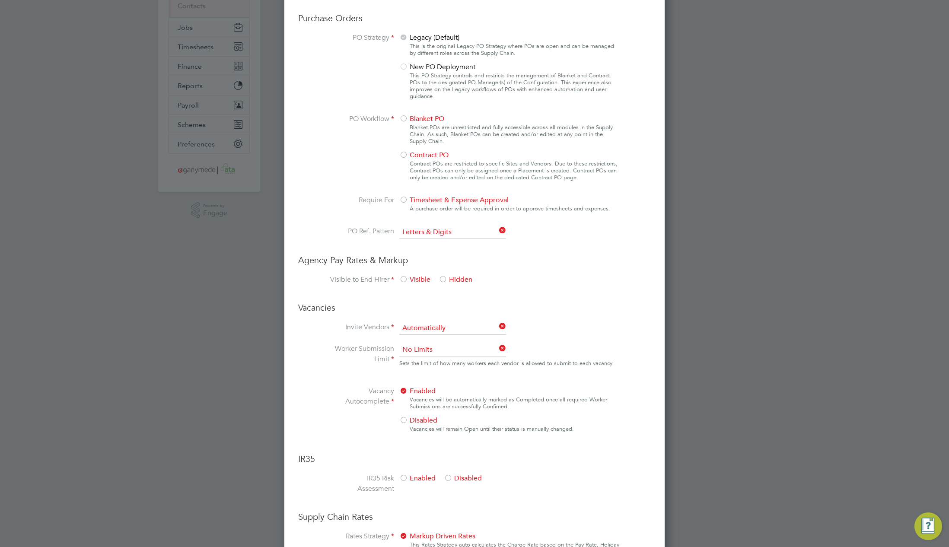
scroll to position [109, 0]
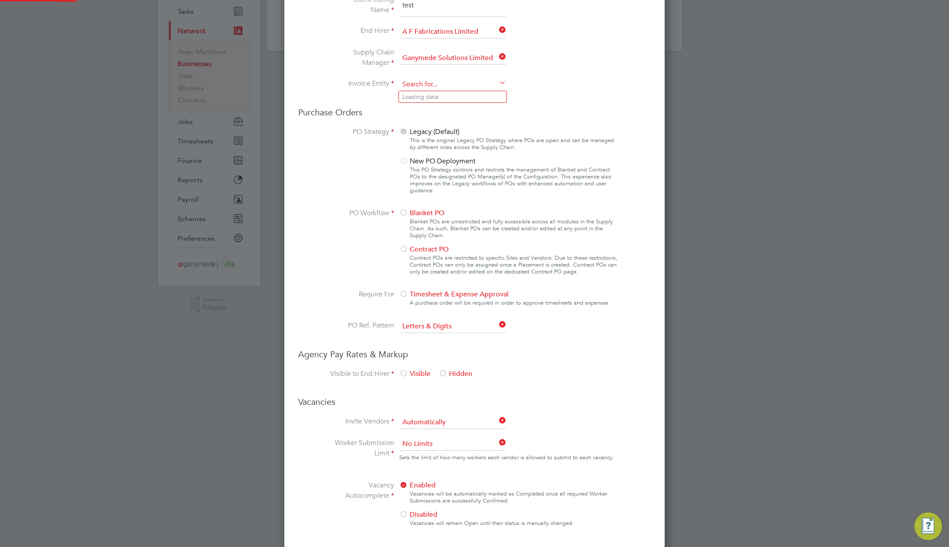
click at [438, 83] on input at bounding box center [452, 84] width 107 height 13
type input "Ganymede Solutions Limited"
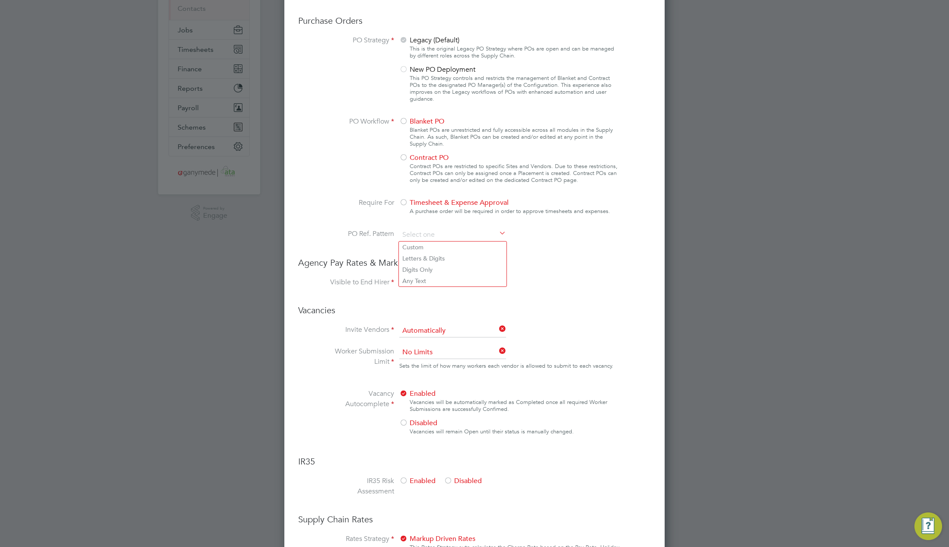
scroll to position [229, 0]
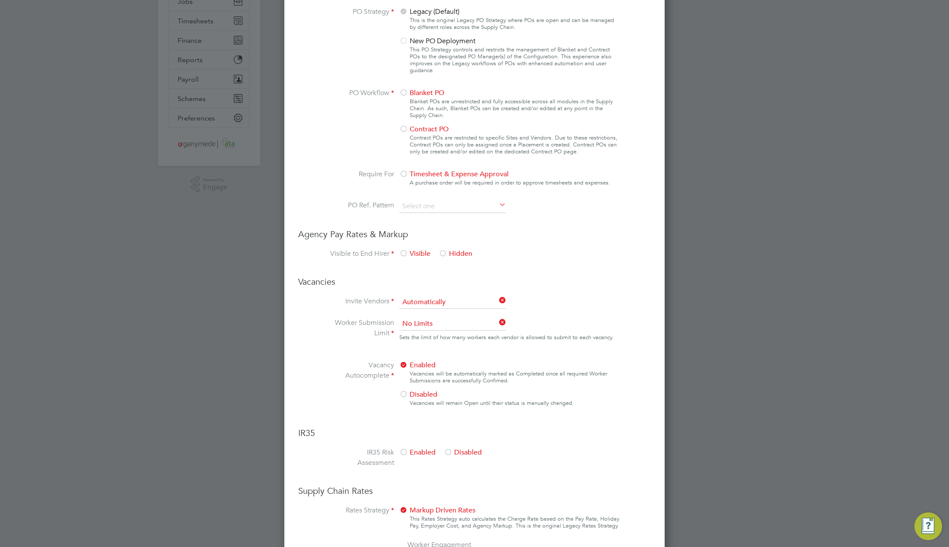
click at [425, 216] on li "Custom" at bounding box center [453, 218] width 108 height 11
type input "Custom"
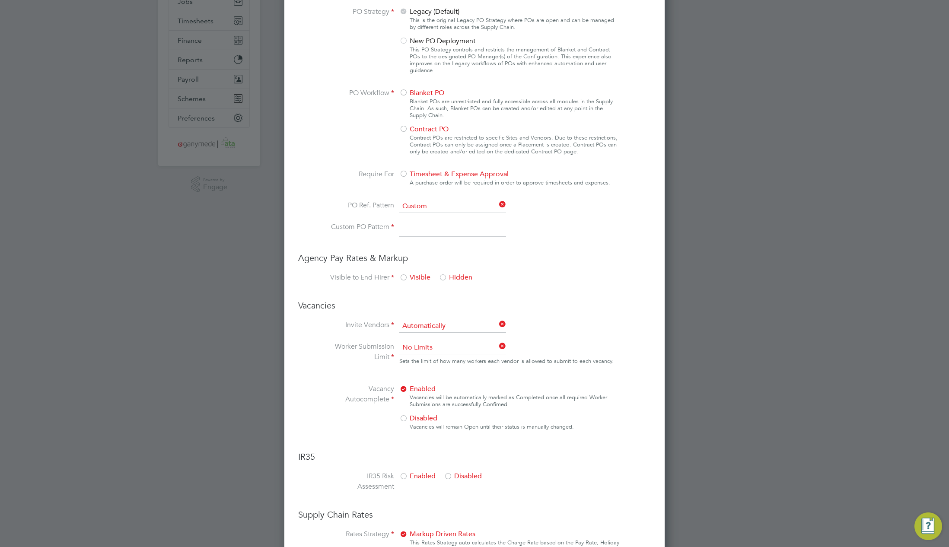
click at [454, 231] on input at bounding box center [452, 230] width 107 height 16
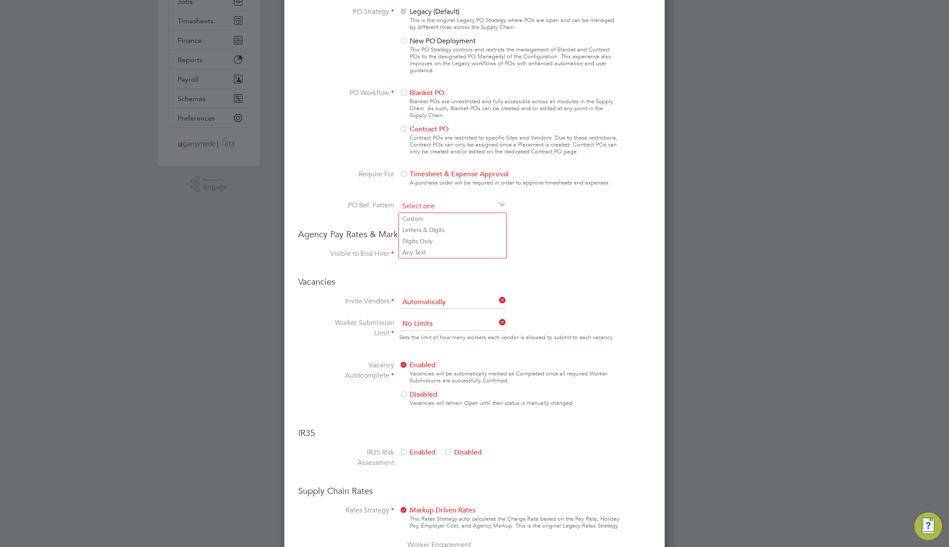
scroll to position [818, 381]
click at [463, 205] on input at bounding box center [452, 206] width 107 height 13
click at [447, 229] on li "Letters & Digits" at bounding box center [453, 229] width 108 height 11
type input "Letters & Digits"
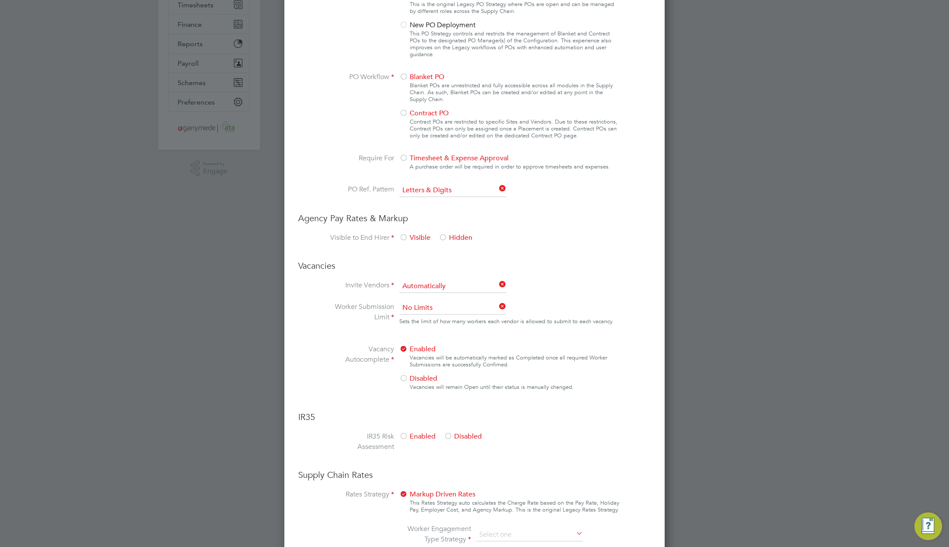
scroll to position [331, 0]
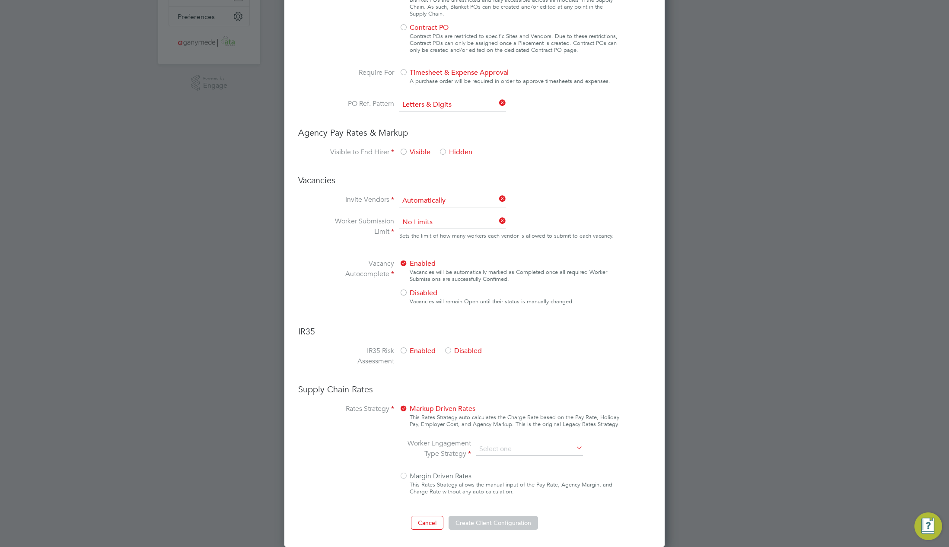
click at [445, 151] on div at bounding box center [443, 152] width 9 height 9
click at [449, 103] on input at bounding box center [452, 105] width 107 height 13
click at [435, 152] on li "Any Text" at bounding box center [453, 150] width 108 height 11
type input "Any Text"
click at [402, 149] on div at bounding box center [403, 152] width 9 height 9
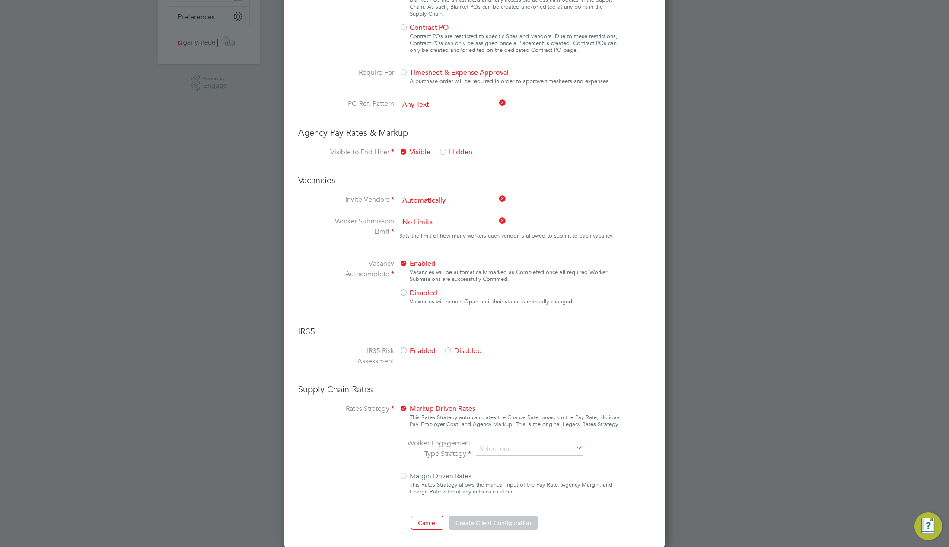
click at [406, 295] on div at bounding box center [403, 293] width 9 height 9
click at [423, 255] on li "Worker Submission Limit No Limits Sets the limit of how many workers each vendo…" at bounding box center [474, 237] width 290 height 42
click at [452, 354] on div at bounding box center [448, 351] width 9 height 9
click at [545, 452] on input at bounding box center [529, 449] width 107 height 13
click at [536, 472] on li "PAYE & Contract (Legacy)" at bounding box center [530, 472] width 108 height 11
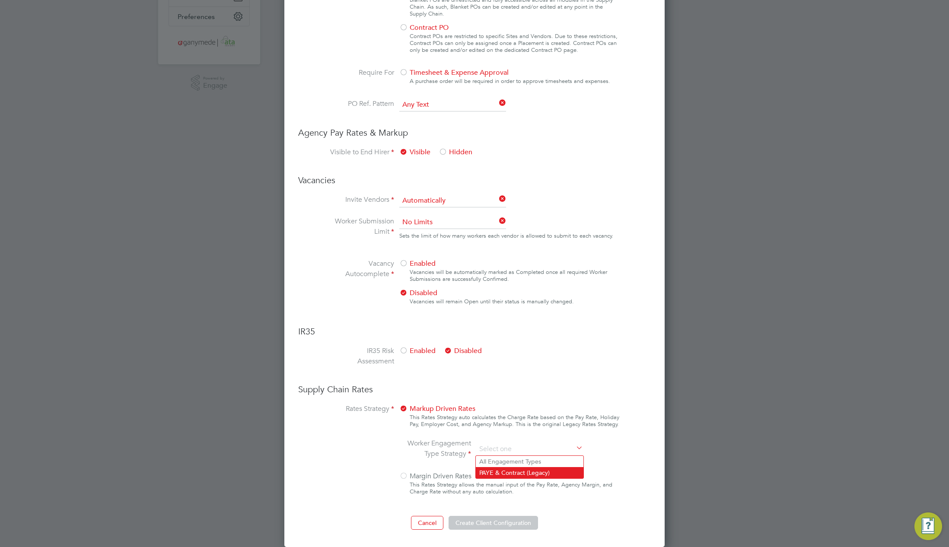
type input "PAYE & Contract (Legacy)"
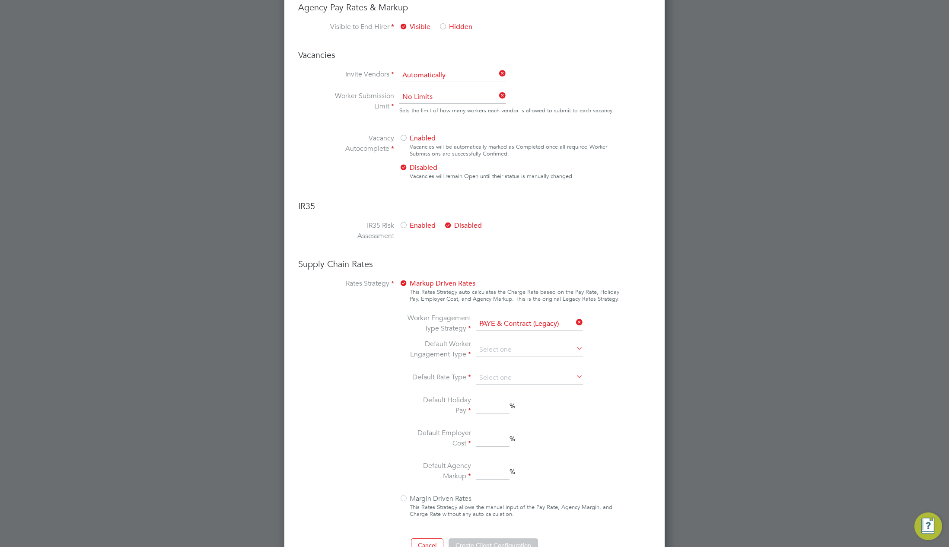
scroll to position [479, 0]
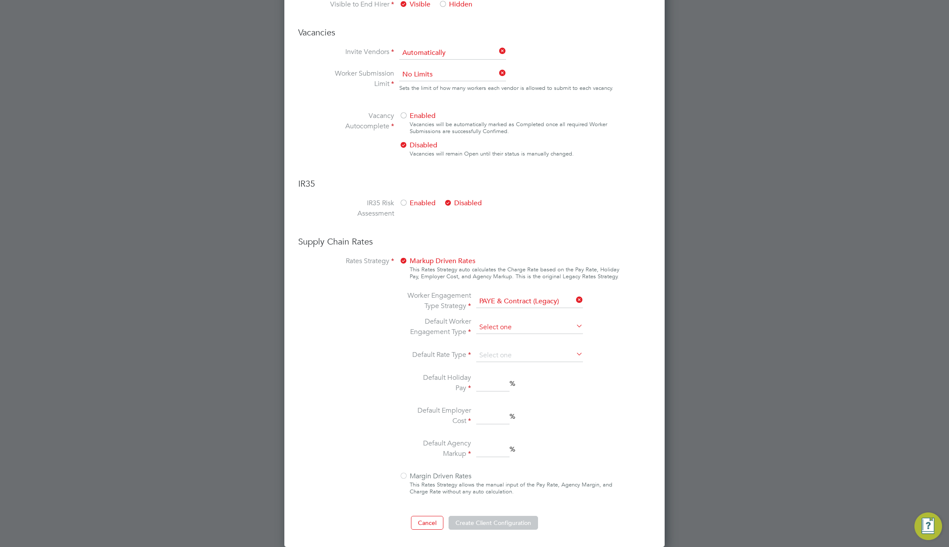
click at [535, 322] on input at bounding box center [529, 327] width 107 height 13
click at [522, 346] on li "PAYE" at bounding box center [530, 350] width 108 height 11
type input "PAYE"
click at [519, 331] on input at bounding box center [529, 327] width 107 height 13
click at [513, 336] on li "Contract" at bounding box center [530, 339] width 108 height 11
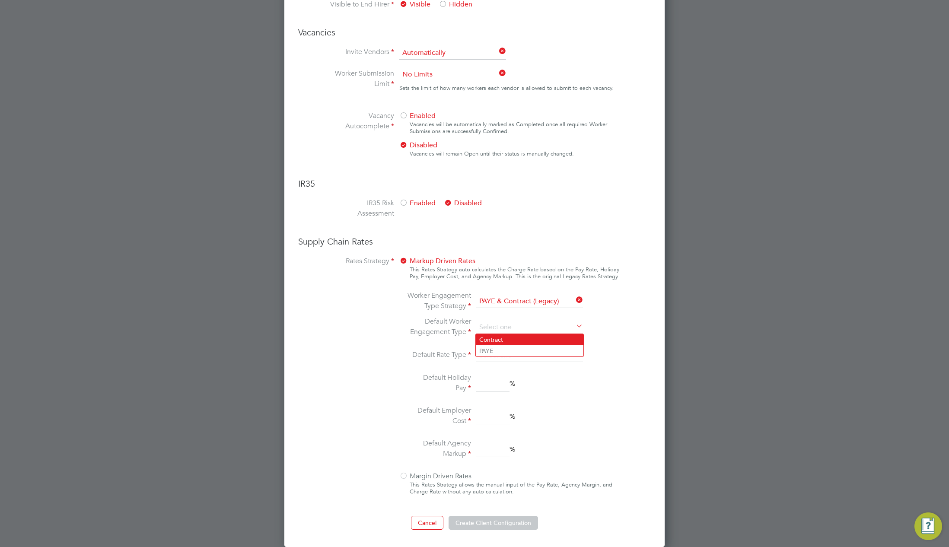
type input "Contract"
click at [513, 351] on input at bounding box center [529, 355] width 107 height 13
click at [505, 369] on li "Hourly" at bounding box center [530, 367] width 108 height 11
type input "Hourly"
click at [499, 382] on input at bounding box center [492, 384] width 33 height 16
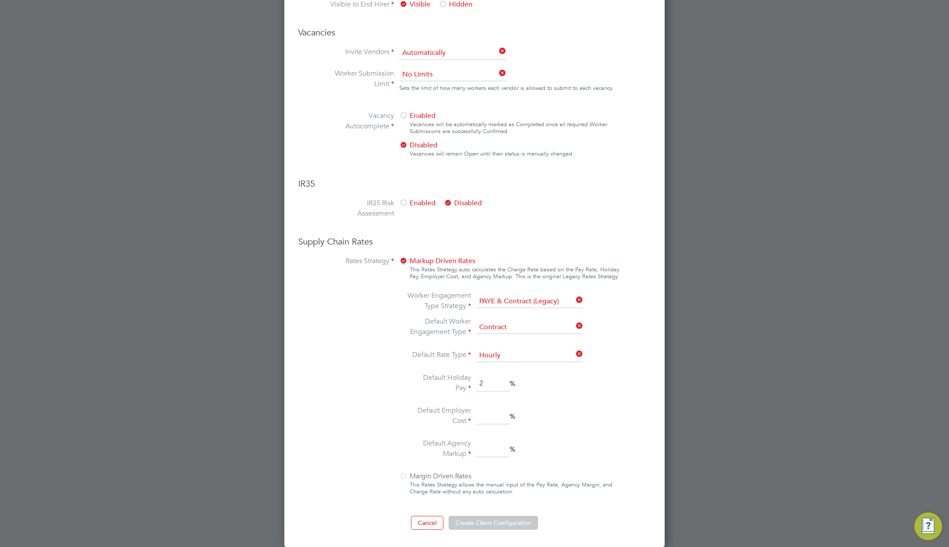
type input "2"
drag, startPoint x: 490, startPoint y: 409, endPoint x: 493, endPoint y: 428, distance: 19.3
click at [490, 409] on input at bounding box center [492, 417] width 33 height 16
type input "3"
drag, startPoint x: 495, startPoint y: 441, endPoint x: 494, endPoint y: 445, distance: 4.3
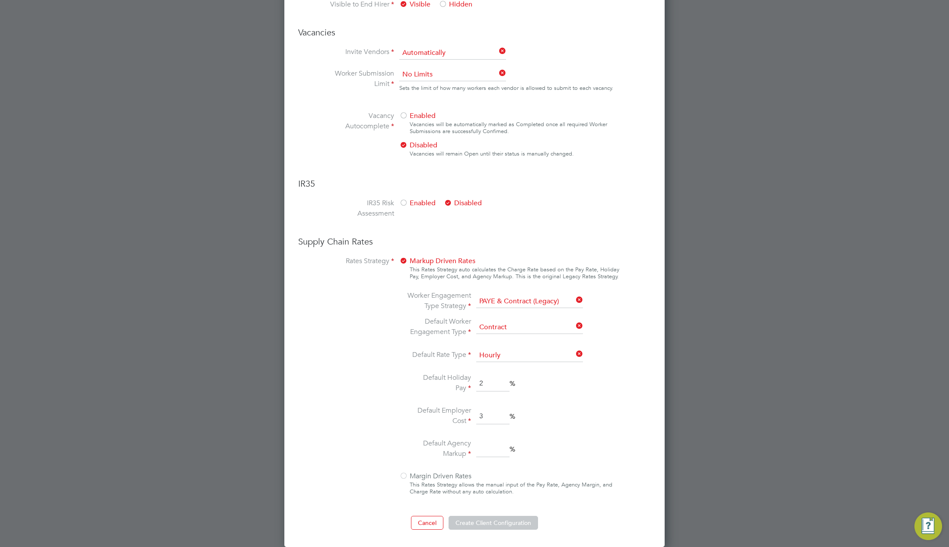
click at [494, 442] on li "Default Agency Markup %" at bounding box center [497, 449] width 182 height 22
click at [554, 457] on li "Default Agency Markup %" at bounding box center [497, 449] width 182 height 22
click at [497, 453] on input at bounding box center [492, 450] width 33 height 16
type input "3"
click at [490, 521] on button "Create Client Configuration" at bounding box center [493, 523] width 89 height 14
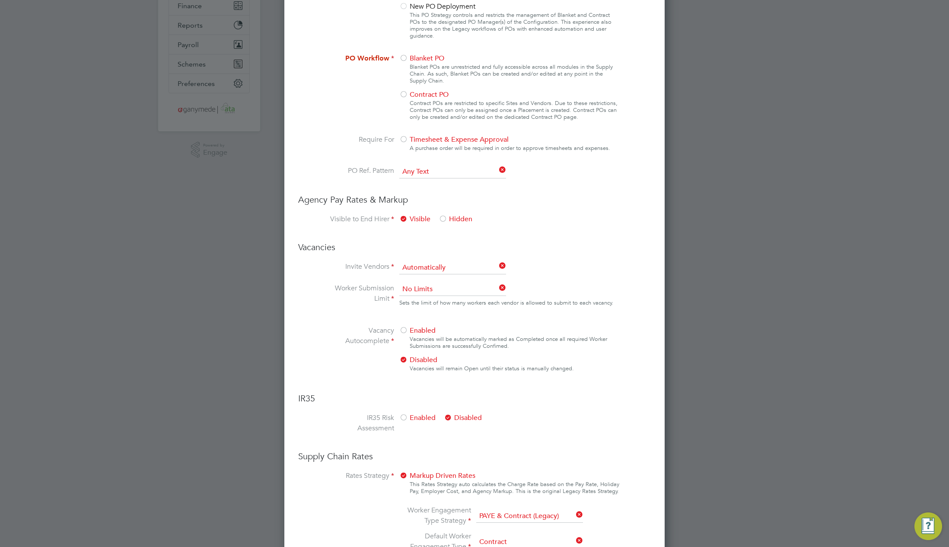
scroll to position [124, 0]
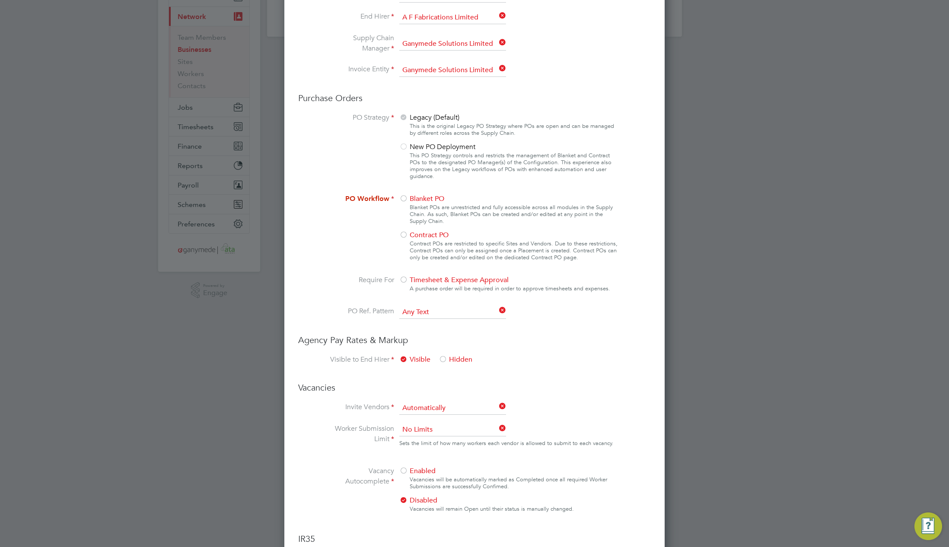
click at [406, 195] on div at bounding box center [403, 199] width 9 height 9
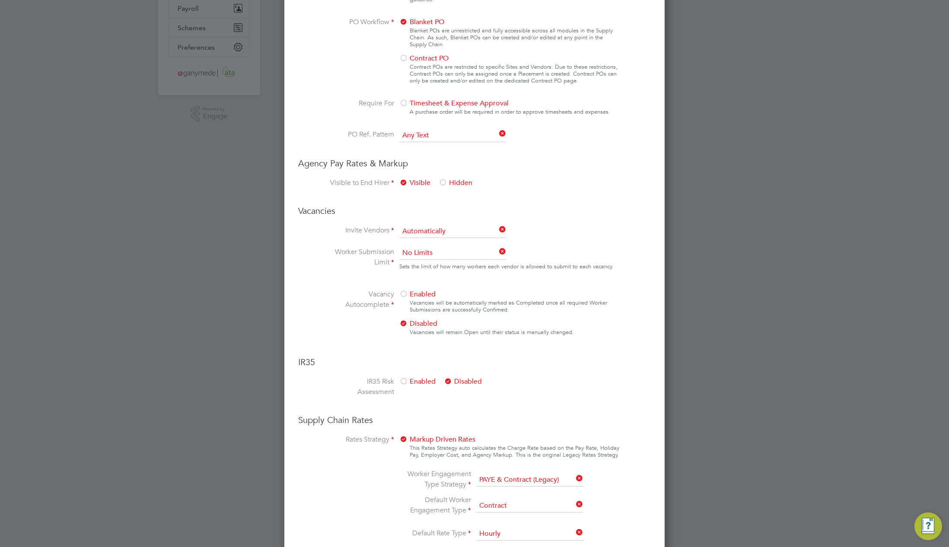
scroll to position [479, 0]
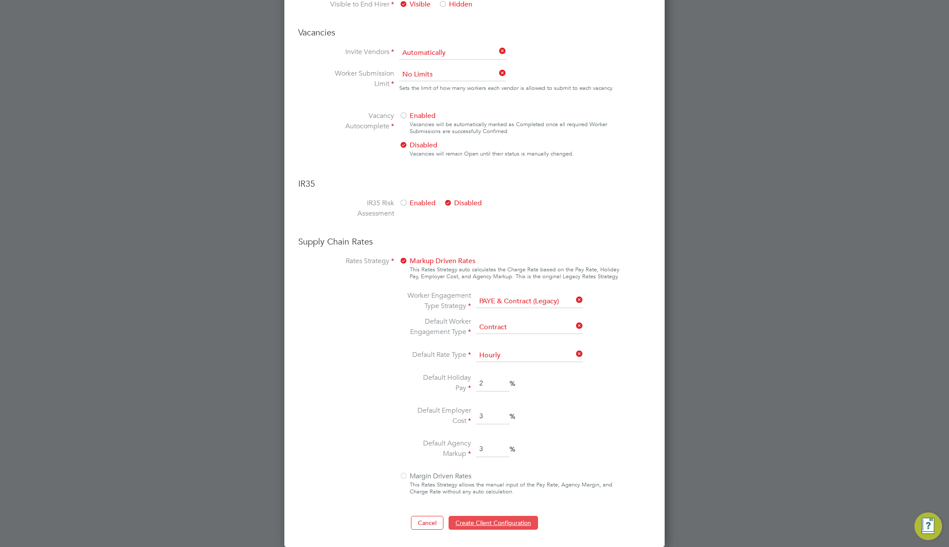
click at [500, 520] on button "Create Client Configuration" at bounding box center [493, 523] width 89 height 14
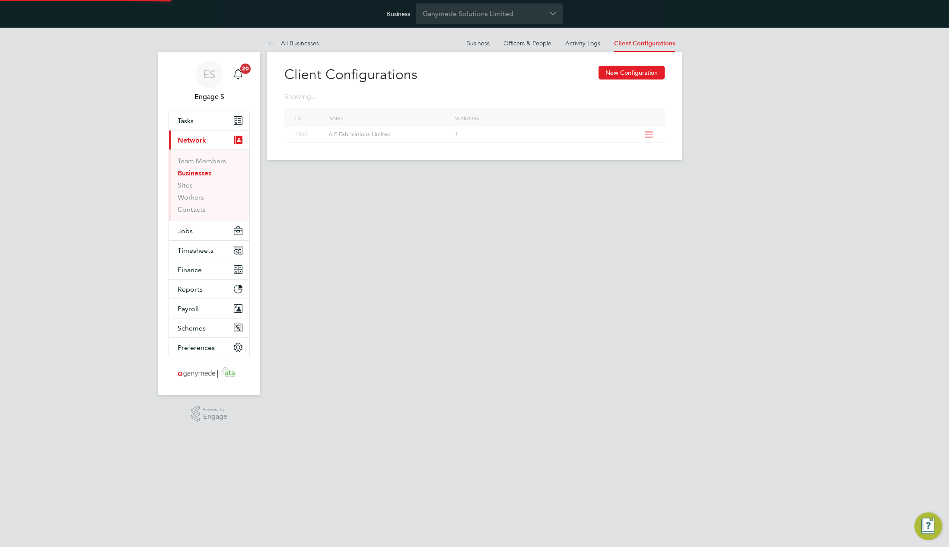
scroll to position [0, 0]
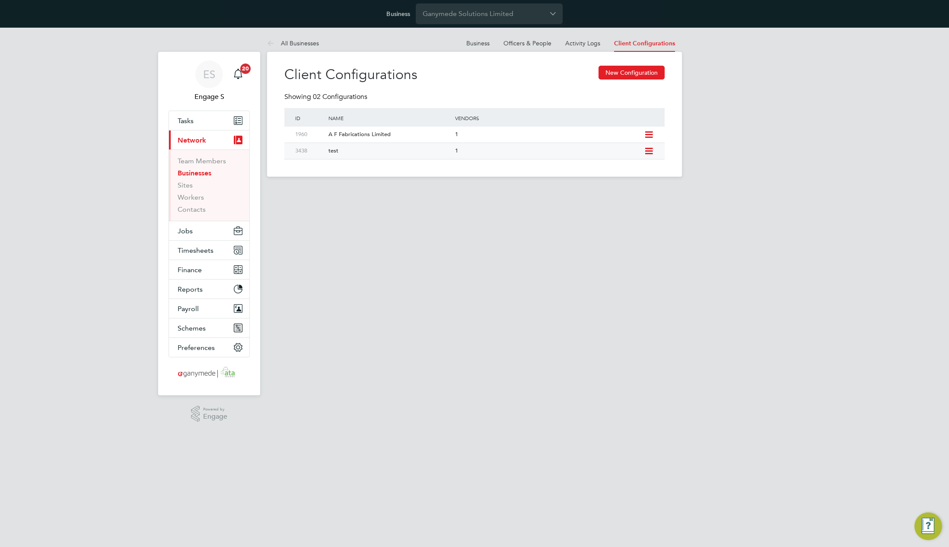
click at [648, 149] on icon at bounding box center [648, 151] width 11 height 7
click at [609, 170] on li "Edit Client Configuration" at bounding box center [609, 170] width 86 height 12
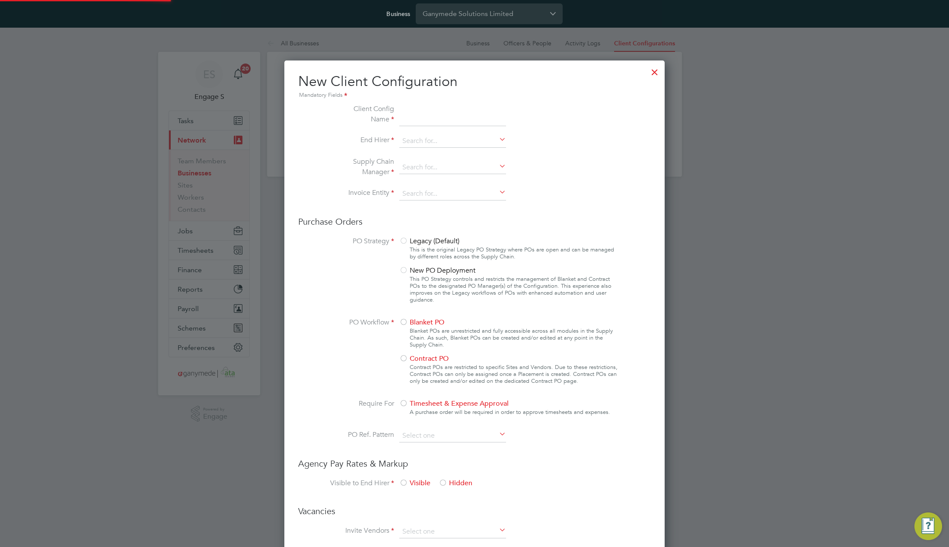
type input "test"
type input "Ganymede Solutions Limited"
type input "Any Text"
type input "Automatically"
type input "No Limits"
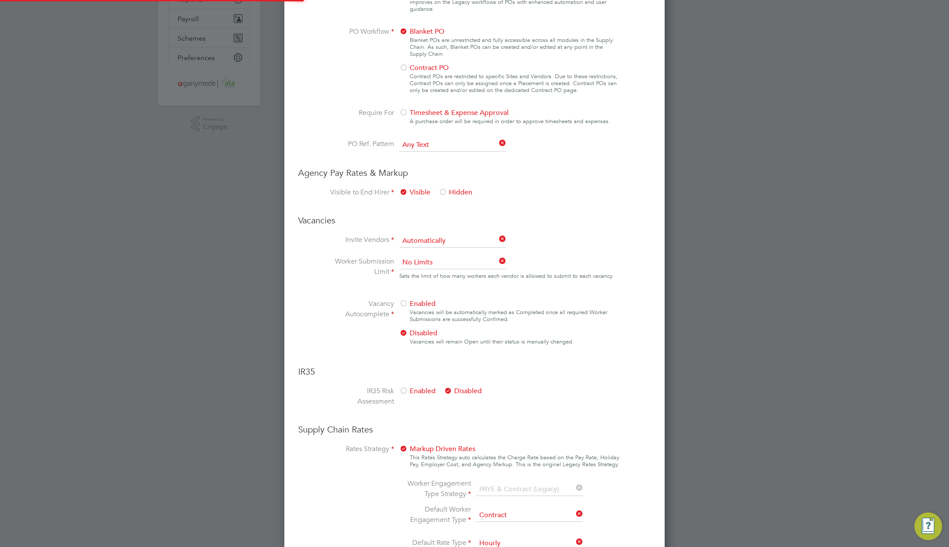
scroll to position [478, 0]
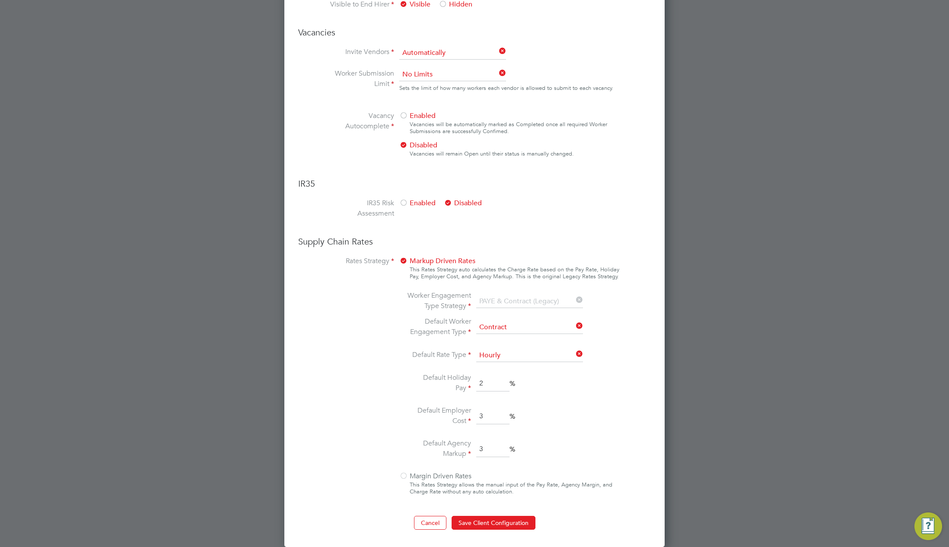
click at [405, 473] on div at bounding box center [403, 476] width 9 height 9
click at [404, 258] on div at bounding box center [403, 261] width 9 height 9
click at [405, 260] on div at bounding box center [403, 261] width 9 height 9
click at [506, 328] on input at bounding box center [529, 327] width 107 height 13
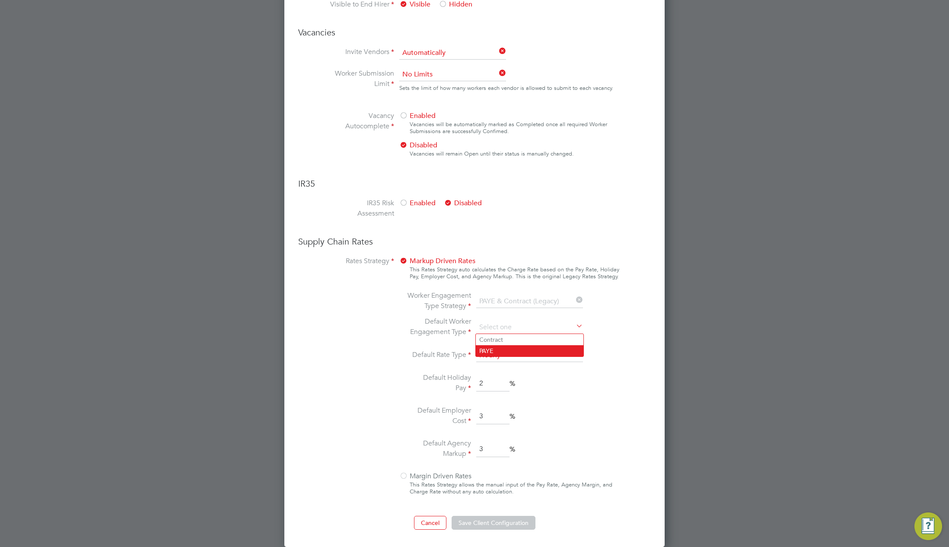
click at [507, 353] on li "PAYE" at bounding box center [530, 350] width 108 height 11
type input "PAYE"
click at [627, 367] on ng-form "Client Config Name test End Hirer A F Fabrications Limited Supply Chain Manager…" at bounding box center [474, 78] width 353 height 904
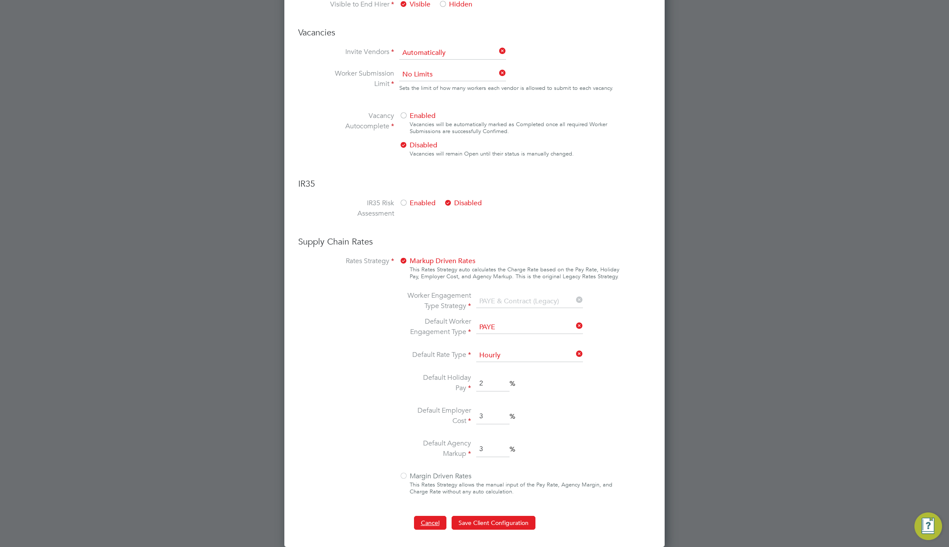
click at [426, 524] on button "Cancel" at bounding box center [430, 523] width 32 height 14
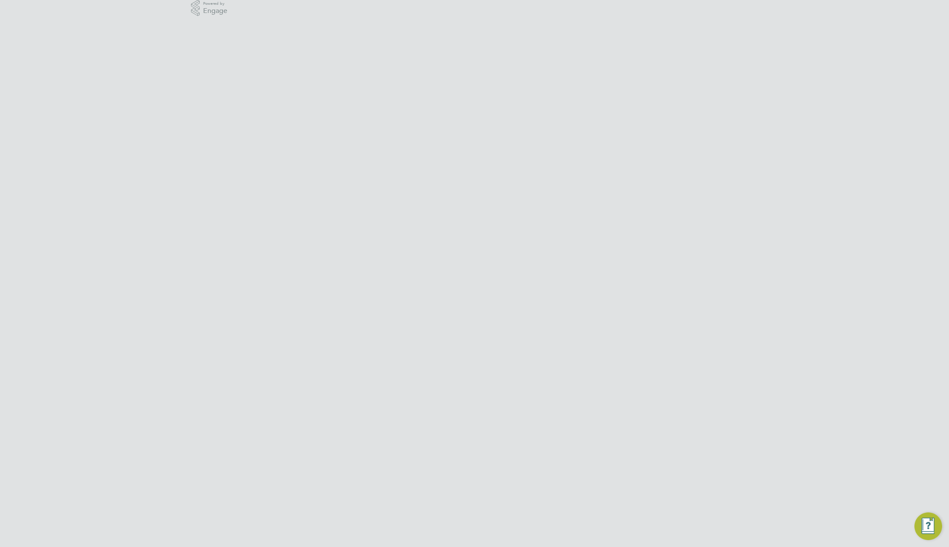
scroll to position [0, 0]
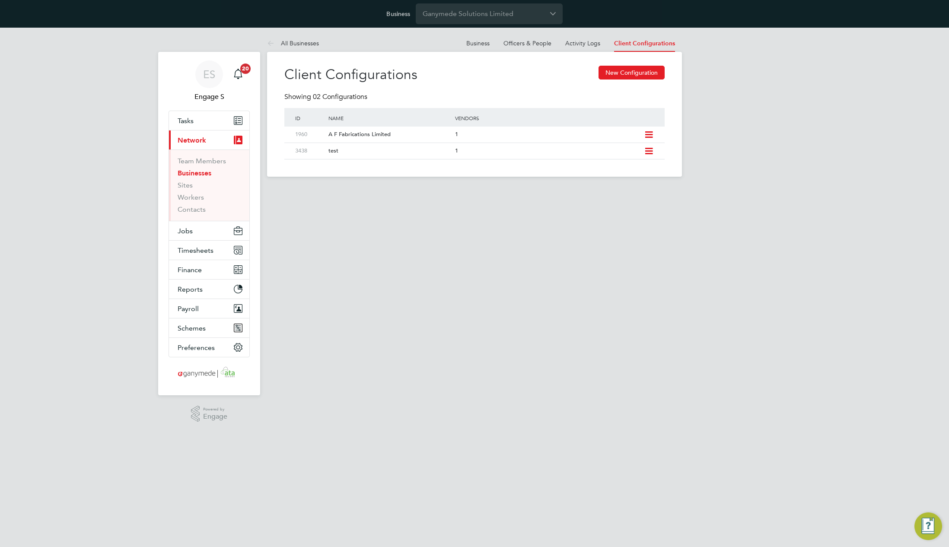
click at [672, 191] on html "Business Ganymede Solutions Limited ES Engage S Notifications 20 Applications: …" at bounding box center [474, 95] width 949 height 191
click at [649, 150] on icon at bounding box center [648, 151] width 11 height 7
click at [597, 207] on li "Delete Client Configuration" at bounding box center [609, 206] width 86 height 12
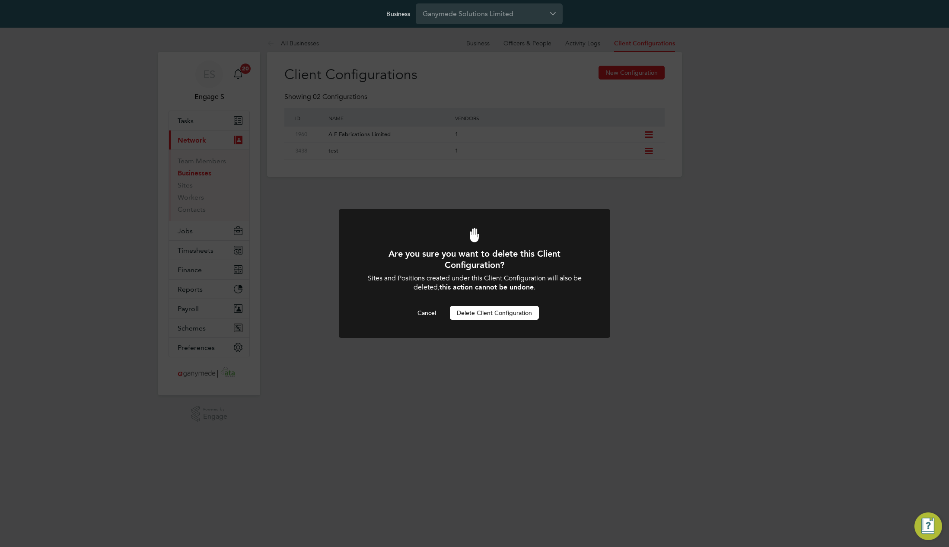
click at [493, 315] on button "Delete Client Configuration" at bounding box center [494, 313] width 89 height 14
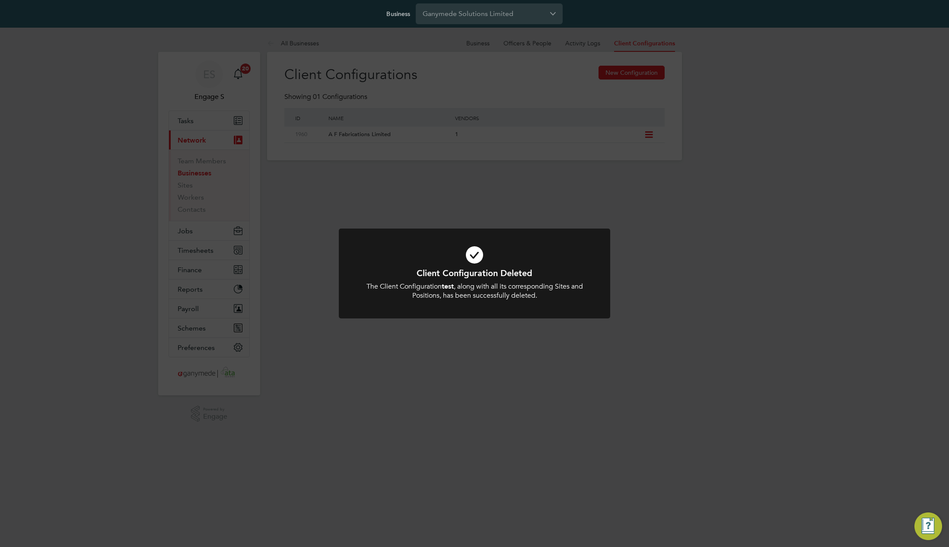
click at [651, 137] on div "Client Configuration Deleted The Client Configuration test , along with all its…" at bounding box center [474, 273] width 949 height 547
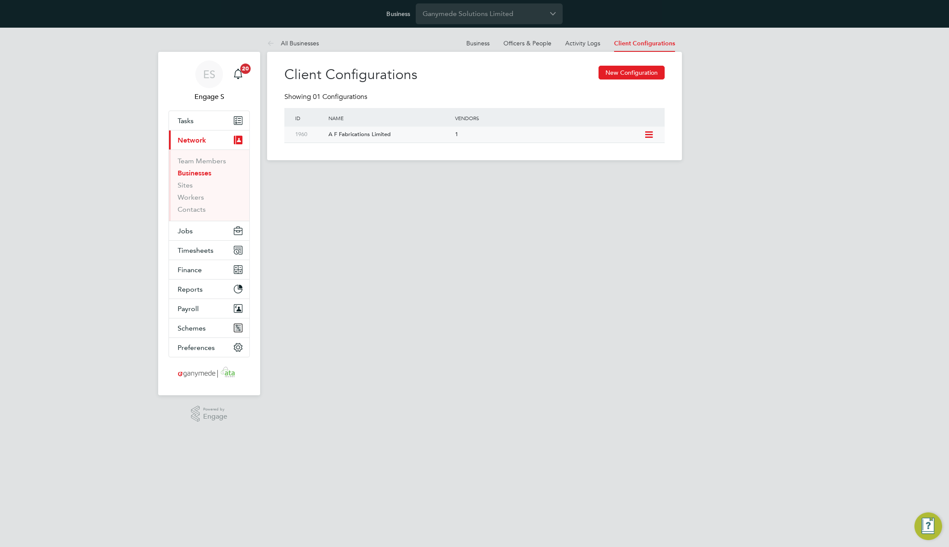
click at [650, 136] on icon at bounding box center [648, 134] width 11 height 7
click at [626, 153] on li "Edit Client Configuration" at bounding box center [609, 153] width 86 height 12
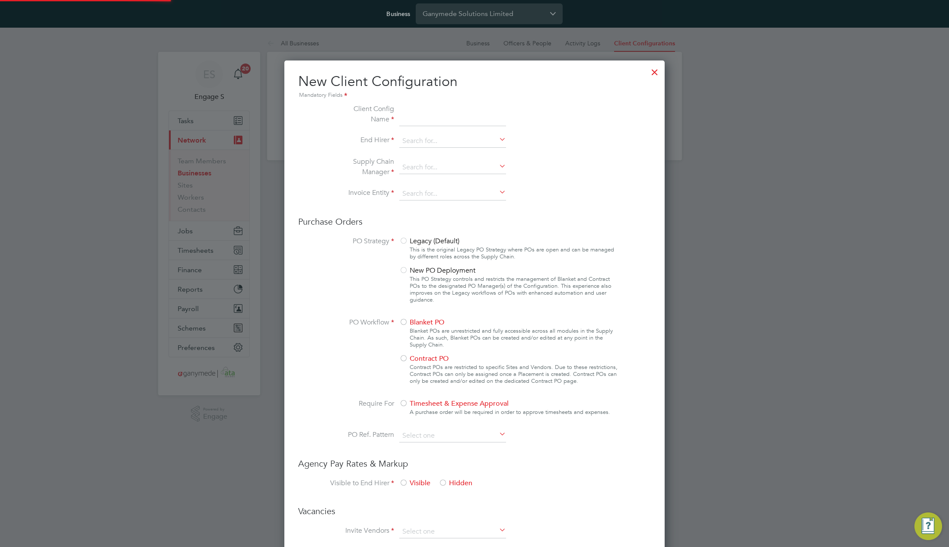
scroll to position [785, 381]
type input "A F Fabrications Limited"
type input "Ganymede Solutions Limited"
type input "Custom"
type input "Manually"
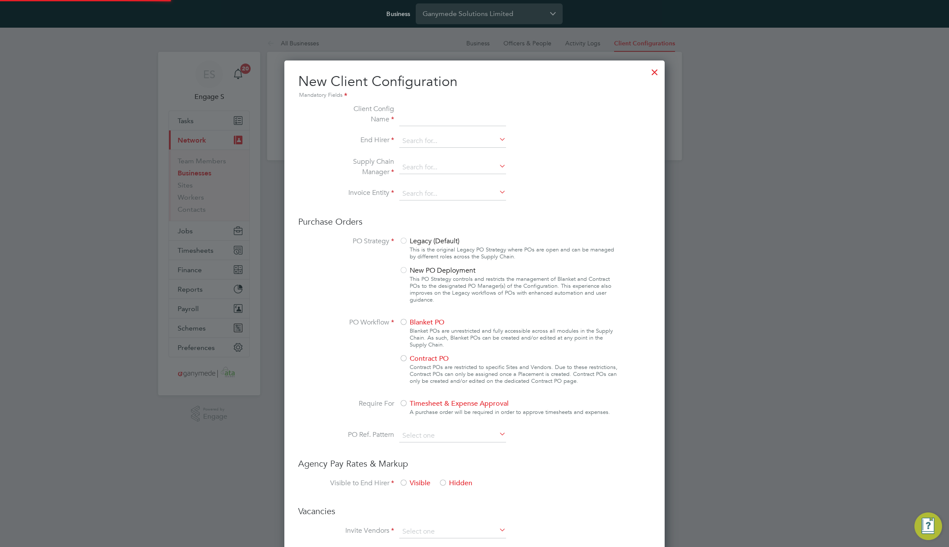
type input "No Limits"
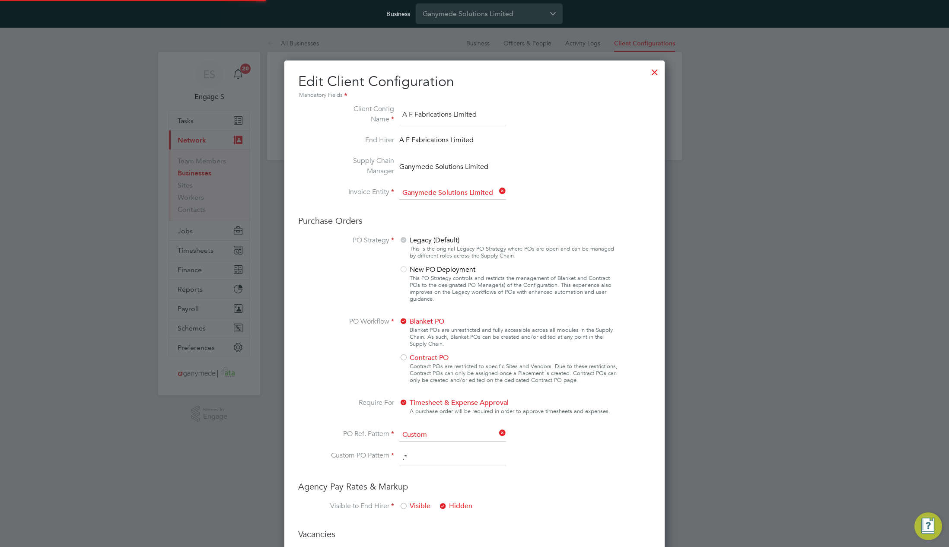
scroll to position [32, 291]
click at [656, 69] on div at bounding box center [655, 70] width 16 height 16
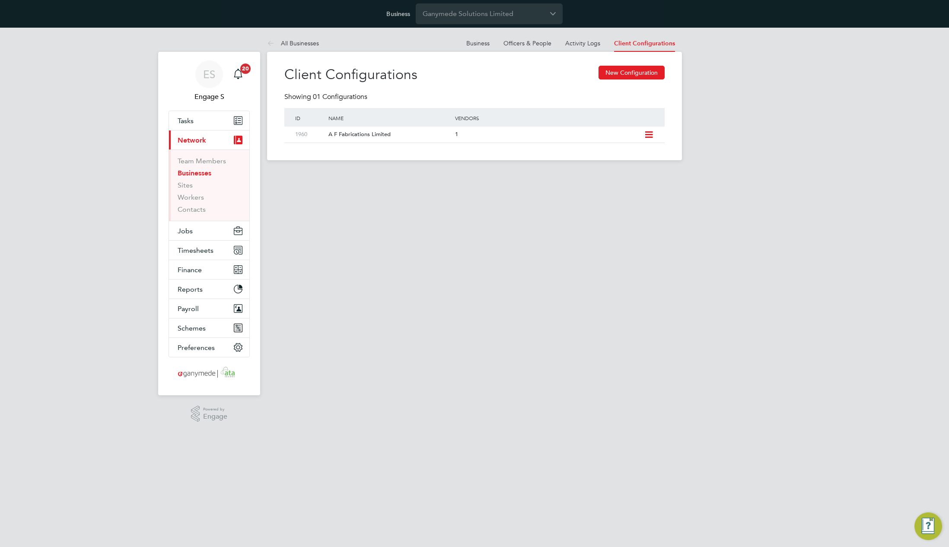
click at [572, 96] on div "Showing 01 Configurations" at bounding box center [474, 100] width 380 height 16
drag, startPoint x: 401, startPoint y: 80, endPoint x: 283, endPoint y: 74, distance: 118.5
click at [283, 74] on div "Client Configurations New Configuration Showing 01 Configurations ID Name Vendo…" at bounding box center [474, 106] width 415 height 108
click at [496, 73] on div "Client Configurations New Configuration" at bounding box center [474, 79] width 380 height 27
click at [479, 42] on link "Business" at bounding box center [477, 43] width 23 height 8
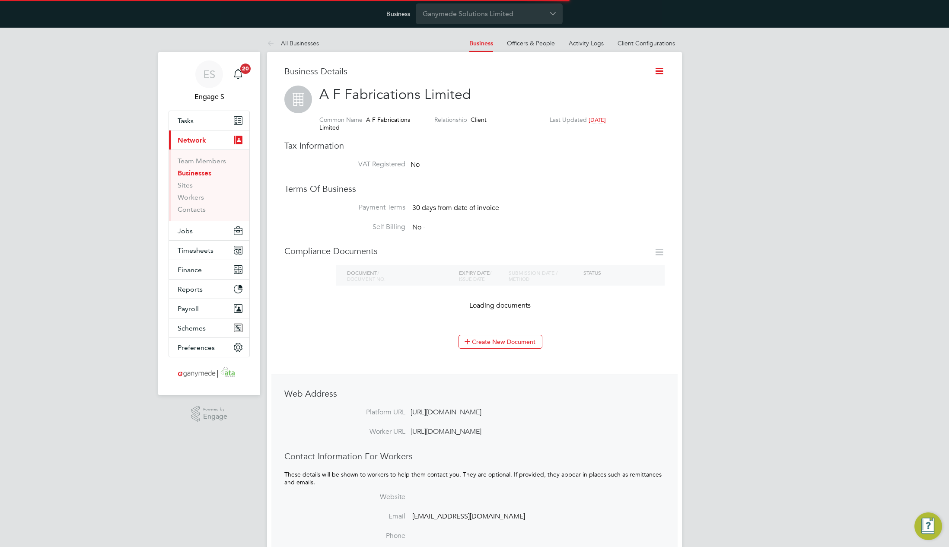
click at [379, 78] on div "Business Details" at bounding box center [465, 76] width 363 height 20
click at [379, 78] on div "Business Details" at bounding box center [450, 76] width 332 height 20
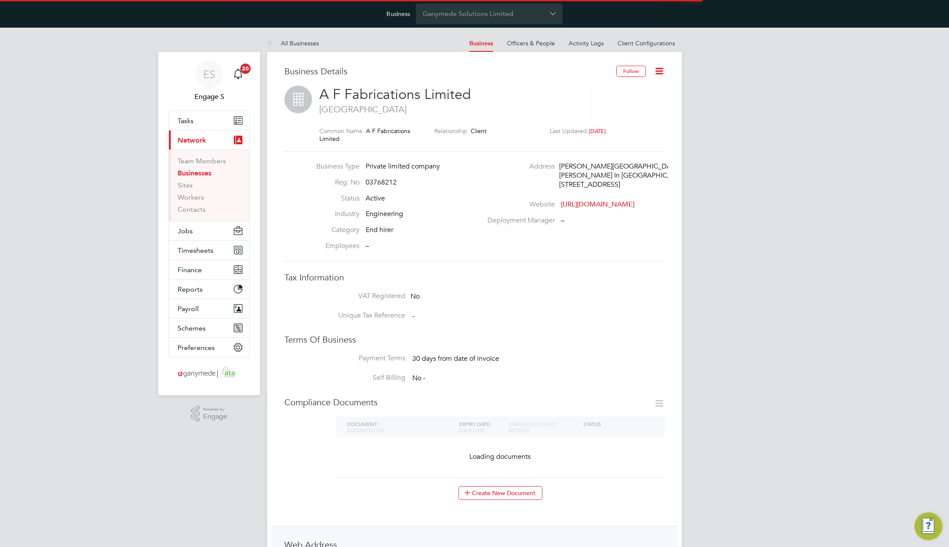
click at [379, 78] on div "Business Details" at bounding box center [450, 76] width 332 height 20
click at [356, 39] on div "All Businesses Business Officers & People Activity Logs Client Configurations B…" at bounding box center [474, 390] width 415 height 710
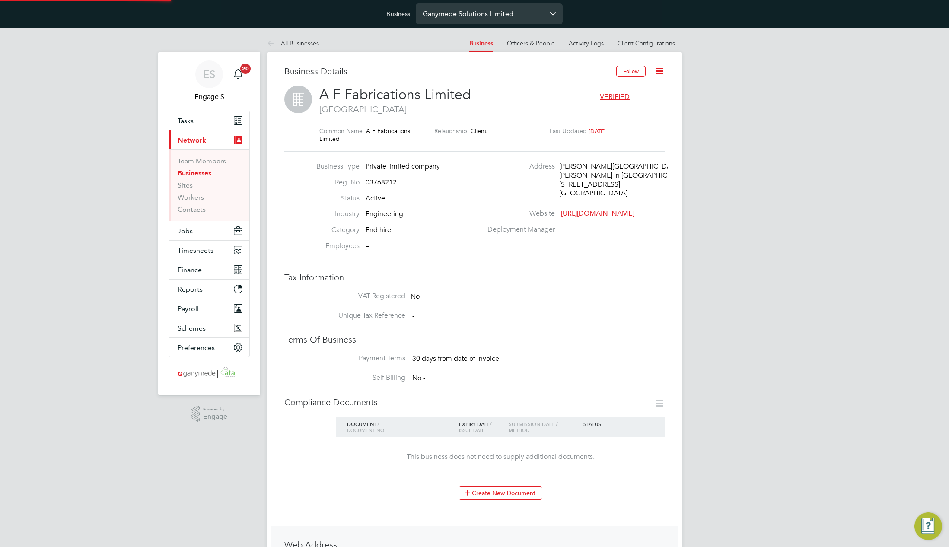
click at [445, 16] on input "Ganymede Solutions Limited" at bounding box center [489, 13] width 147 height 20
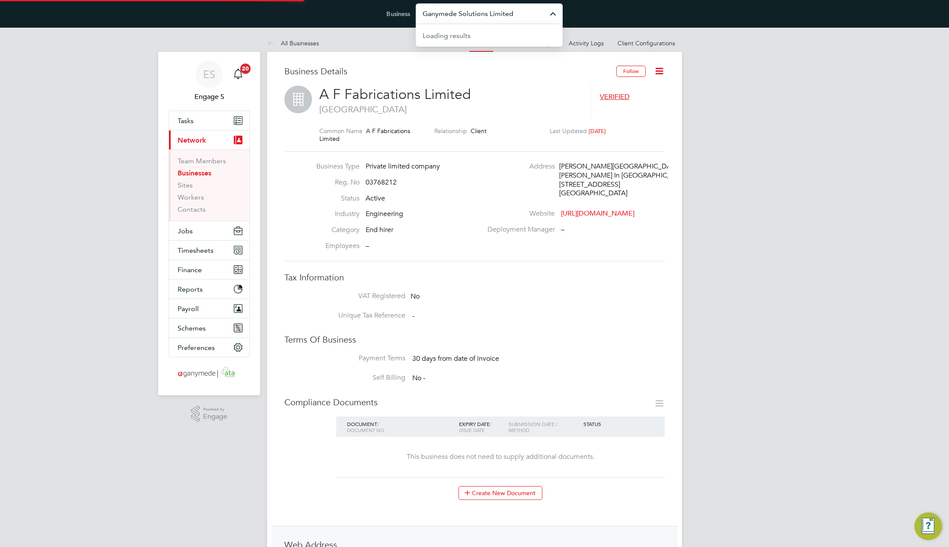
click at [445, 16] on input "Ganymede Solutions Limited" at bounding box center [489, 13] width 147 height 20
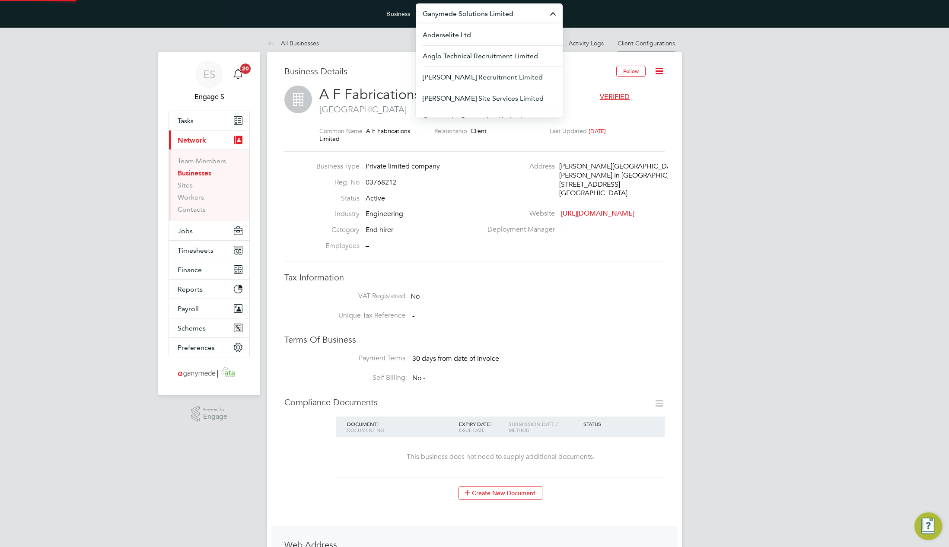
click at [642, 42] on link "Client Configurations" at bounding box center [645, 43] width 57 height 8
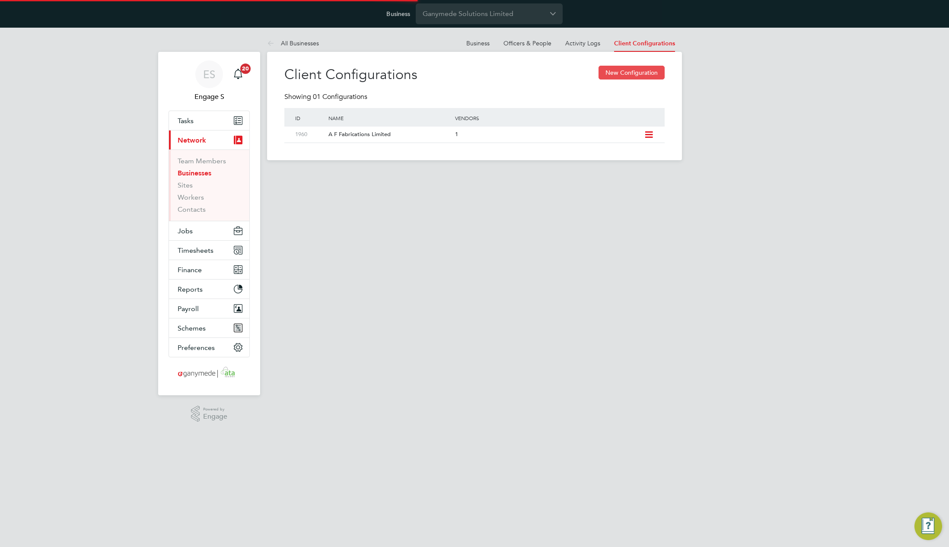
click at [639, 74] on button "New Configuration" at bounding box center [631, 73] width 66 height 14
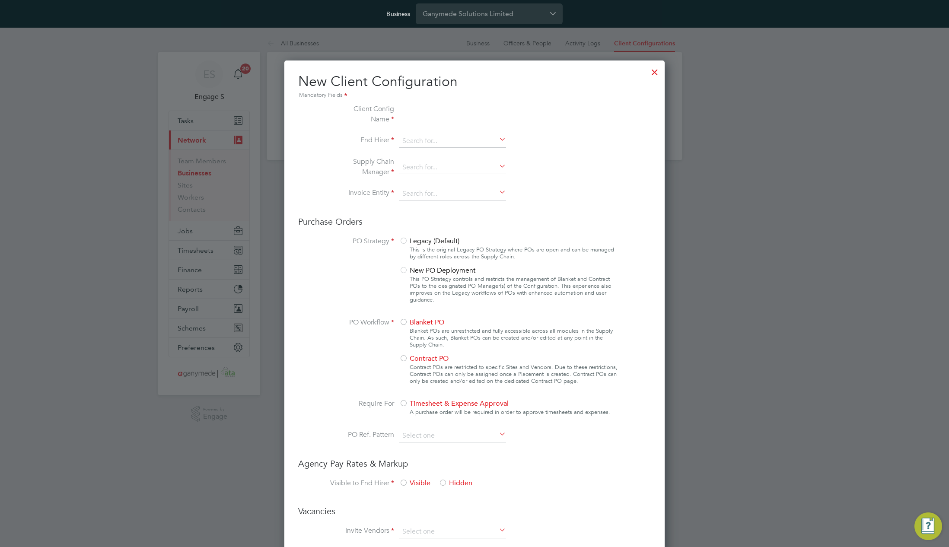
type input "Letters & Digits"
type input "Automatically"
type input "No Limits"
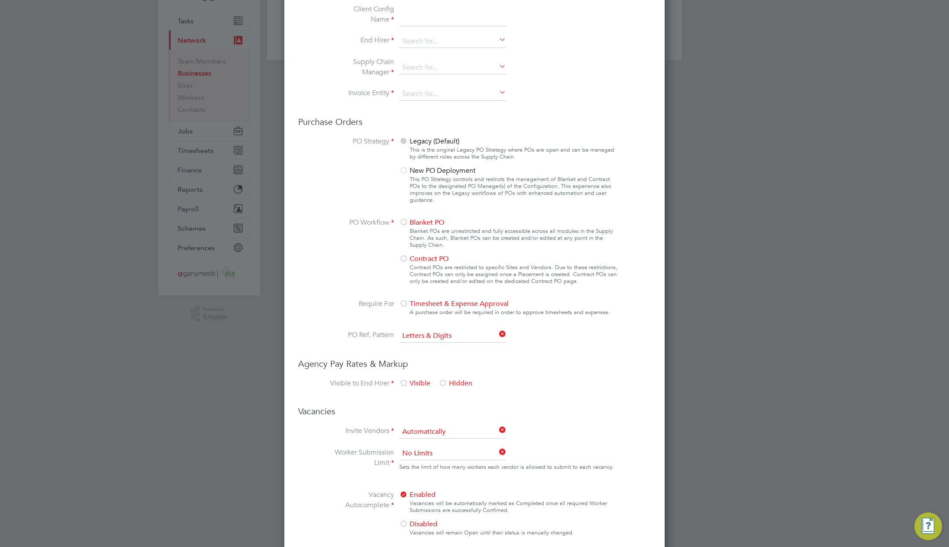
scroll to position [331, 0]
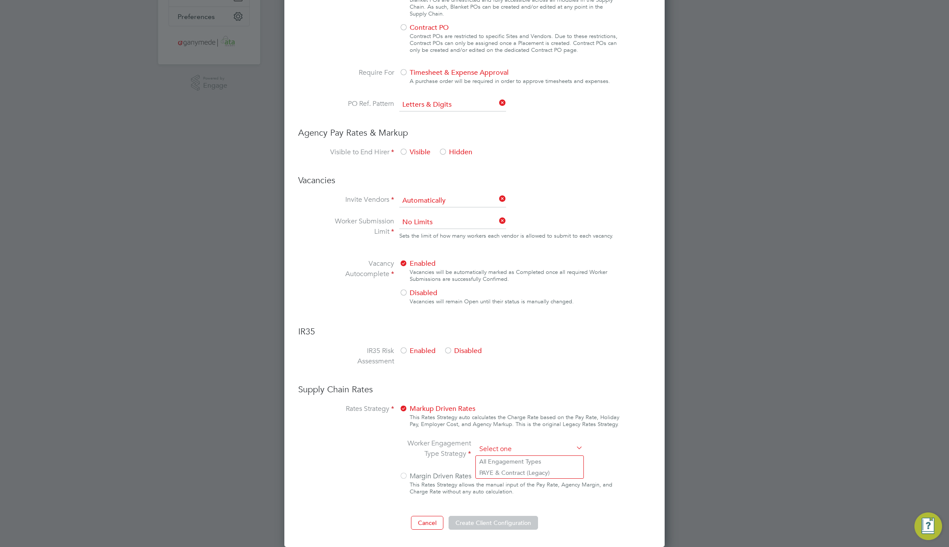
click at [506, 451] on input at bounding box center [529, 449] width 107 height 13
click at [534, 404] on div "Markup Driven Rates This Rates Strategy auto calculates the Charge Rate based o…" at bounding box center [509, 452] width 220 height 97
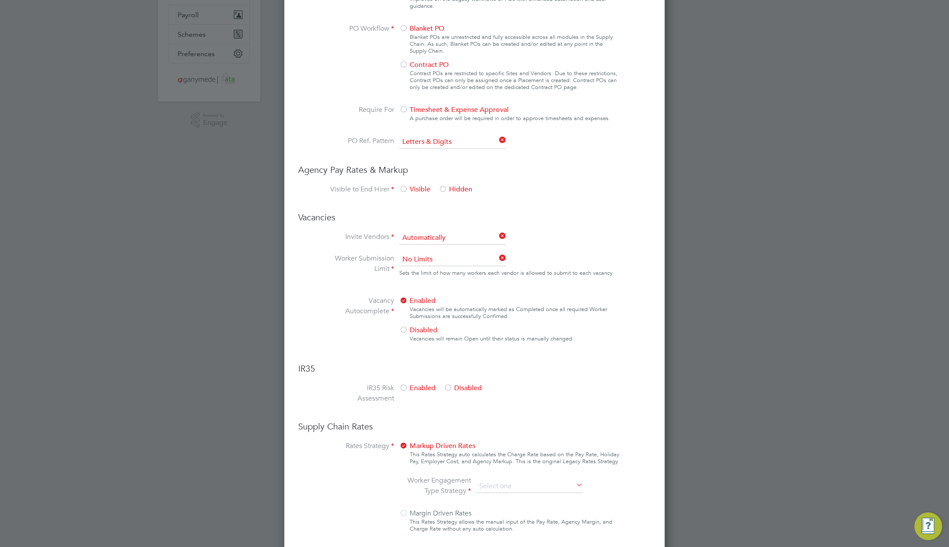
scroll to position [0, 0]
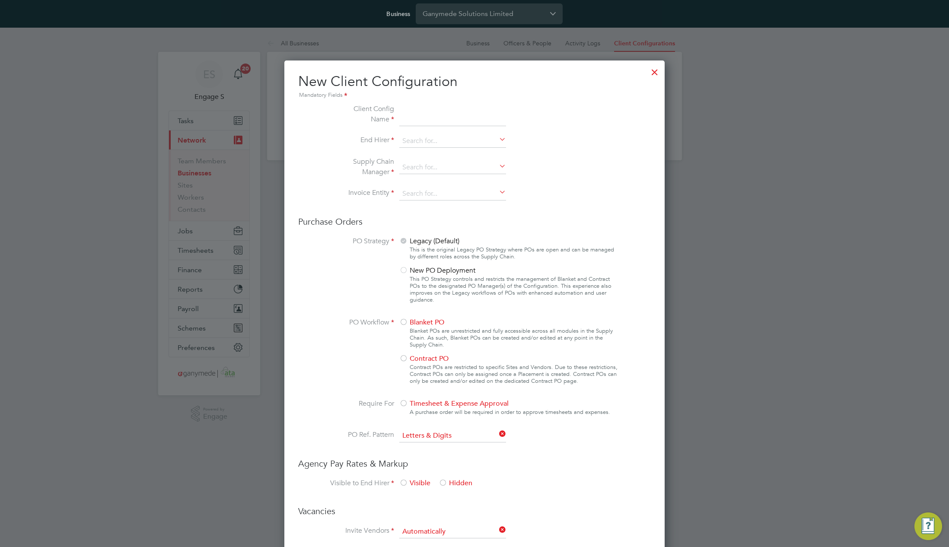
click at [655, 72] on div at bounding box center [655, 70] width 16 height 16
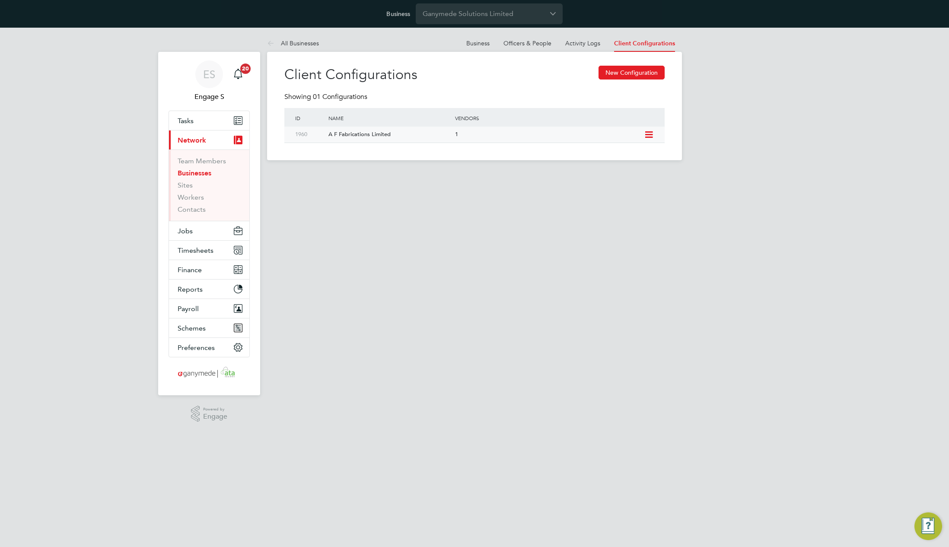
click at [651, 137] on icon at bounding box center [648, 134] width 11 height 7
click at [618, 153] on li "Edit Client Configuration" at bounding box center [609, 153] width 86 height 12
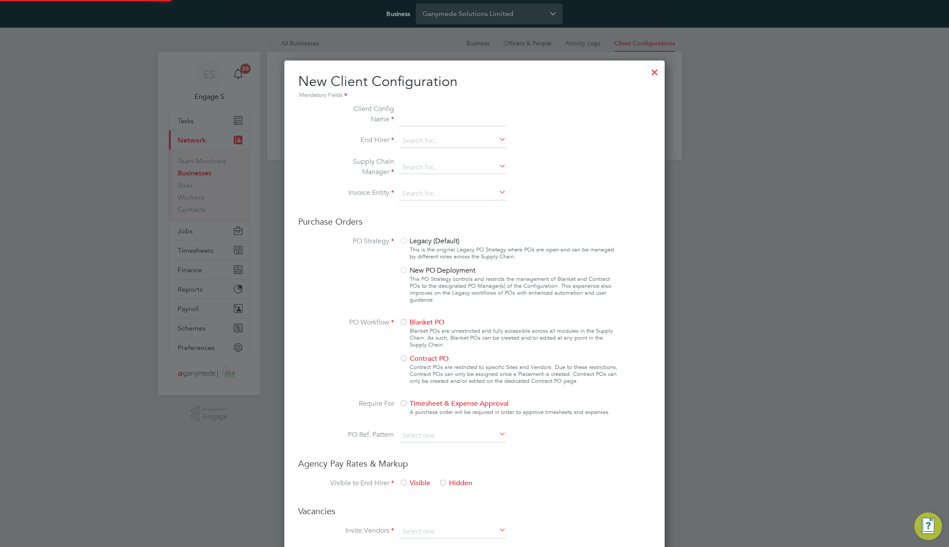
scroll to position [785, 381]
type input "A F Fabrications Limited"
type input "Ganymede Solutions Limited"
type input "Custom"
type input "Manually"
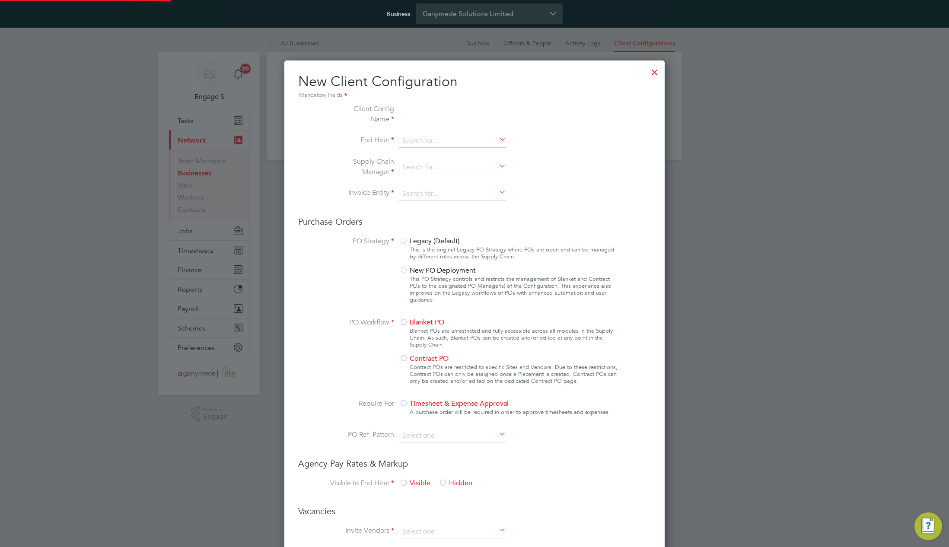
type input "No Limits"
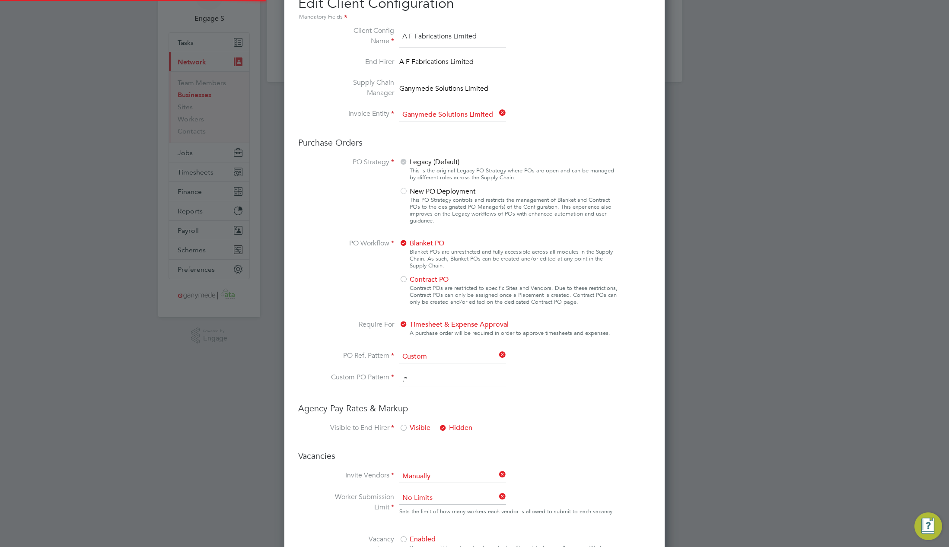
scroll to position [502, 0]
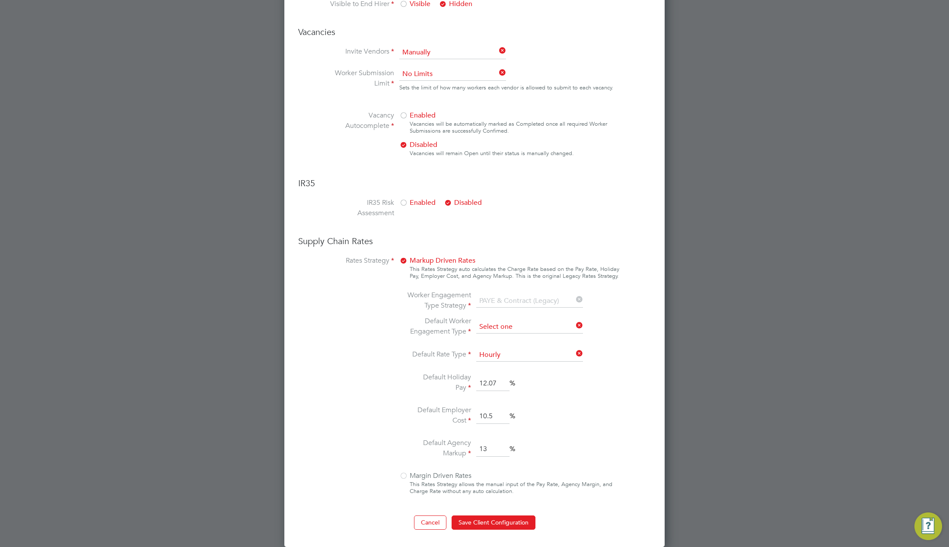
click at [515, 327] on input at bounding box center [529, 327] width 107 height 13
click at [584, 258] on div "Markup Driven Rates This Rates Strategy auto calculates the Charge Rate based o…" at bounding box center [509, 377] width 220 height 245
click at [513, 328] on input at bounding box center [529, 327] width 107 height 13
click at [534, 337] on li "Contract" at bounding box center [530, 339] width 108 height 11
type input "Contract"
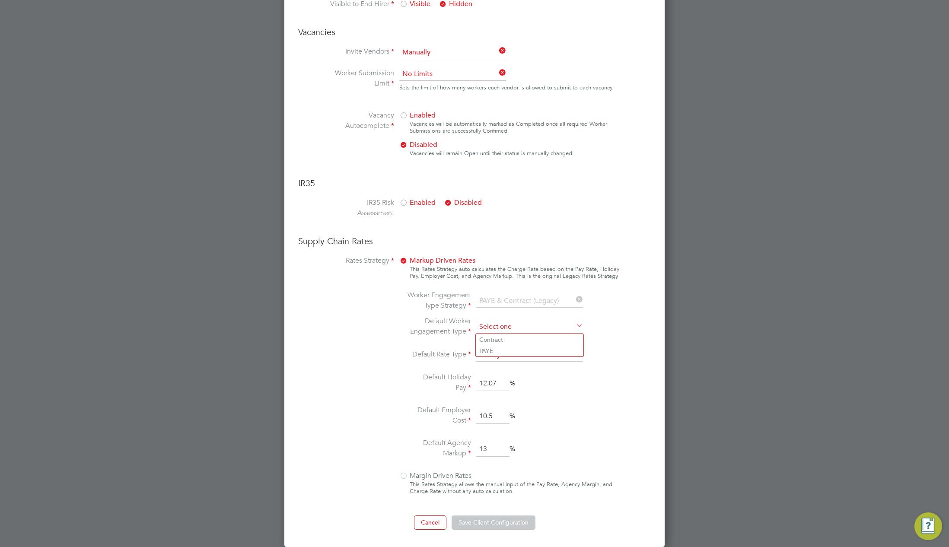
click at [534, 324] on input at bounding box center [529, 327] width 107 height 13
click at [530, 350] on li "PAYE" at bounding box center [530, 350] width 108 height 11
type input "PAYE"
click at [528, 327] on input at bounding box center [529, 327] width 107 height 13
click at [524, 337] on li "Contract" at bounding box center [530, 339] width 108 height 11
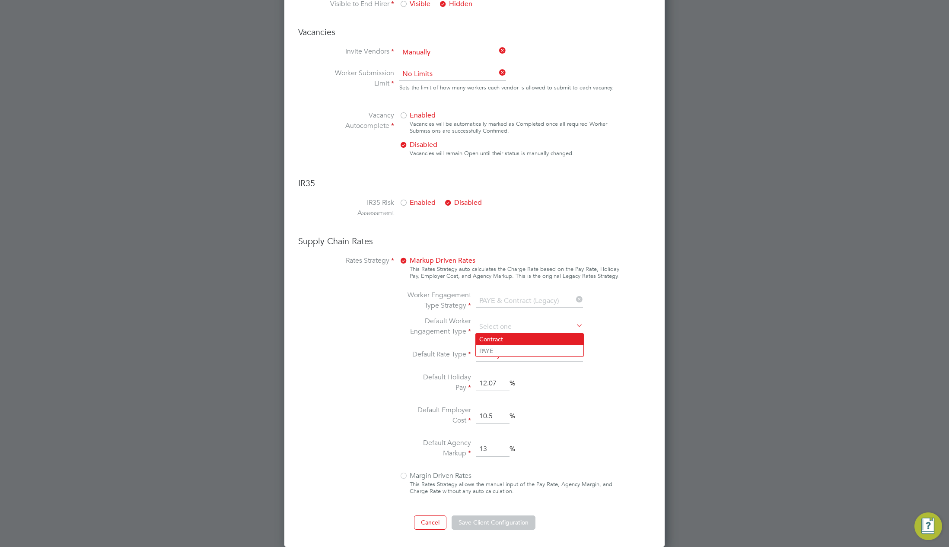
type input "Contract"
click at [522, 328] on input at bounding box center [529, 327] width 107 height 13
click at [519, 349] on li "PAYE" at bounding box center [530, 350] width 108 height 11
type input "PAYE"
click at [515, 328] on input at bounding box center [529, 327] width 107 height 13
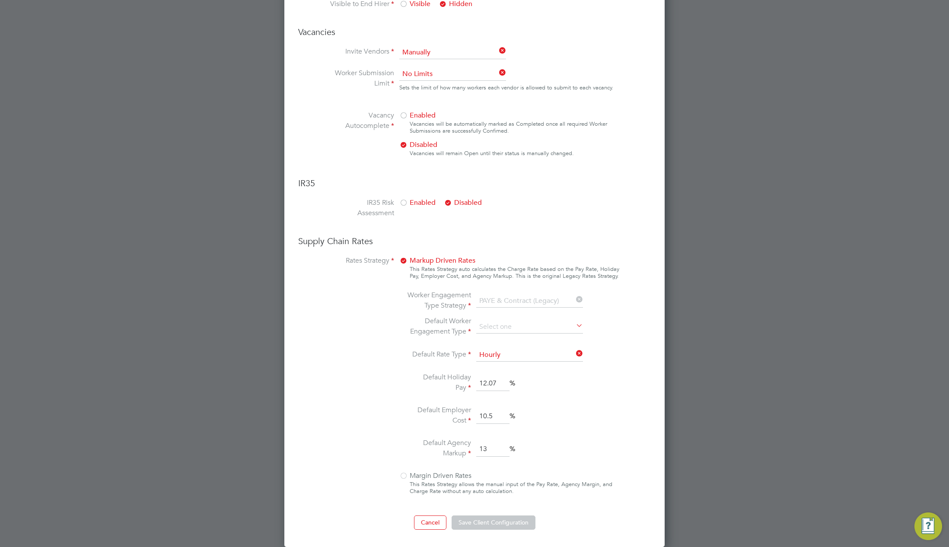
click at [507, 349] on li "PAYE" at bounding box center [530, 350] width 108 height 11
type input "PAYE"
click at [522, 326] on input at bounding box center [529, 327] width 107 height 13
click at [512, 351] on li "PAYE" at bounding box center [530, 350] width 108 height 11
type input "PAYE"
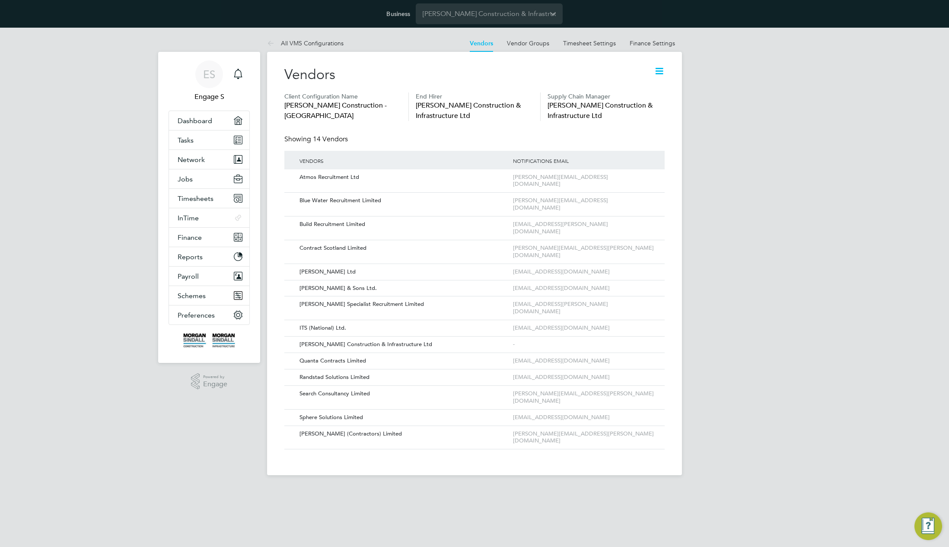
click at [659, 67] on icon at bounding box center [659, 71] width 11 height 11
click at [644, 89] on li "Edit VMS Configuration" at bounding box center [625, 92] width 77 height 12
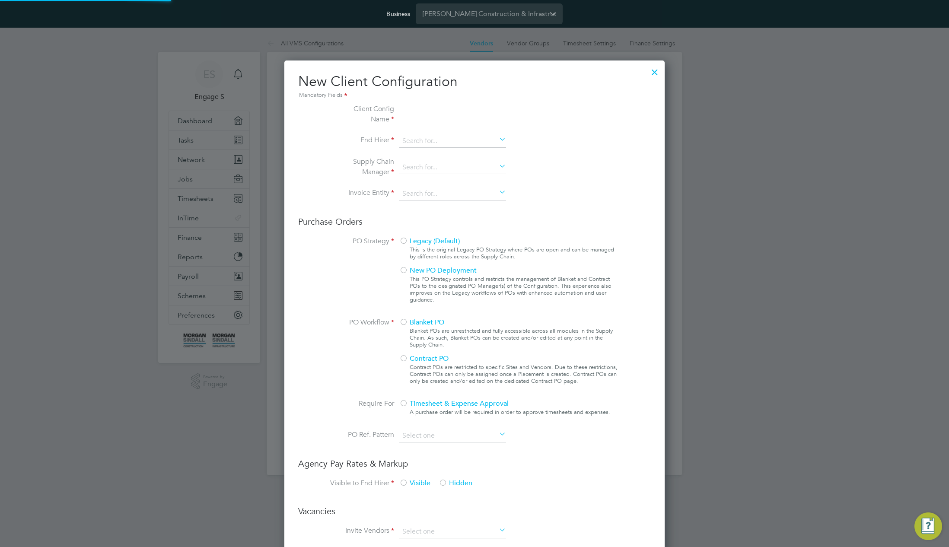
type input "[PERSON_NAME] Construction - [GEOGRAPHIC_DATA]"
type input "[PERSON_NAME] Construction & Infrastructure Ltd"
type input "Custom"
type input "By Vendor Group"
type input "No Limits"
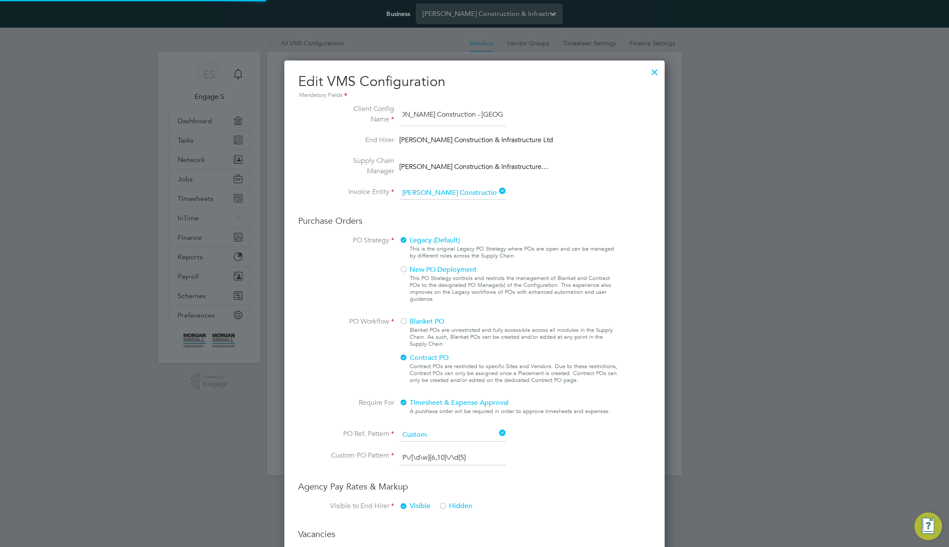
scroll to position [32, 291]
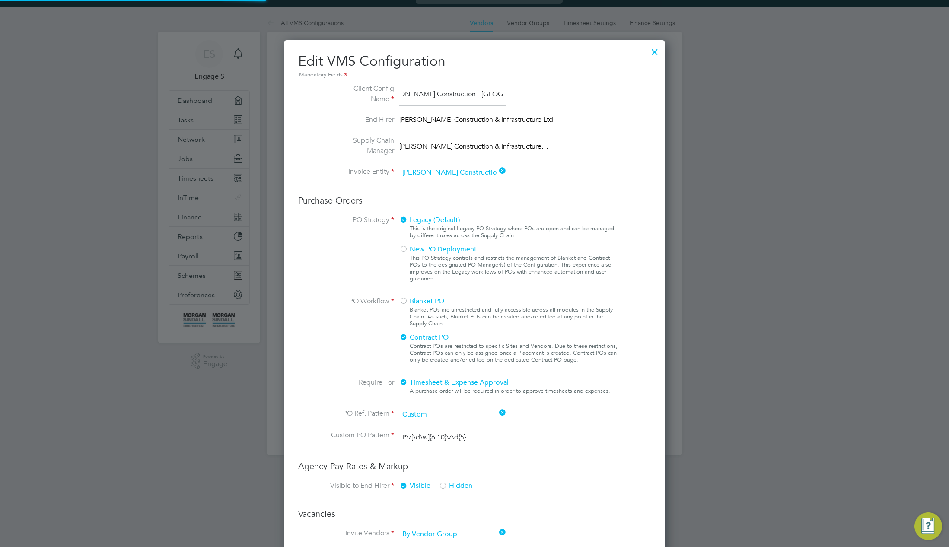
type input "Labour Desk"
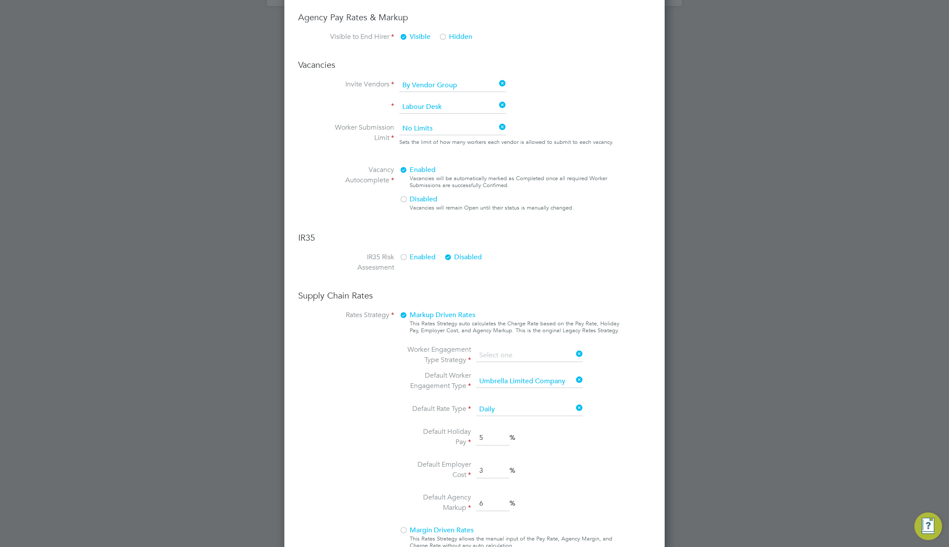
scroll to position [376, 0]
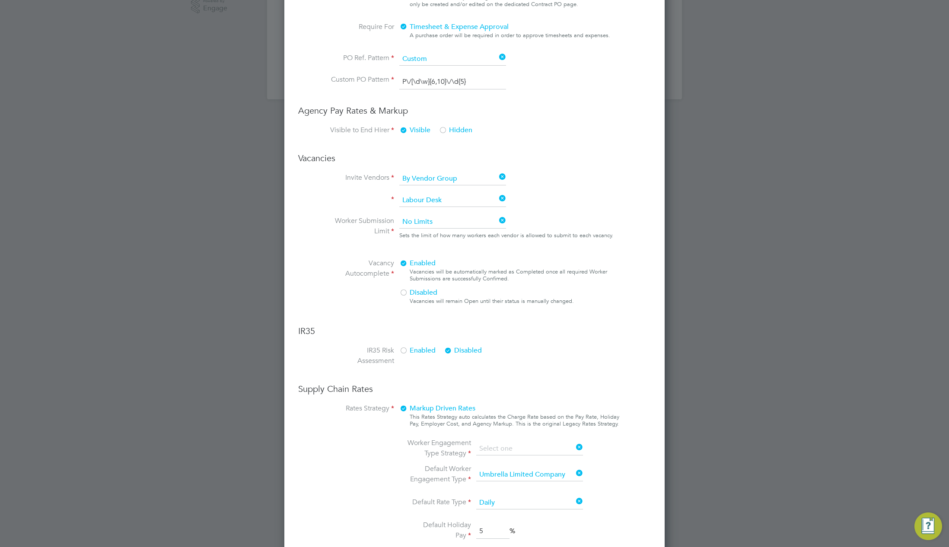
click at [547, 360] on ng-form "Client Config Name [PERSON_NAME] Construction - [GEOGRAPHIC_DATA] End Hirer [PE…" at bounding box center [474, 203] width 353 height 950
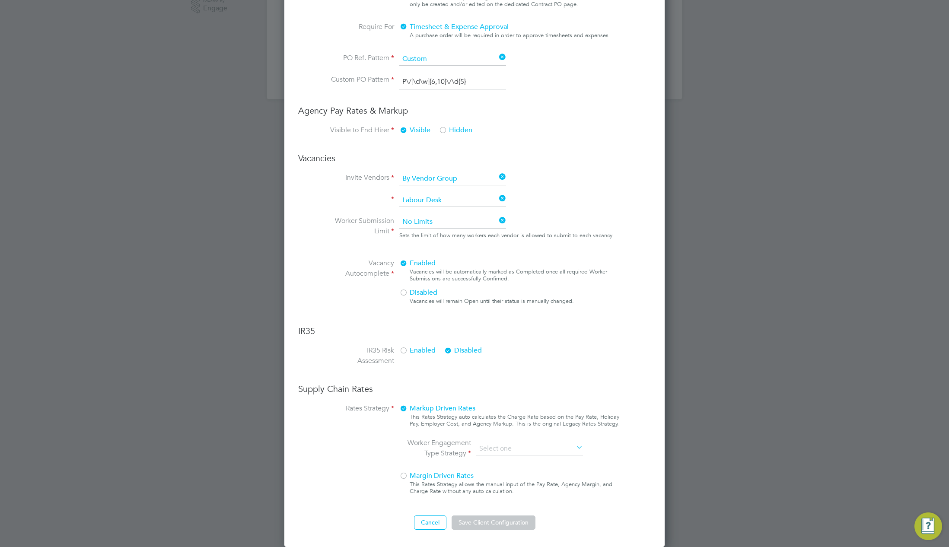
click at [520, 471] on li "PAYE & Contract (Legacy)" at bounding box center [530, 472] width 108 height 11
type input "PAYE & Contract (Legacy)"
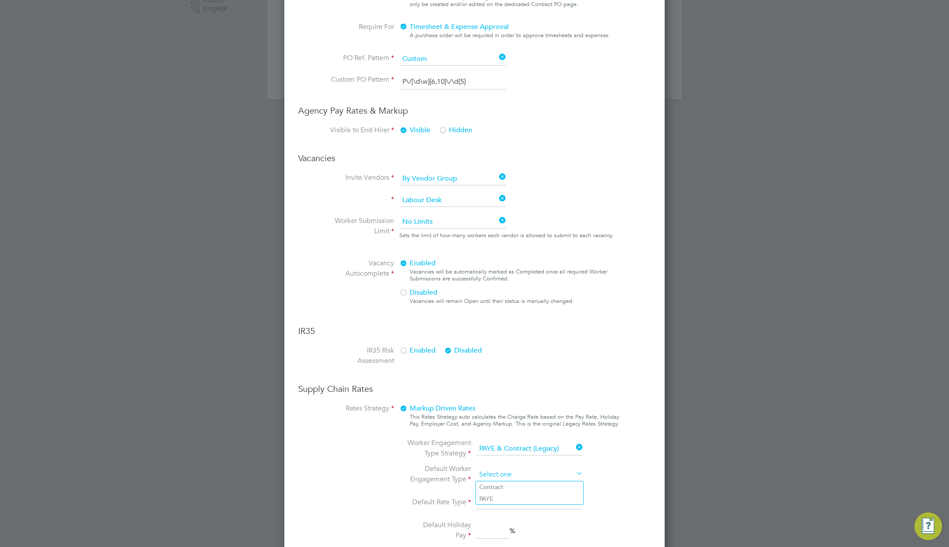
click at [518, 473] on input at bounding box center [529, 474] width 107 height 13
click at [508, 485] on li "Contract" at bounding box center [530, 486] width 108 height 11
type input "Contract"
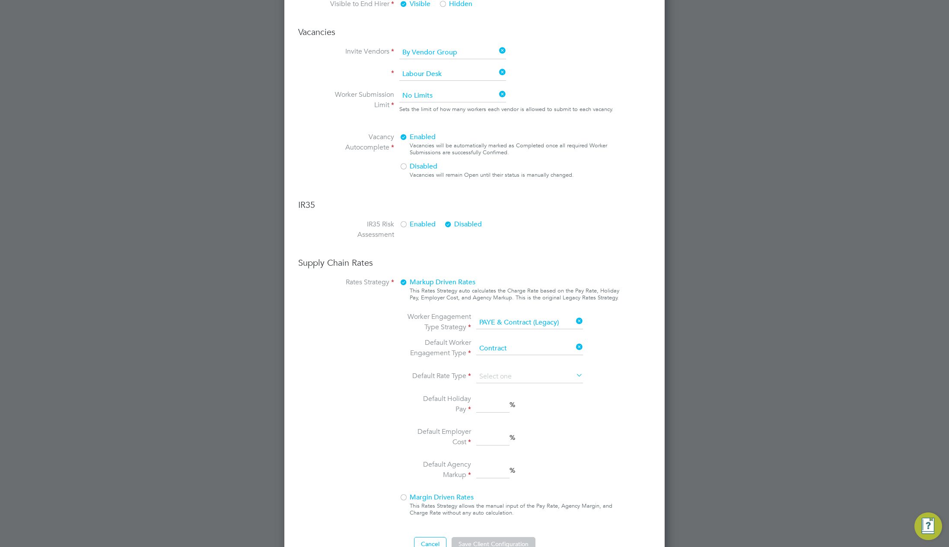
scroll to position [524, 0]
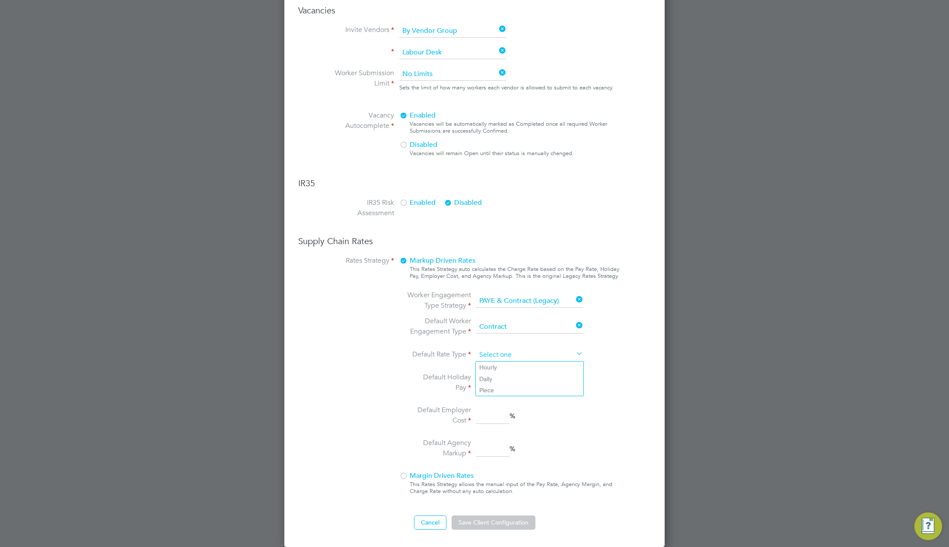
click at [521, 353] on input at bounding box center [529, 355] width 107 height 13
click at [513, 367] on li "Hourly" at bounding box center [530, 367] width 108 height 11
type input "Hourly"
click at [499, 384] on input at bounding box center [492, 384] width 33 height 16
type input "1"
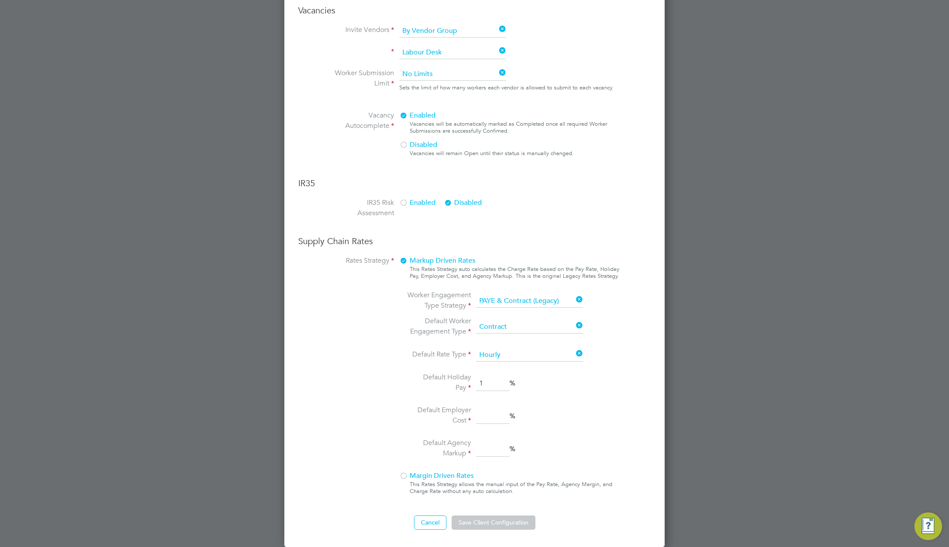
drag, startPoint x: 494, startPoint y: 419, endPoint x: 493, endPoint y: 441, distance: 22.5
click at [494, 420] on input at bounding box center [492, 417] width 33 height 16
type input "1"
click at [496, 456] on input at bounding box center [492, 450] width 33 height 16
type input "1"
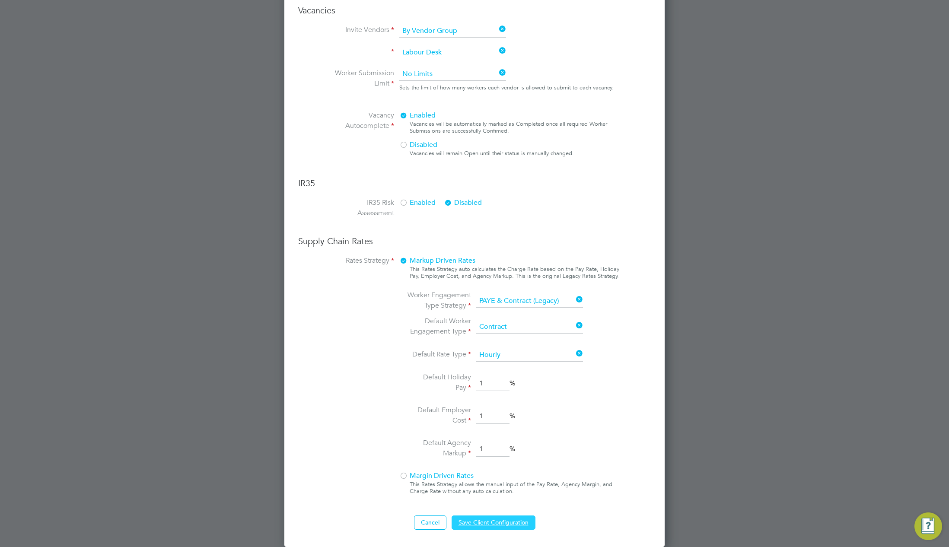
click at [491, 524] on button "Save Client Configuration" at bounding box center [494, 522] width 84 height 14
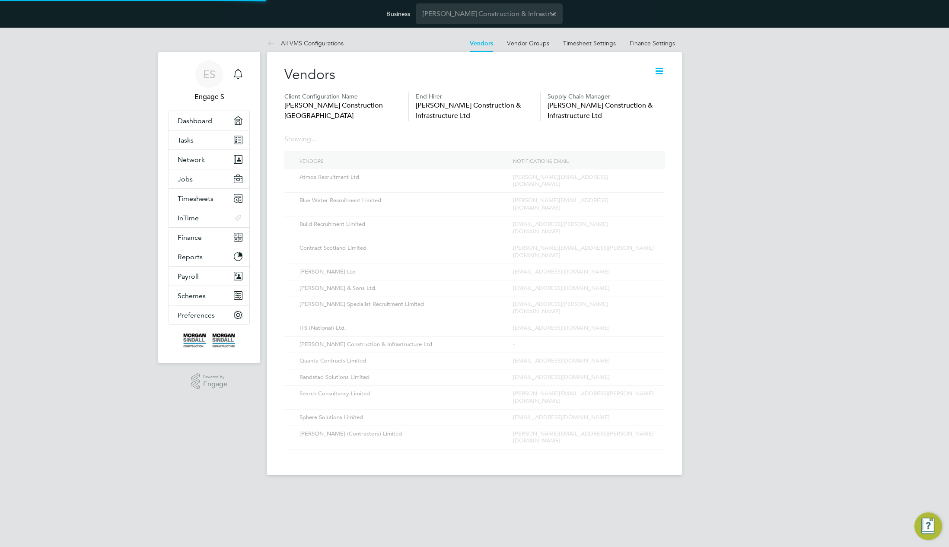
scroll to position [0, 0]
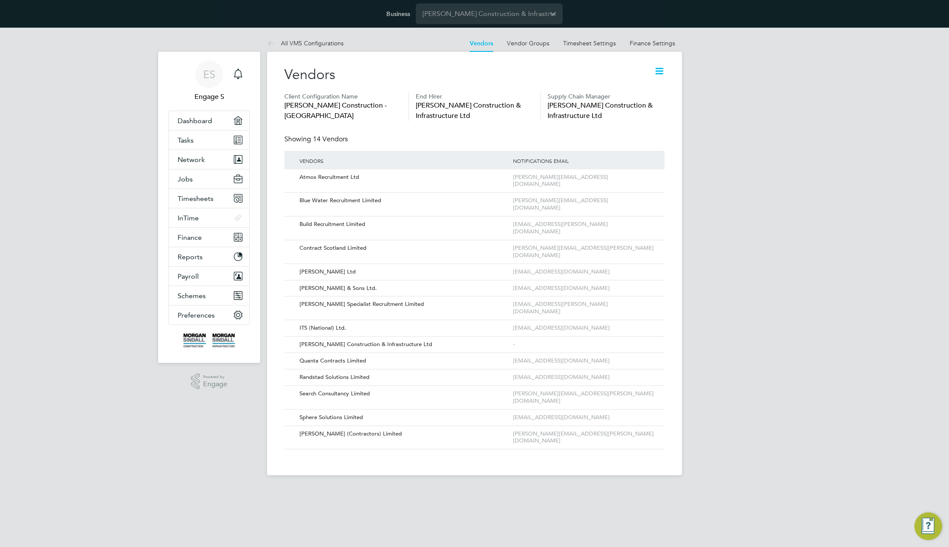
click at [658, 70] on icon at bounding box center [659, 71] width 11 height 11
click at [638, 89] on li "Edit VMS Configuration" at bounding box center [625, 92] width 77 height 12
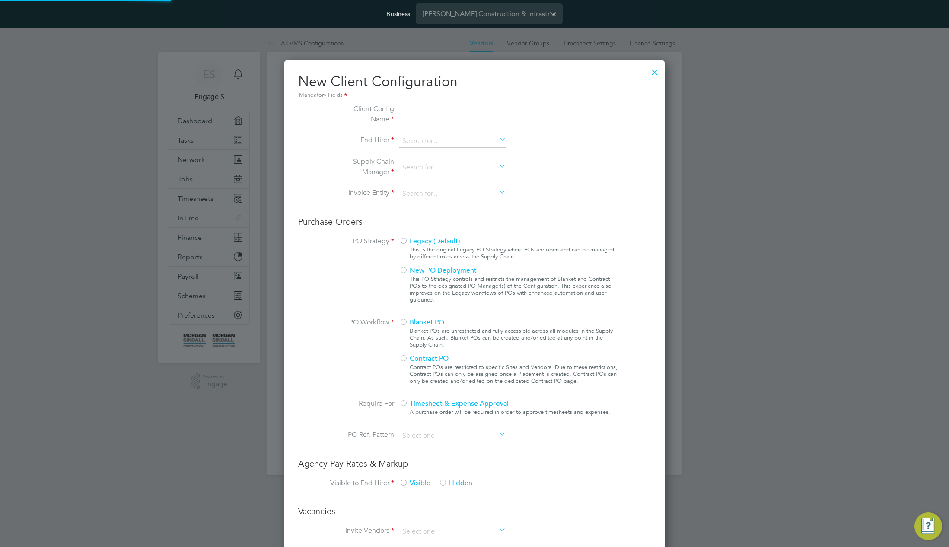
type input "[PERSON_NAME] Construction - [GEOGRAPHIC_DATA]"
type input "[PERSON_NAME] Construction & Infrastructure Ltd"
type input "Custom"
type input "By Vendor Group"
type input "No Limits"
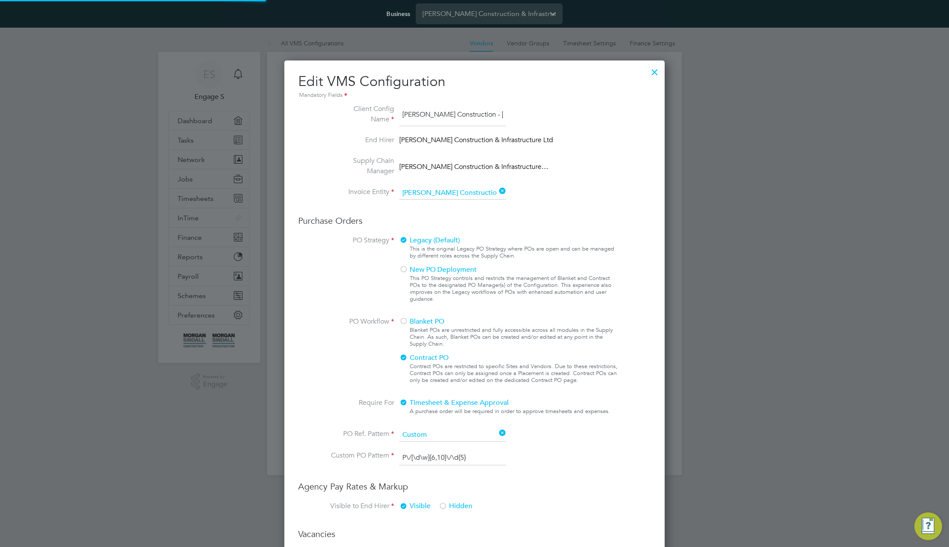
scroll to position [1010, 381]
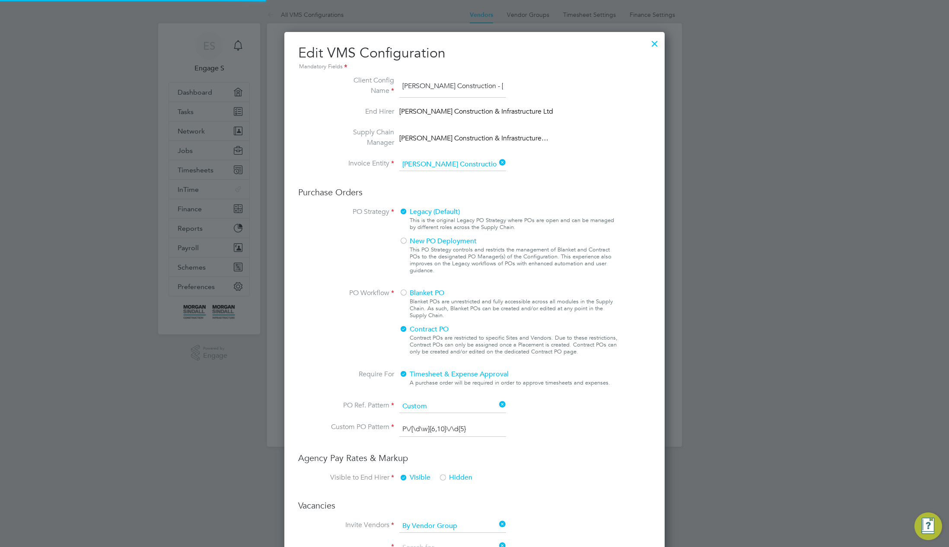
type input "Labour Desk"
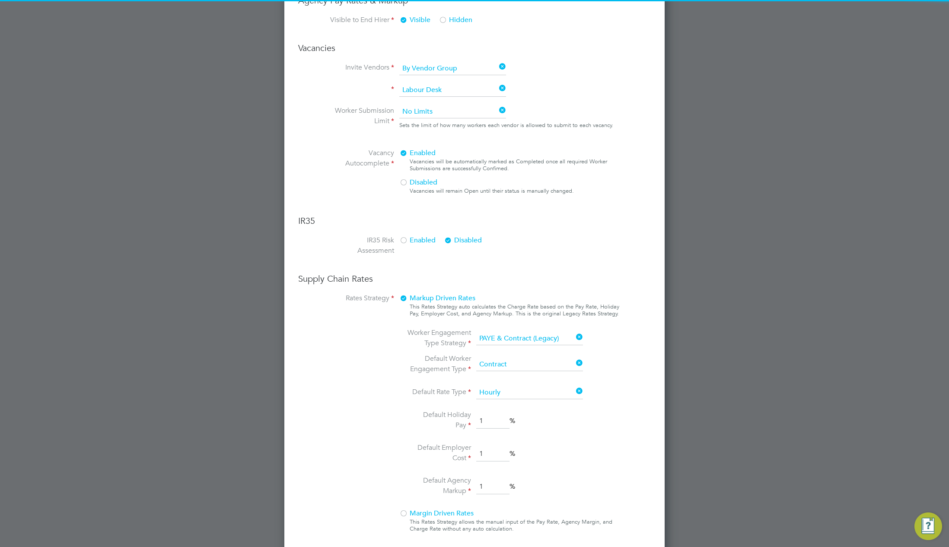
scroll to position [524, 0]
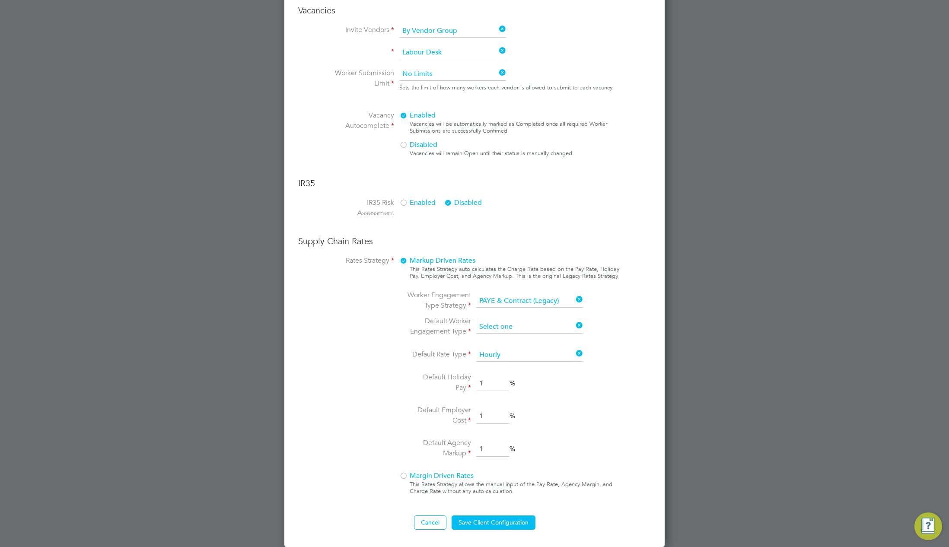
click at [533, 324] on input at bounding box center [529, 327] width 107 height 13
click at [523, 347] on li "PAYE" at bounding box center [530, 350] width 108 height 11
type input "PAYE"
click at [522, 355] on input at bounding box center [529, 355] width 107 height 13
click at [522, 379] on li "Daily" at bounding box center [530, 378] width 108 height 11
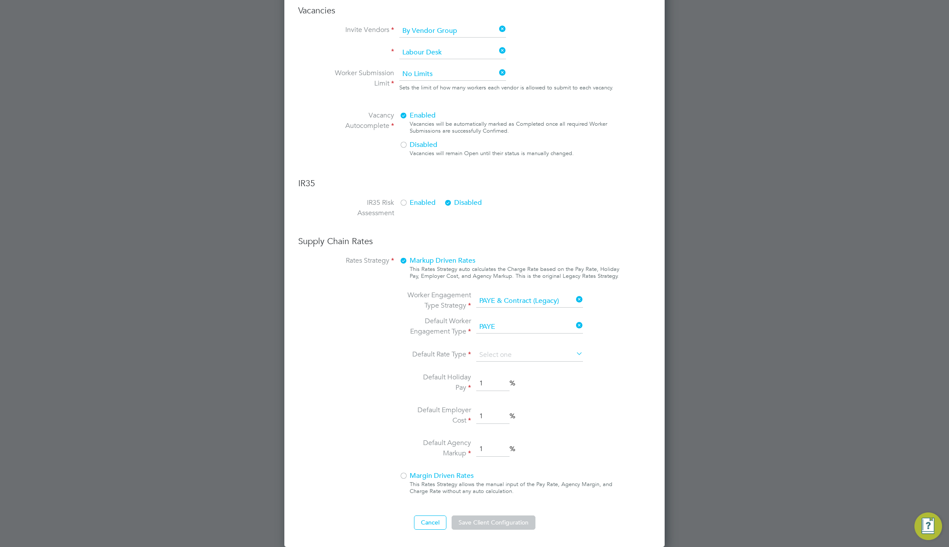
type input "Daily"
click at [424, 522] on button "Cancel" at bounding box center [430, 522] width 32 height 14
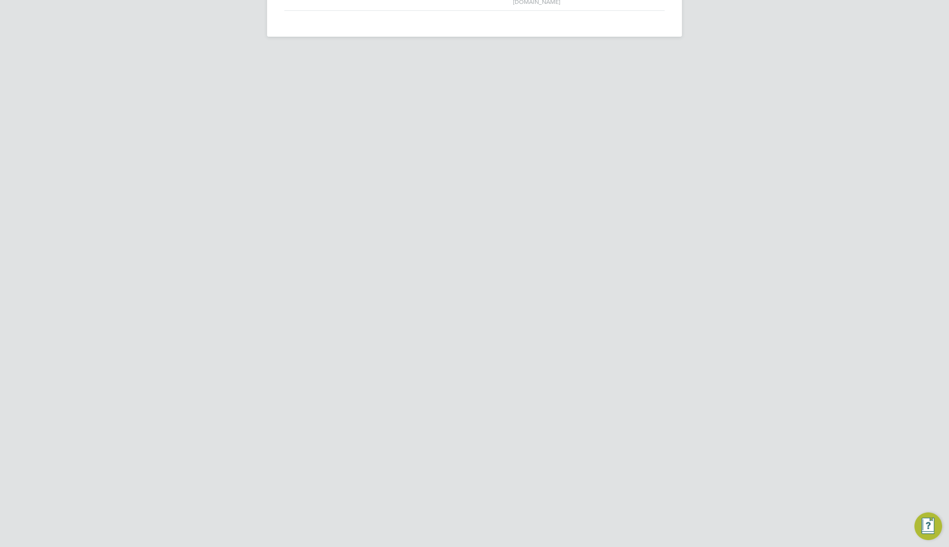
scroll to position [0, 0]
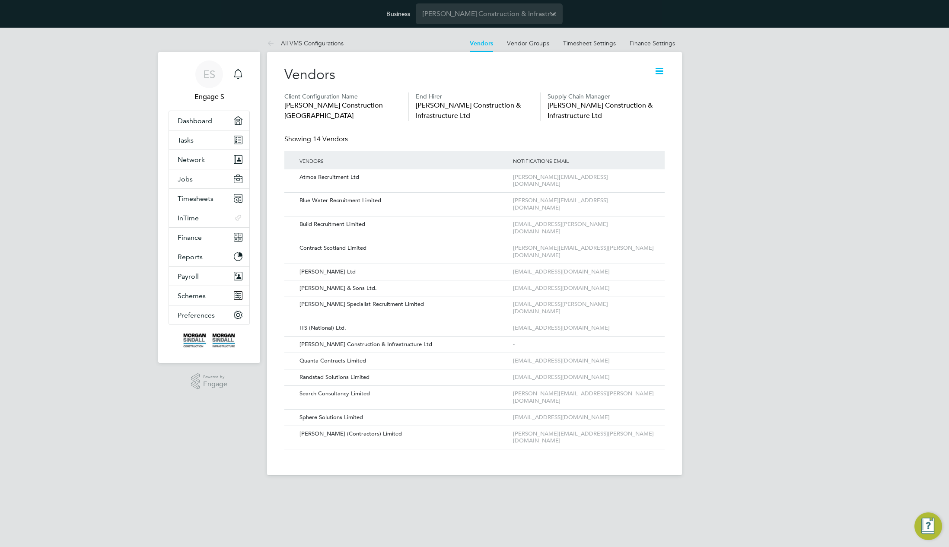
click at [656, 74] on icon at bounding box center [659, 71] width 11 height 11
click at [617, 90] on li "Edit VMS Configuration" at bounding box center [625, 92] width 77 height 12
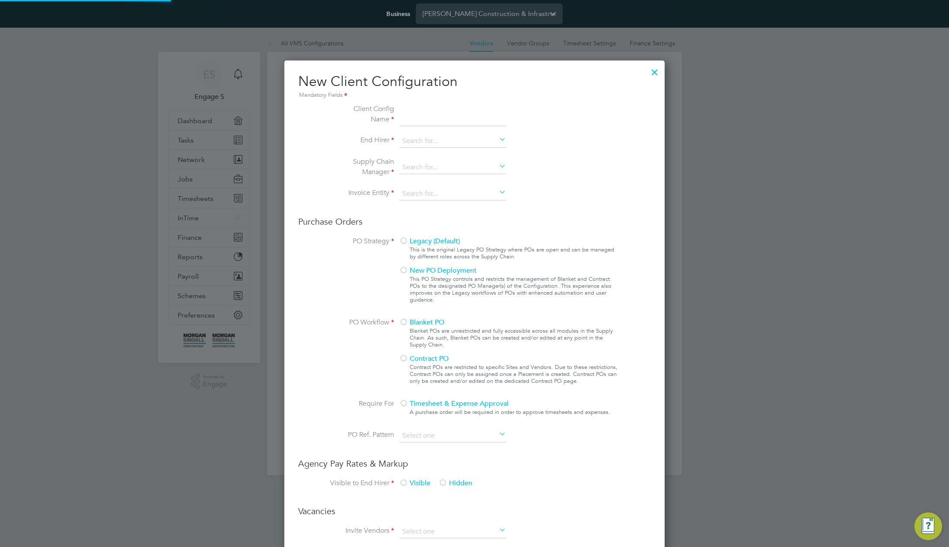
type input "[PERSON_NAME] Construction - [GEOGRAPHIC_DATA]"
type input "[PERSON_NAME] Construction & Infrastructure Ltd"
type input "Custom"
type input "By Vendor Group"
type input "No Limits"
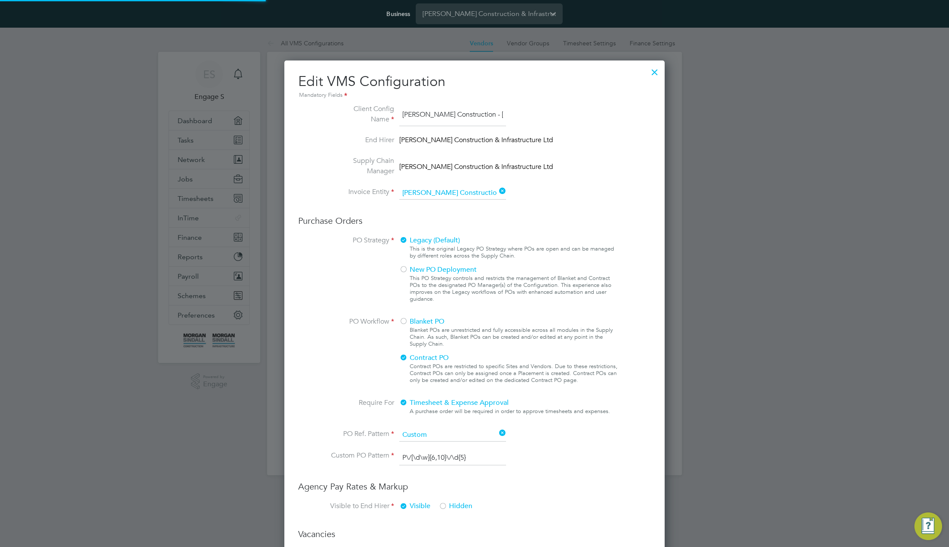
scroll to position [1010, 381]
type input "Labour Desk"
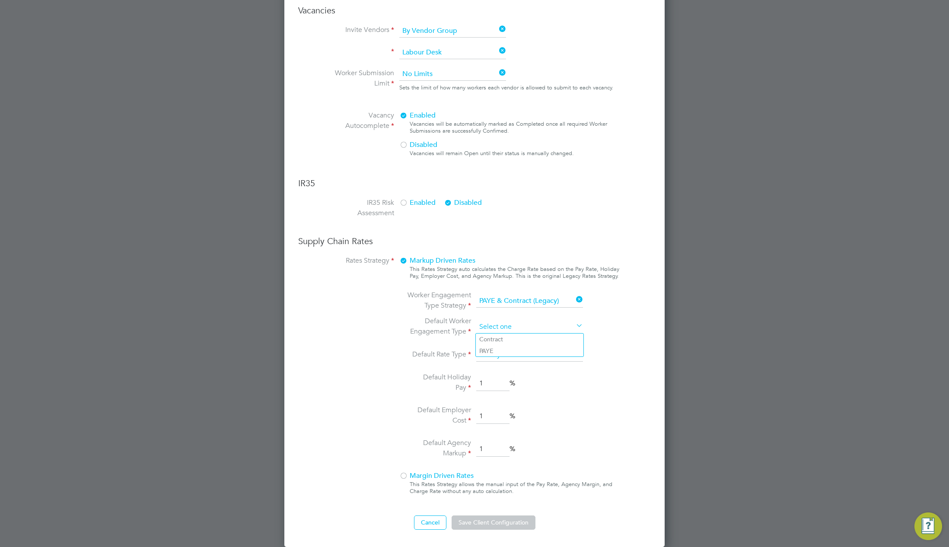
scroll to position [0, 0]
click at [569, 414] on li "Default Employer Cost 1 %" at bounding box center [497, 416] width 182 height 22
click at [540, 323] on input at bounding box center [529, 327] width 107 height 13
click at [566, 417] on li "Default Employer Cost 1 %" at bounding box center [497, 416] width 182 height 22
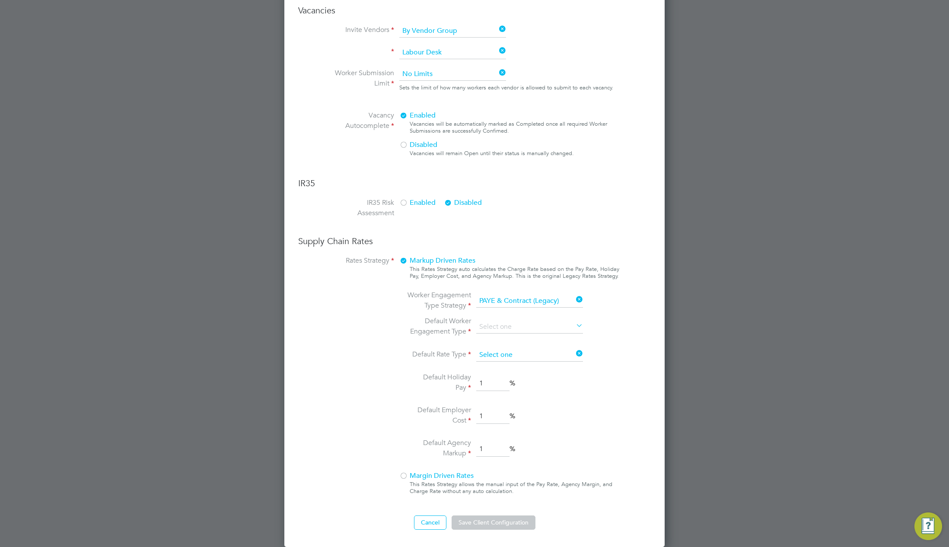
click at [543, 355] on input at bounding box center [529, 355] width 107 height 13
click at [598, 416] on div "Worker Engagement Type Strategy PAYE & [DEMOGRAPHIC_DATA] (Legacy) Default Work…" at bounding box center [509, 375] width 220 height 170
click at [597, 394] on div "Worker Engagement Type Strategy PAYE & [DEMOGRAPHIC_DATA] (Legacy) Default Work…" at bounding box center [509, 375] width 220 height 170
click at [600, 403] on div "Worker Engagement Type Strategy PAYE & [DEMOGRAPHIC_DATA] (Legacy) Default Work…" at bounding box center [509, 375] width 220 height 170
click at [428, 519] on button "Cancel" at bounding box center [430, 522] width 32 height 14
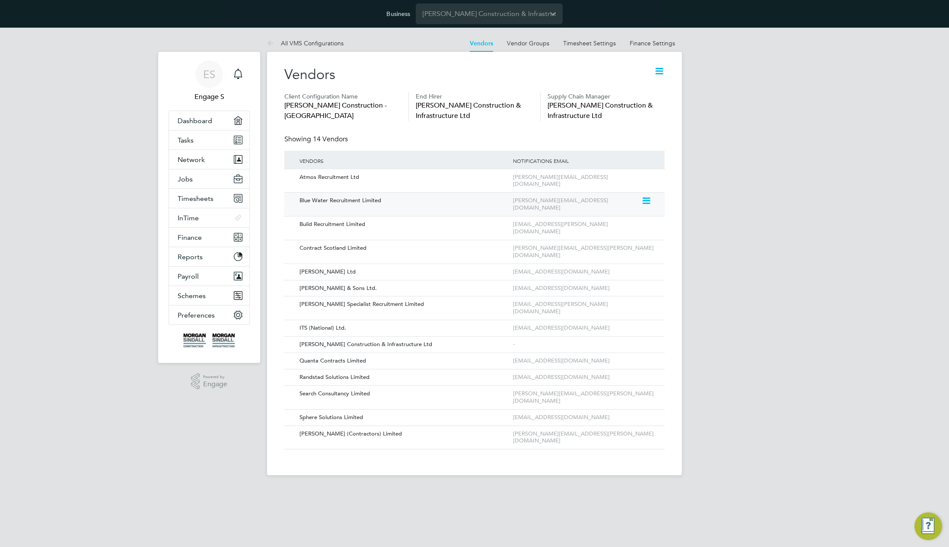
click at [636, 196] on div "[PERSON_NAME][EMAIL_ADDRESS][DOMAIN_NAME]" at bounding box center [576, 204] width 130 height 23
click at [655, 153] on div "Notifications Email" at bounding box center [583, 161] width 145 height 20
drag, startPoint x: 616, startPoint y: 136, endPoint x: 525, endPoint y: 89, distance: 102.8
click at [530, 91] on div "Vendors Client Configuration Name [PERSON_NAME] Construction - [GEOGRAPHIC_DATA…" at bounding box center [474, 258] width 380 height 384
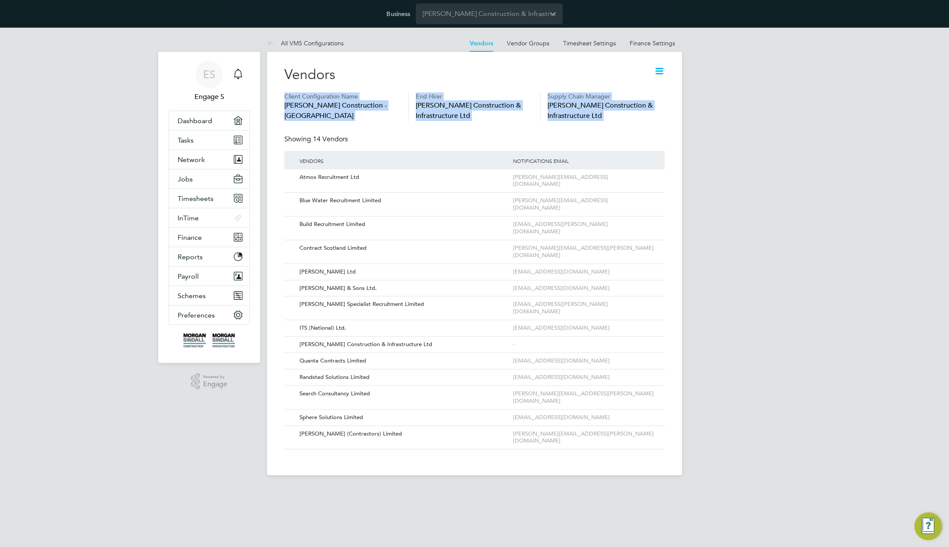
drag, startPoint x: 529, startPoint y: 90, endPoint x: 660, endPoint y: 148, distance: 143.0
click at [660, 148] on div "Vendors Client Configuration Name [PERSON_NAME] Construction - [GEOGRAPHIC_DATA…" at bounding box center [474, 258] width 380 height 384
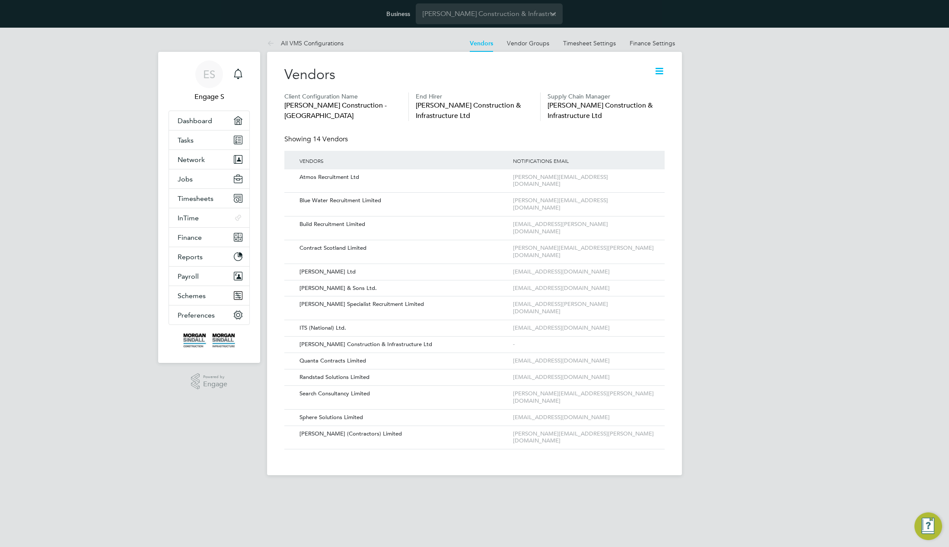
drag, startPoint x: 479, startPoint y: 120, endPoint x: 275, endPoint y: 23, distance: 225.4
click at [275, 23] on div "Business [PERSON_NAME] Construction & Infrastructure Ltd ES Engage S Notificati…" at bounding box center [474, 244] width 949 height 489
click at [649, 45] on link "Finance Settings" at bounding box center [652, 43] width 45 height 8
